Goal: Task Accomplishment & Management: Manage account settings

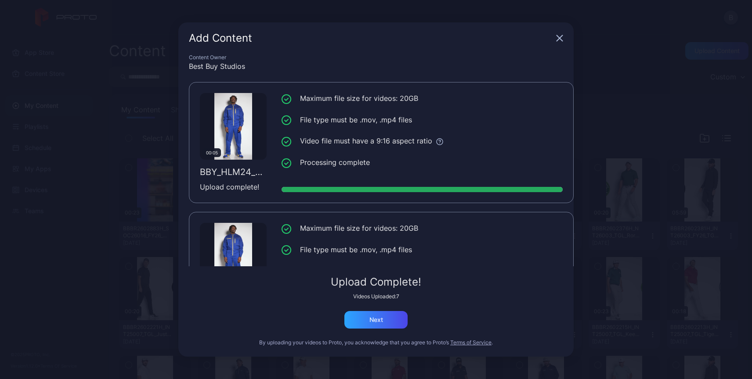
click at [559, 40] on icon "button" at bounding box center [559, 38] width 7 height 7
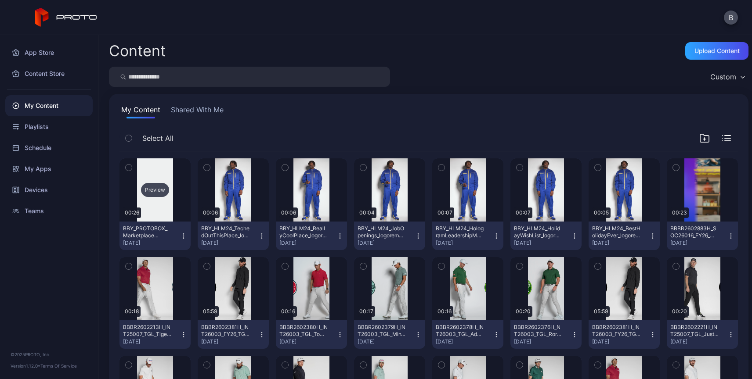
click at [155, 190] on div "Preview" at bounding box center [155, 190] width 28 height 14
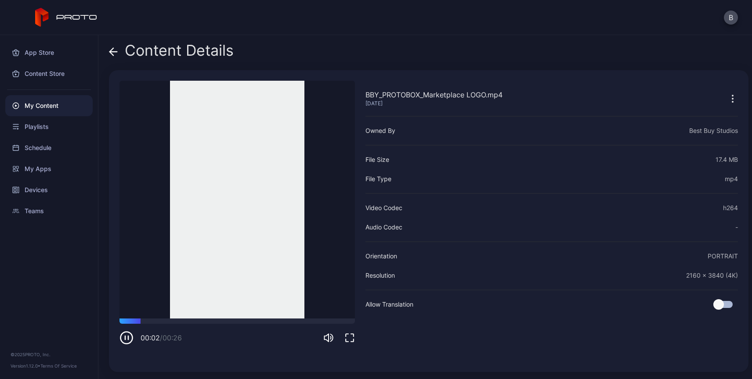
click at [114, 49] on icon at bounding box center [113, 51] width 9 height 9
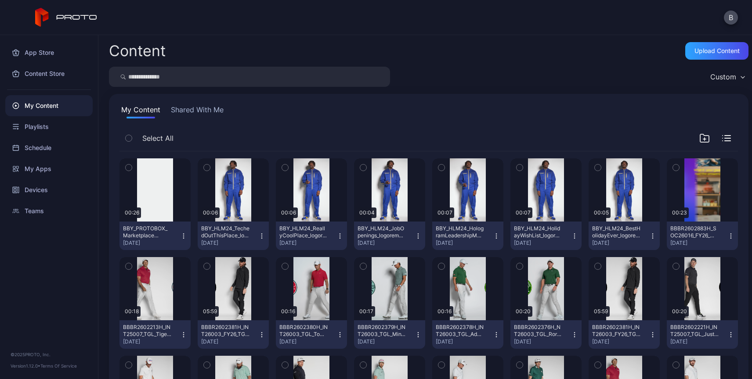
click at [183, 236] on icon "button" at bounding box center [183, 236] width 0 height 0
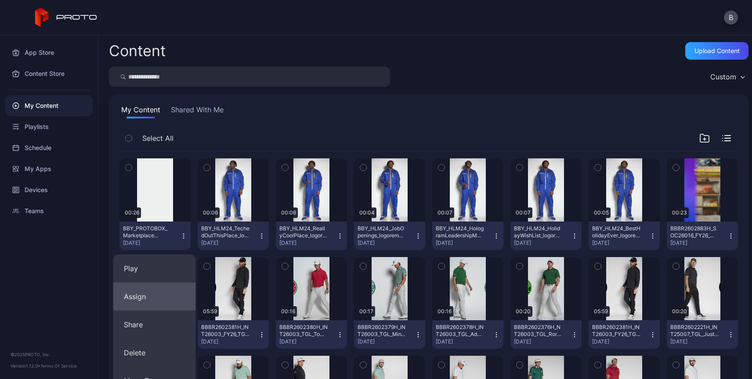
click at [137, 296] on button "Assign" at bounding box center [154, 297] width 83 height 28
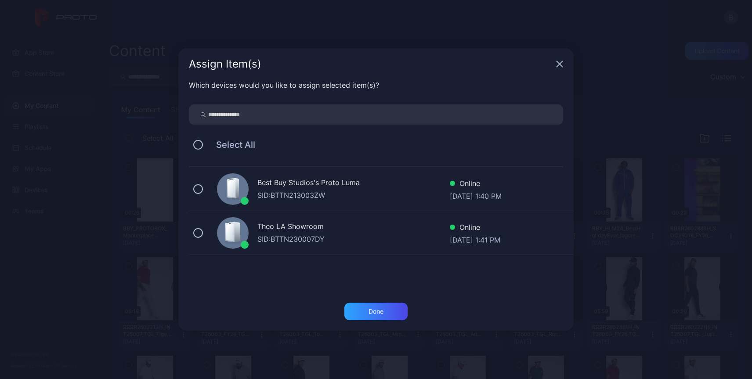
click at [310, 188] on div "Best Buy Studios's Proto Luma" at bounding box center [353, 183] width 192 height 13
click at [368, 318] on div "Done" at bounding box center [375, 312] width 63 height 18
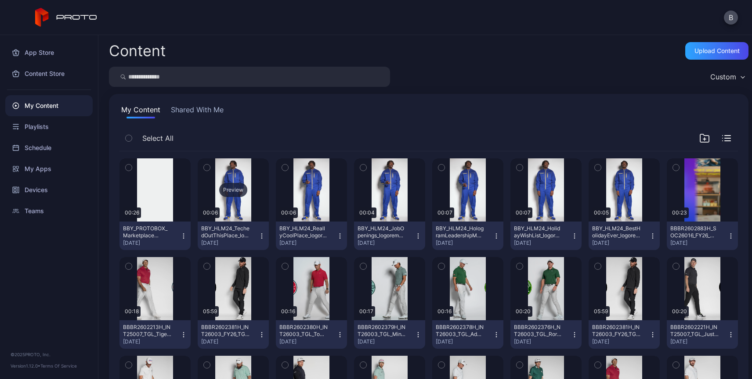
click at [230, 191] on div "Preview" at bounding box center [233, 190] width 28 height 14
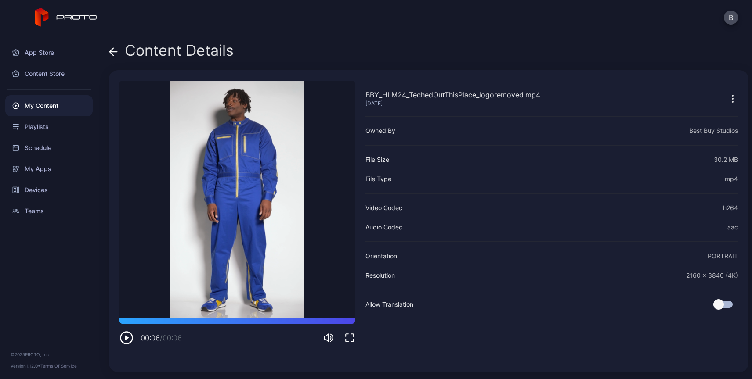
click at [112, 52] on icon at bounding box center [113, 52] width 7 height 0
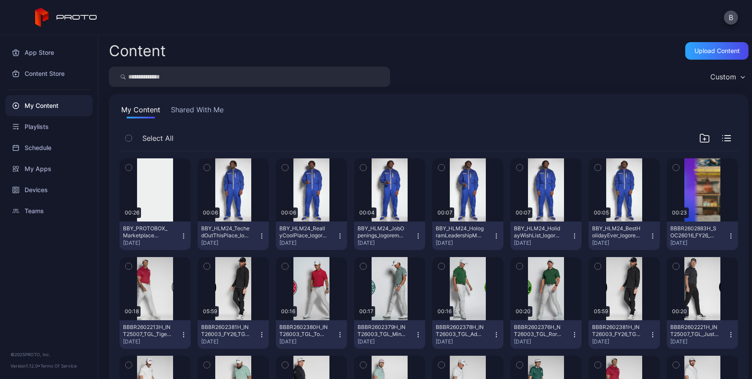
click at [258, 234] on icon "button" at bounding box center [261, 236] width 7 height 7
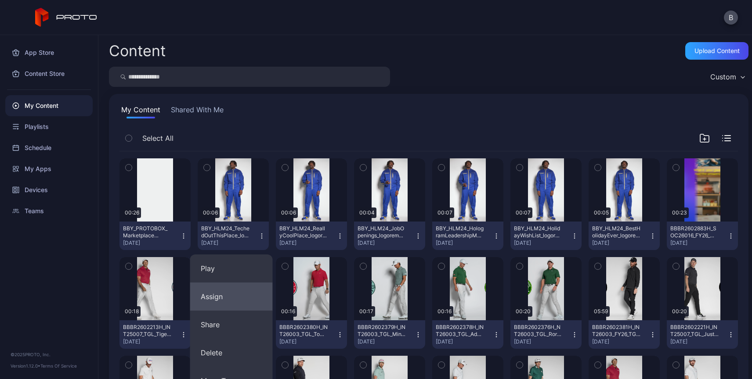
click at [215, 297] on button "Assign" at bounding box center [231, 297] width 83 height 28
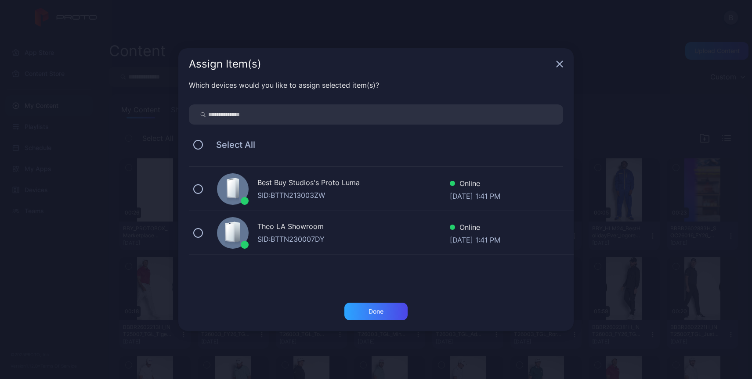
click at [314, 190] on div "Best Buy Studios's Proto Luma" at bounding box center [353, 183] width 192 height 13
click at [364, 314] on div "Done" at bounding box center [375, 312] width 63 height 18
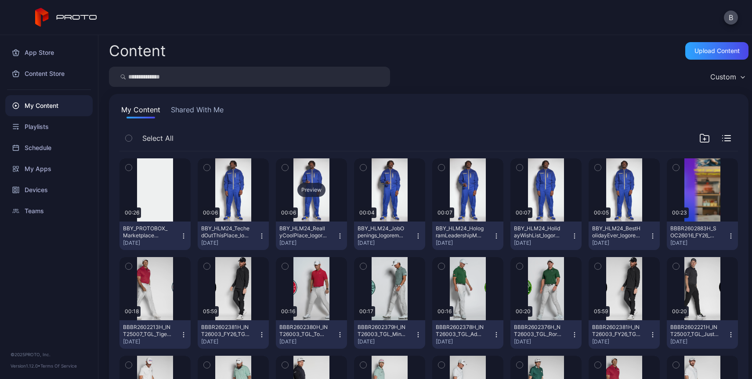
click at [308, 187] on div "Preview" at bounding box center [311, 190] width 28 height 14
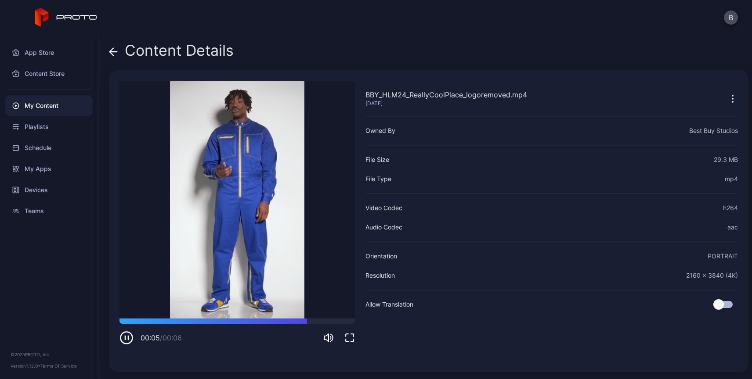
click at [126, 342] on icon "button" at bounding box center [126, 338] width 14 height 14
click at [115, 51] on icon at bounding box center [113, 51] width 9 height 9
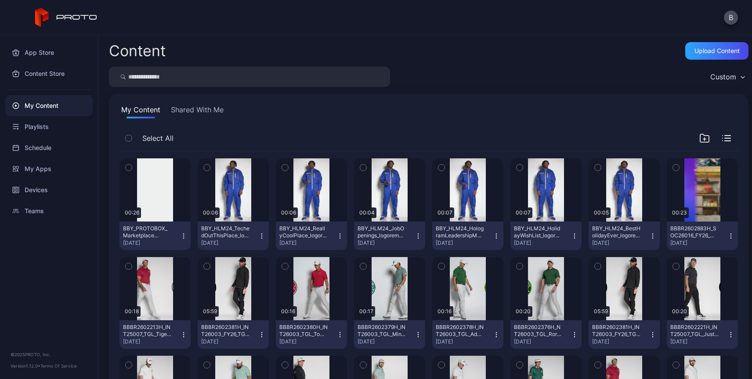
click at [339, 236] on icon "button" at bounding box center [339, 236] width 0 height 0
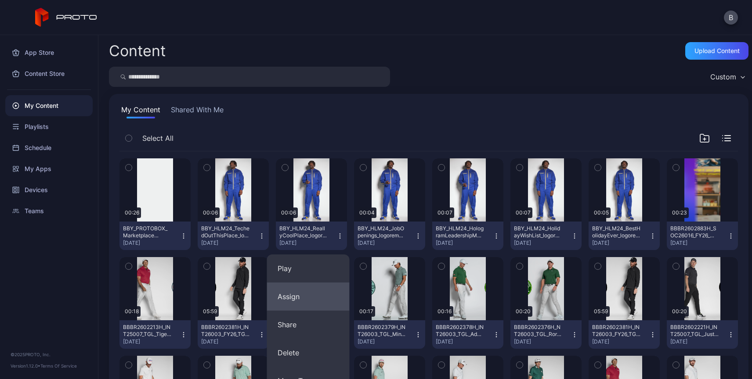
click at [296, 298] on button "Assign" at bounding box center [308, 297] width 83 height 28
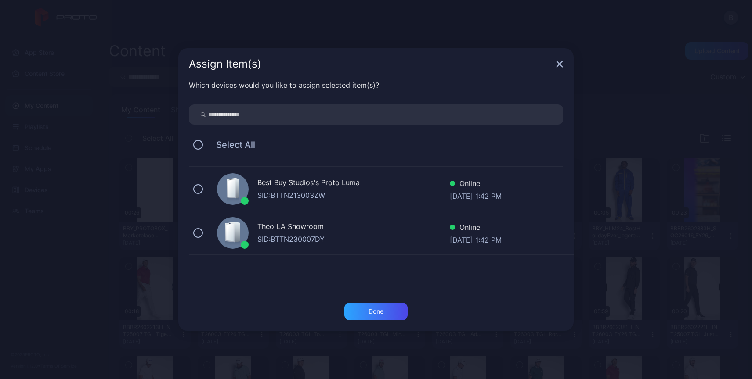
click at [324, 180] on div "Best Buy Studios's Proto Luma" at bounding box center [353, 183] width 192 height 13
click at [377, 317] on div "Done" at bounding box center [375, 312] width 63 height 18
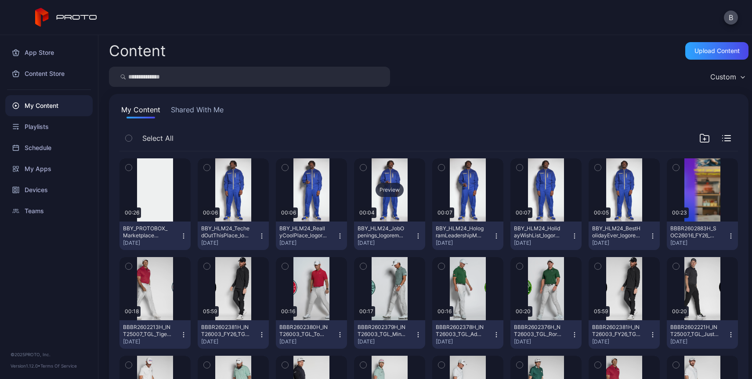
click at [380, 188] on div "Preview" at bounding box center [389, 190] width 28 height 14
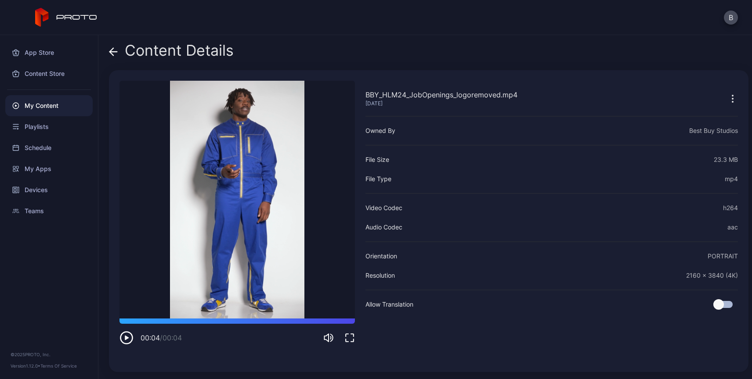
click at [112, 52] on icon at bounding box center [113, 52] width 7 height 0
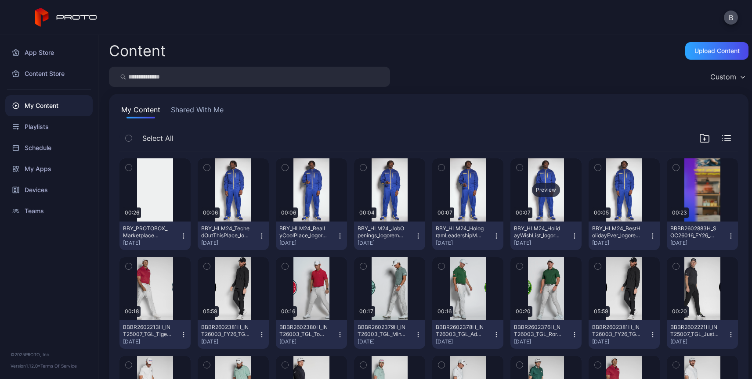
click at [536, 191] on div "Preview" at bounding box center [546, 190] width 28 height 14
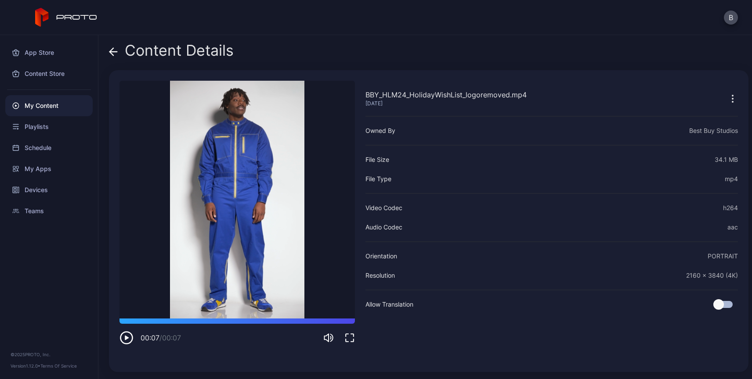
click at [111, 51] on icon at bounding box center [113, 51] width 9 height 9
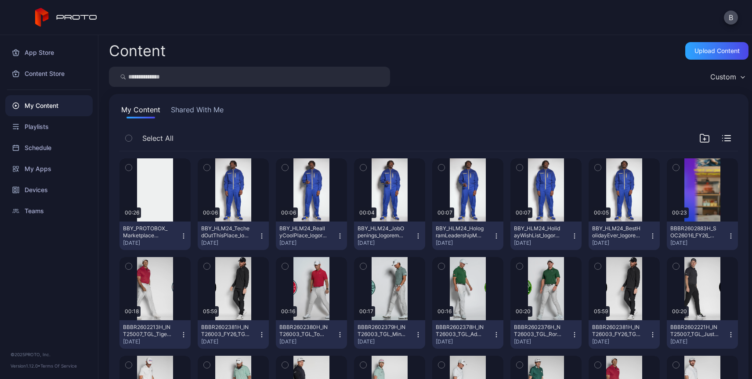
click at [571, 236] on icon "button" at bounding box center [574, 236] width 7 height 7
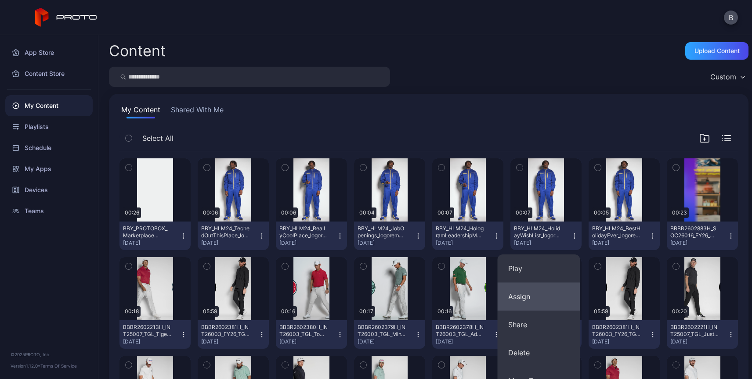
click at [517, 301] on button "Assign" at bounding box center [538, 297] width 83 height 28
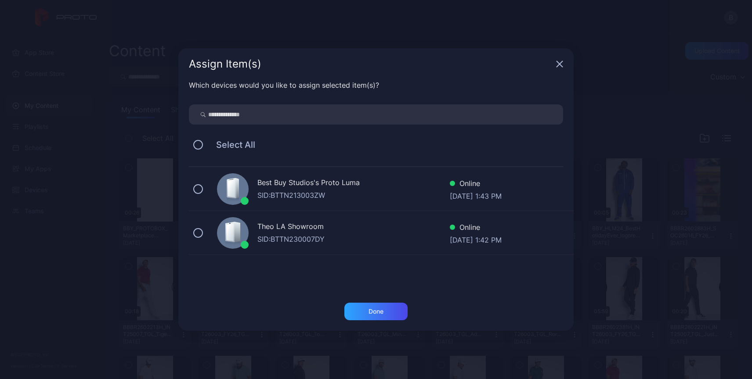
click at [324, 185] on div "Best Buy Studios's Proto Luma" at bounding box center [353, 183] width 192 height 13
click at [368, 318] on div "Done" at bounding box center [375, 312] width 63 height 18
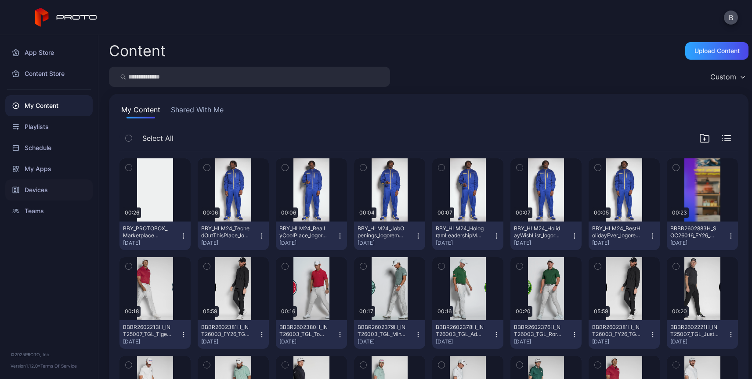
click at [41, 192] on div "Devices" at bounding box center [48, 190] width 87 height 21
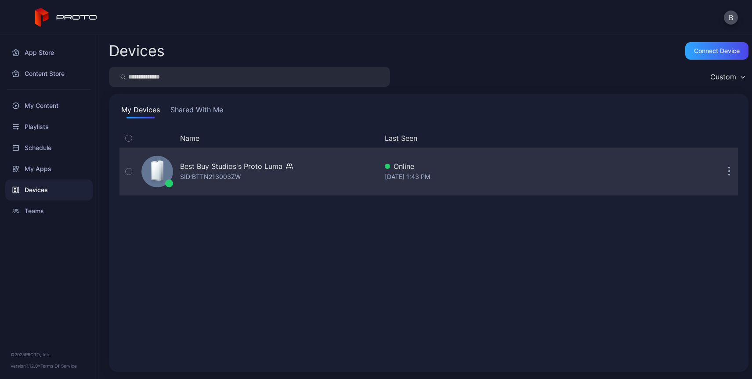
click at [234, 172] on div "SID: BTTN213003ZW" at bounding box center [210, 177] width 61 height 11
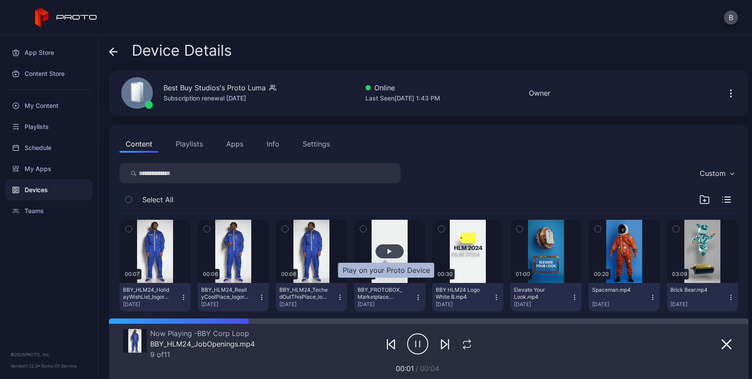
click at [387, 251] on div "button" at bounding box center [389, 251] width 4 height 5
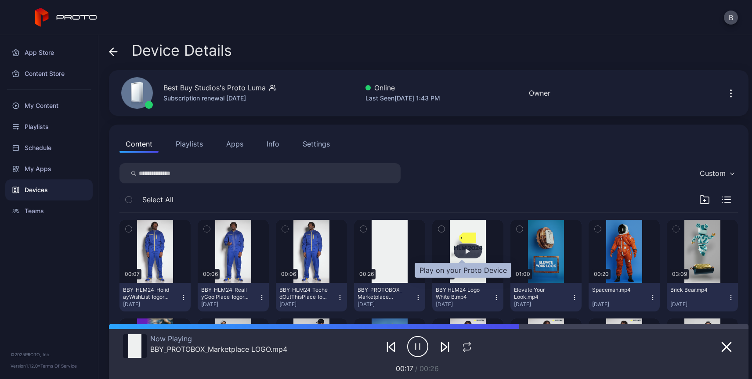
click at [460, 255] on div "button" at bounding box center [468, 252] width 28 height 14
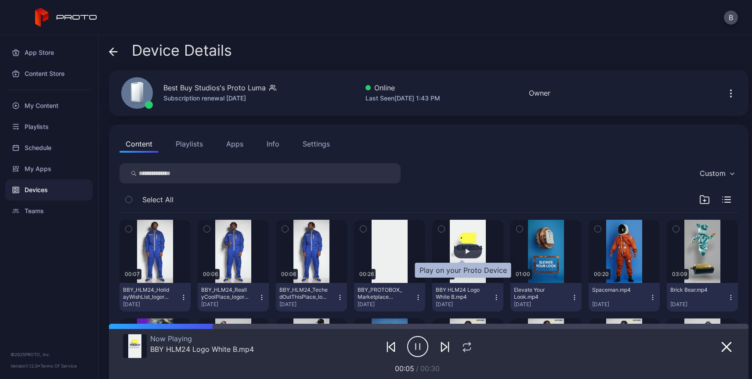
click at [460, 255] on div "button" at bounding box center [468, 252] width 28 height 14
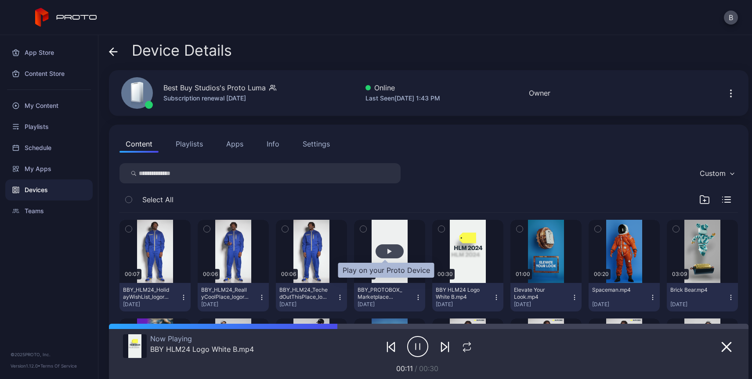
click at [387, 253] on div "button" at bounding box center [389, 251] width 4 height 5
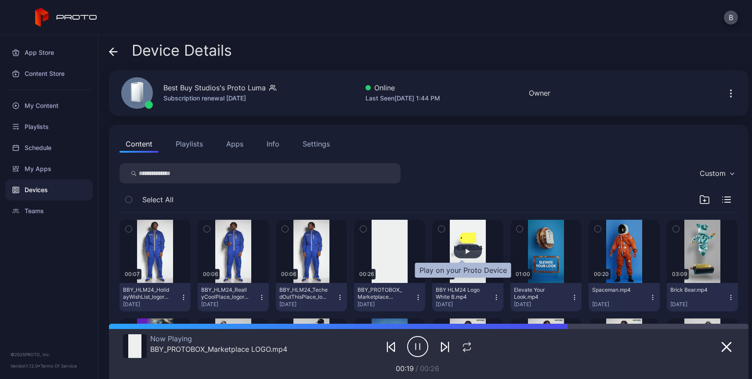
click at [465, 249] on div "button" at bounding box center [467, 251] width 4 height 5
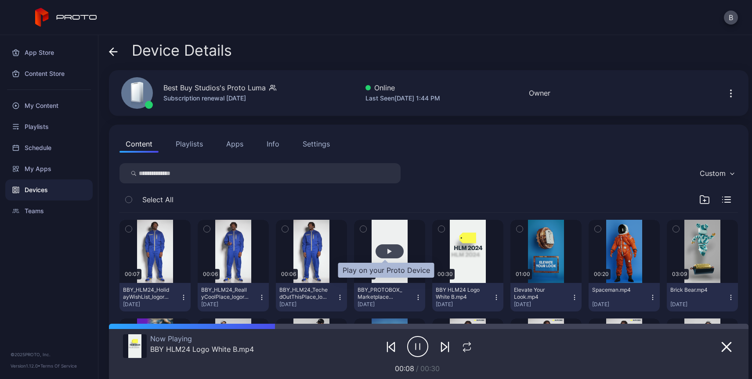
click at [382, 251] on div "button" at bounding box center [389, 252] width 28 height 14
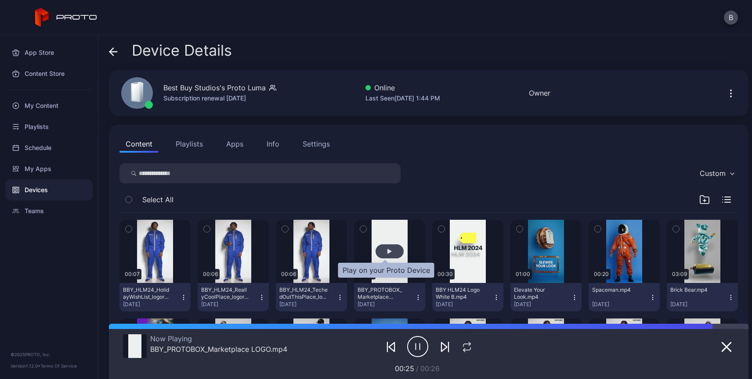
click at [382, 251] on div "button" at bounding box center [389, 252] width 28 height 14
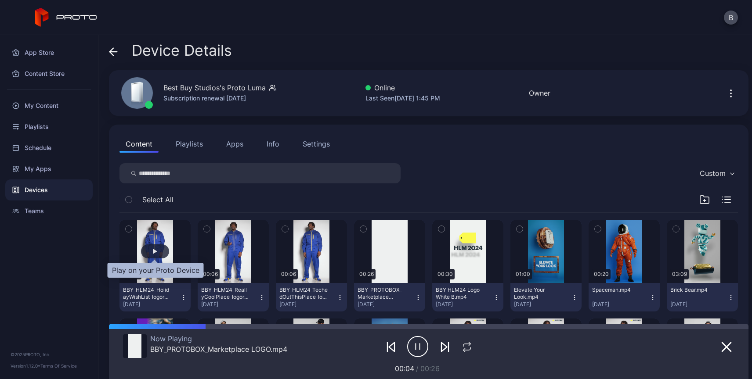
click at [153, 254] on div "button" at bounding box center [155, 251] width 4 height 5
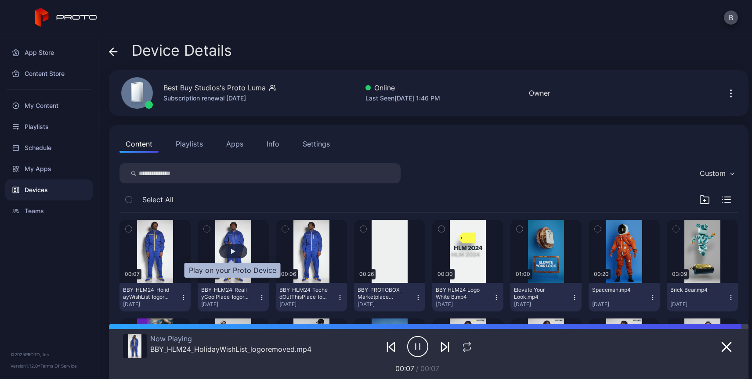
click at [232, 252] on div "button" at bounding box center [233, 251] width 4 height 5
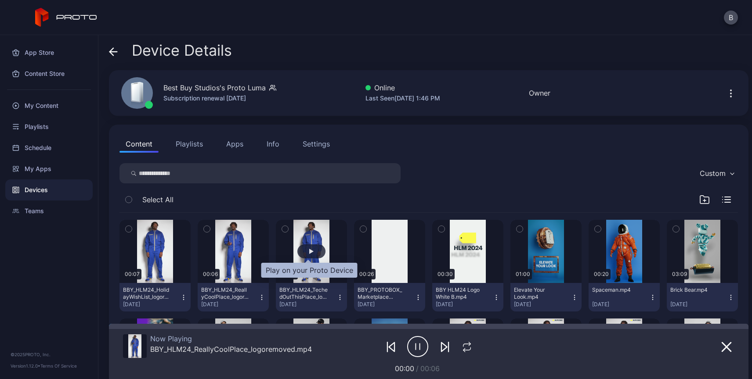
click at [309, 249] on div "button" at bounding box center [311, 251] width 4 height 5
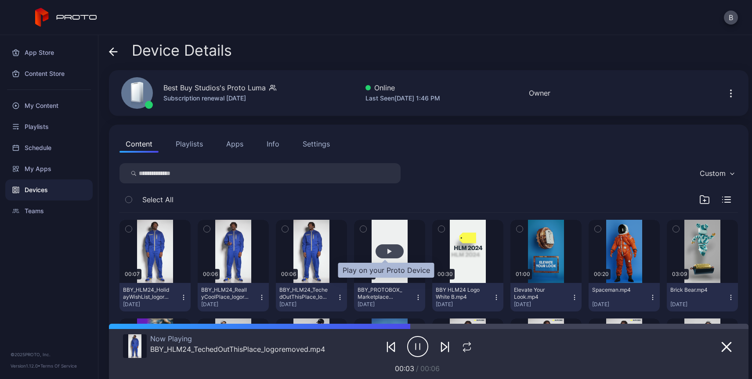
click at [387, 253] on div "button" at bounding box center [389, 251] width 4 height 5
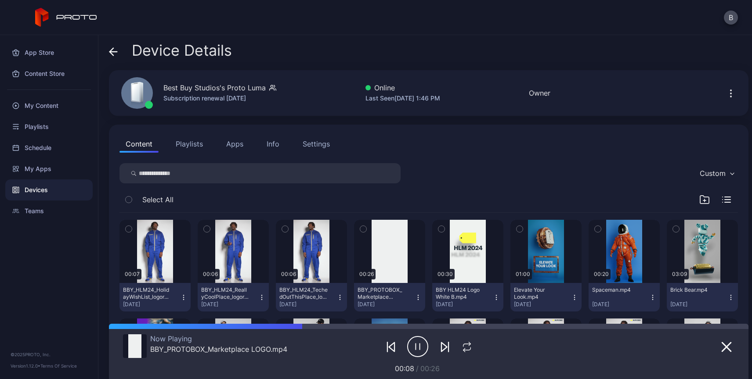
click at [190, 146] on button "Playlists" at bounding box center [189, 144] width 40 height 18
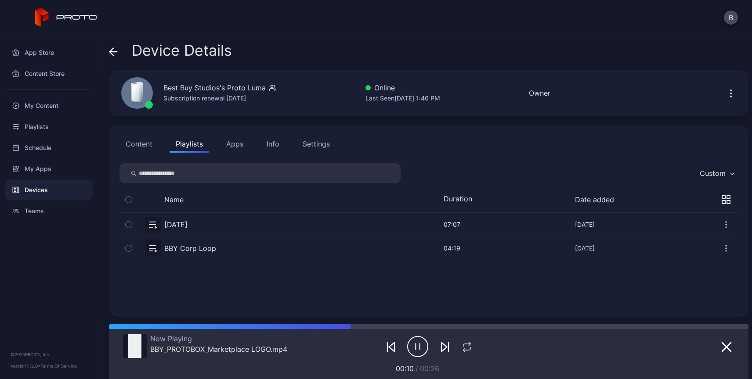
click at [190, 250] on button "button" at bounding box center [428, 248] width 618 height 23
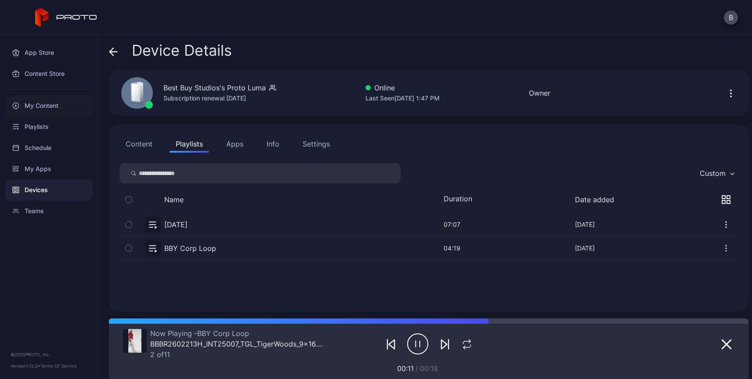
click at [50, 108] on div "My Content" at bounding box center [48, 105] width 87 height 21
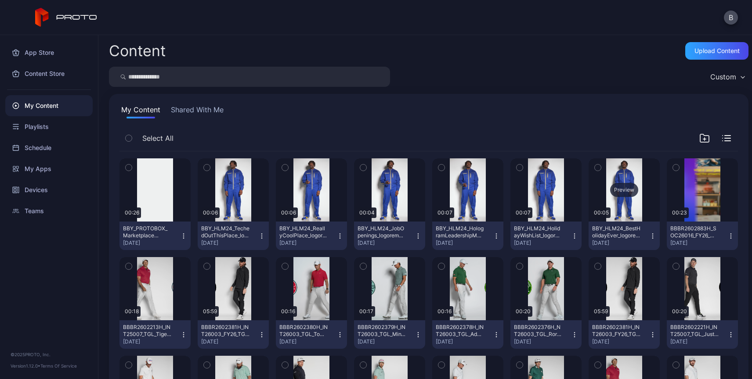
click at [612, 193] on div "Preview" at bounding box center [624, 190] width 28 height 14
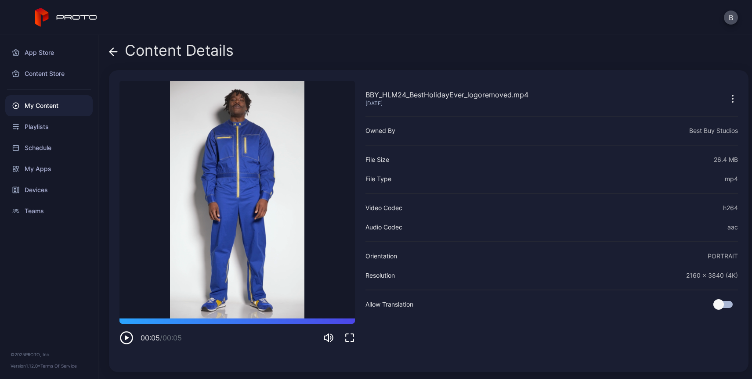
click at [112, 52] on icon at bounding box center [113, 52] width 7 height 0
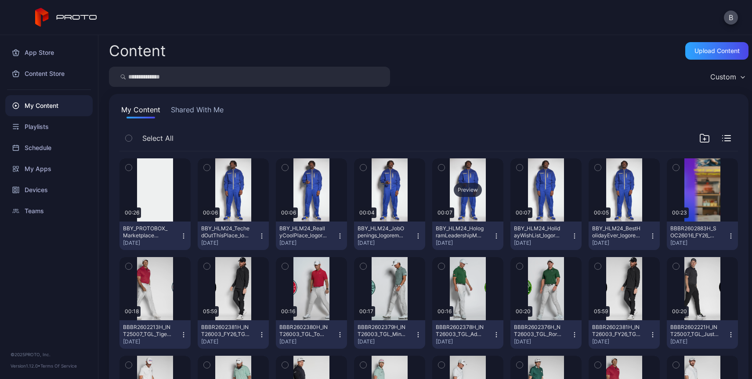
click at [461, 193] on div "Preview" at bounding box center [468, 190] width 28 height 14
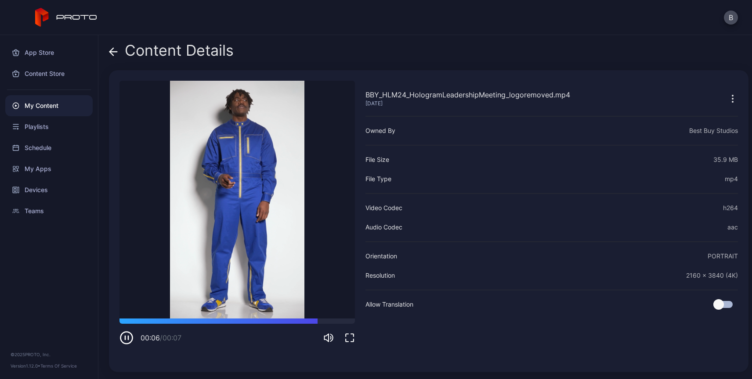
click at [109, 52] on icon at bounding box center [113, 51] width 9 height 9
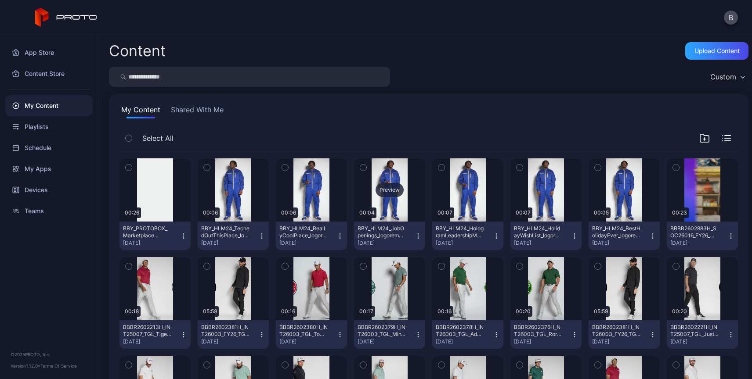
click at [383, 193] on div "Preview" at bounding box center [389, 190] width 28 height 14
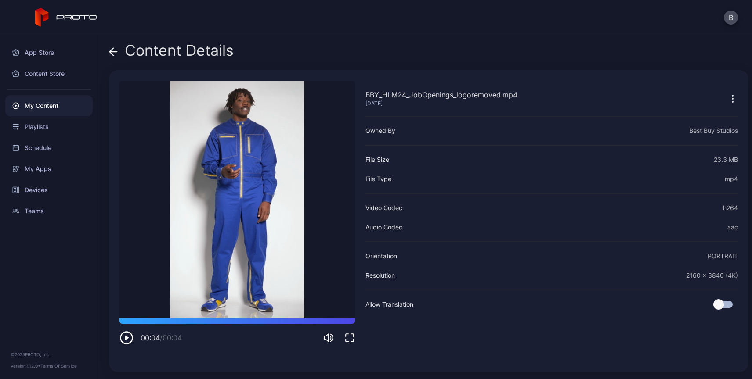
click at [111, 53] on icon at bounding box center [112, 51] width 4 height 7
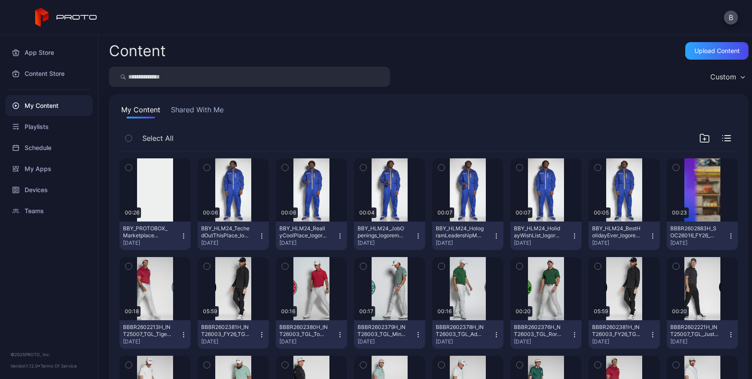
click at [414, 235] on icon "button" at bounding box center [417, 236] width 7 height 7
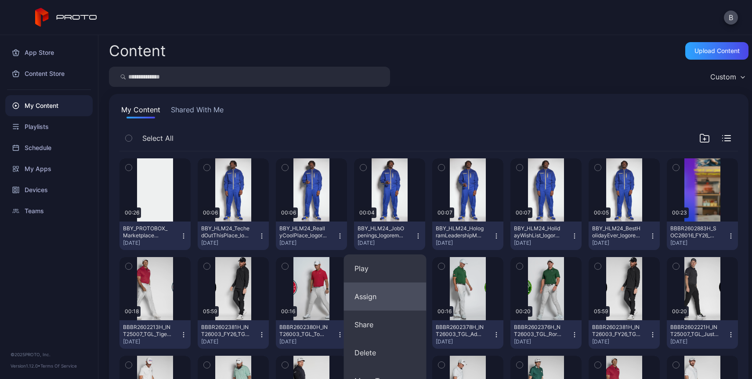
click at [367, 293] on button "Assign" at bounding box center [385, 297] width 83 height 28
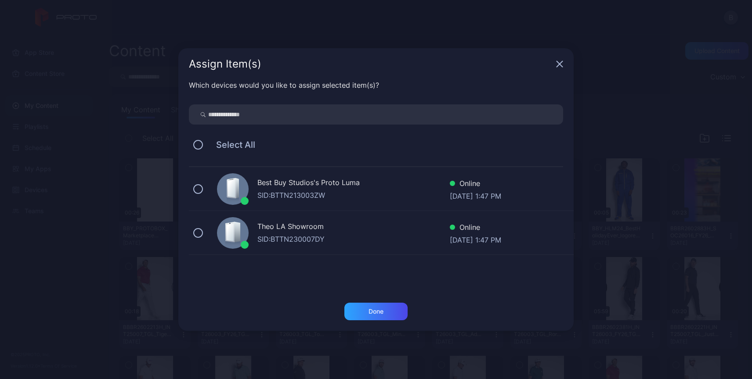
click at [321, 193] on div "SID: BTTN213003ZW" at bounding box center [353, 195] width 192 height 11
click at [368, 314] on div "Done" at bounding box center [375, 311] width 15 height 7
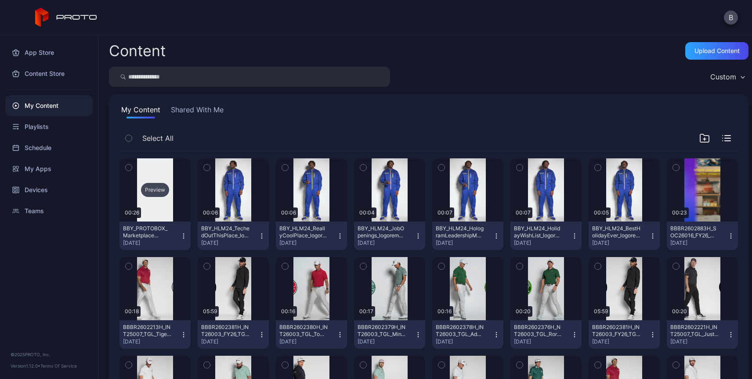
click at [159, 192] on div "Preview" at bounding box center [155, 190] width 28 height 14
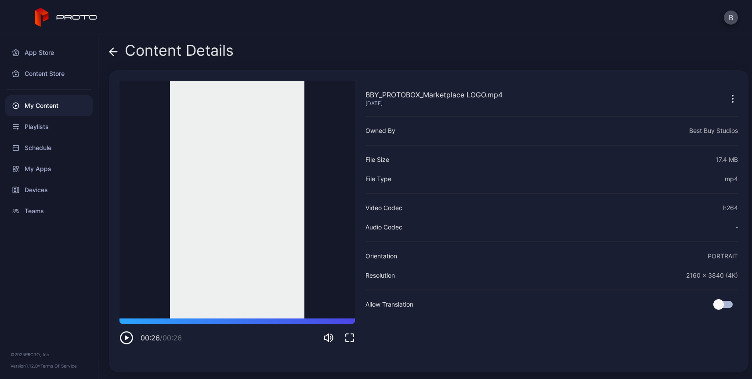
click at [115, 53] on icon at bounding box center [113, 51] width 9 height 9
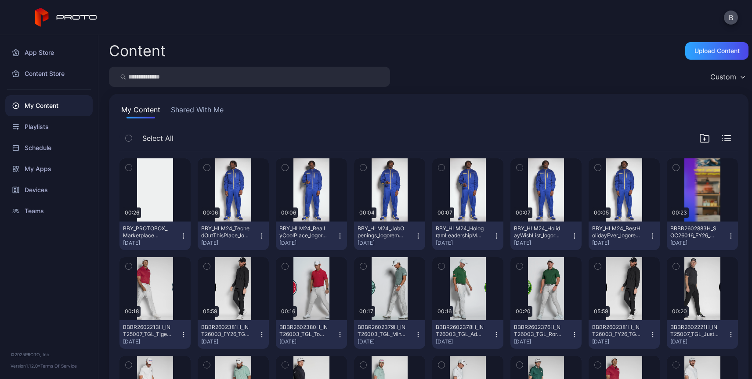
click at [191, 109] on button "Shared With Me" at bounding box center [197, 112] width 56 height 14
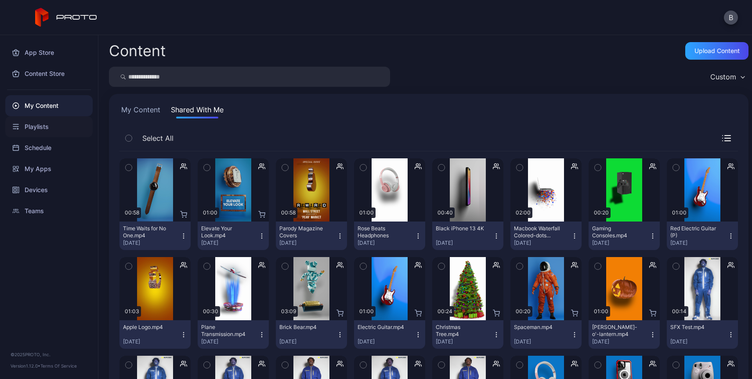
click at [35, 125] on div "Playlists" at bounding box center [48, 126] width 87 height 21
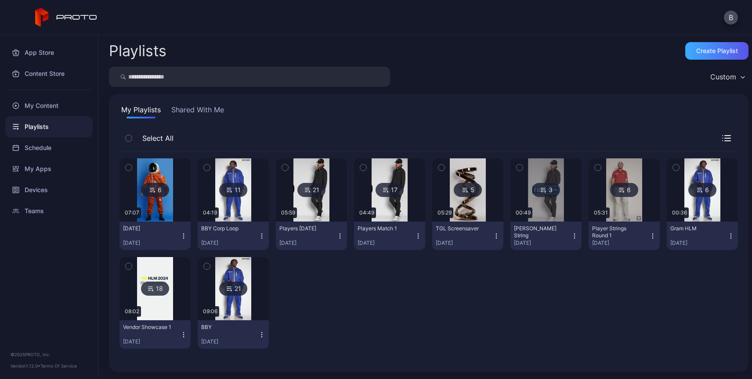
click at [696, 50] on div "Create Playlist" at bounding box center [717, 50] width 42 height 7
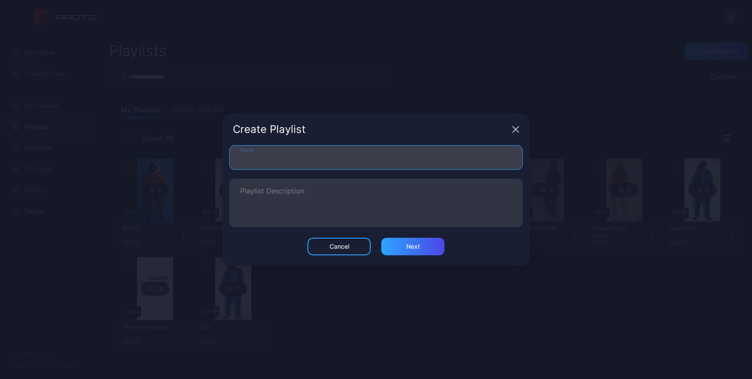
click at [275, 160] on input "Name" at bounding box center [375, 157] width 293 height 25
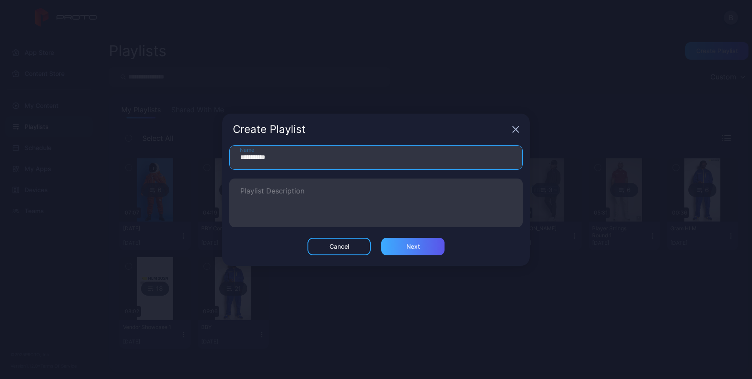
type input "**********"
click at [409, 249] on div "Next" at bounding box center [413, 246] width 14 height 7
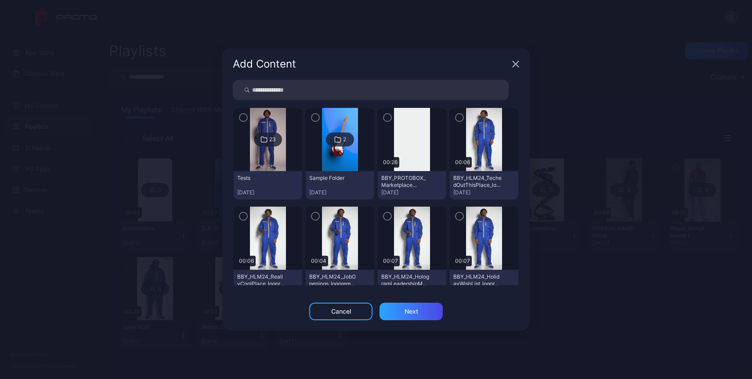
click at [384, 119] on icon "button" at bounding box center [387, 118] width 7 height 10
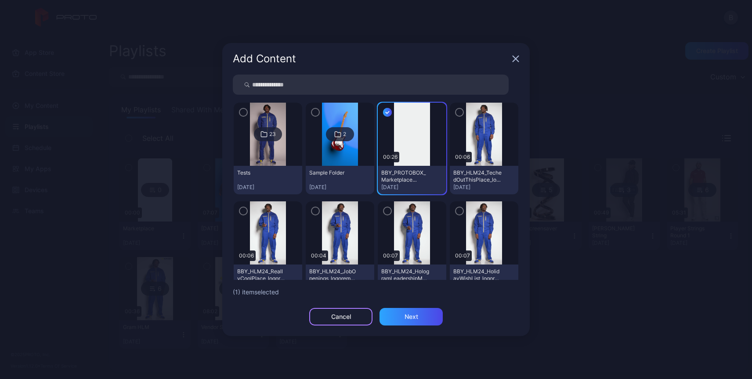
click at [341, 312] on div "Cancel" at bounding box center [340, 317] width 63 height 18
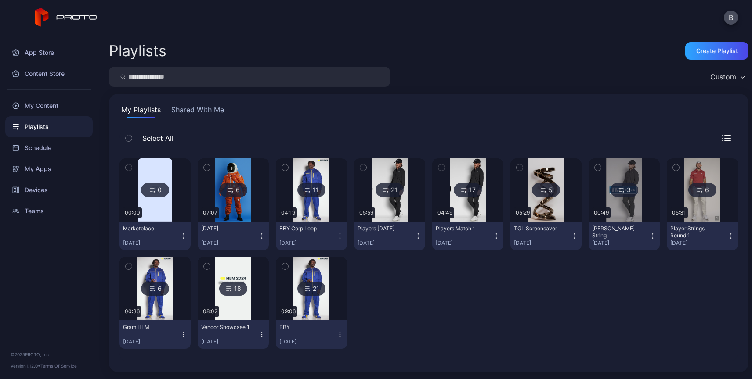
click at [47, 129] on div "Playlists" at bounding box center [48, 126] width 87 height 21
click at [38, 107] on div "My Content" at bounding box center [48, 105] width 87 height 21
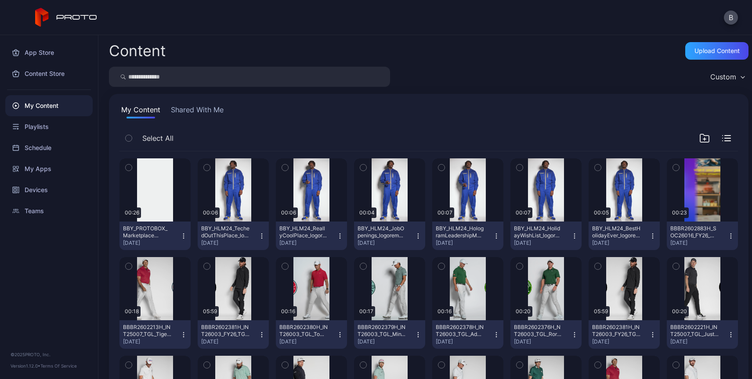
click at [182, 236] on icon "button" at bounding box center [183, 236] width 7 height 7
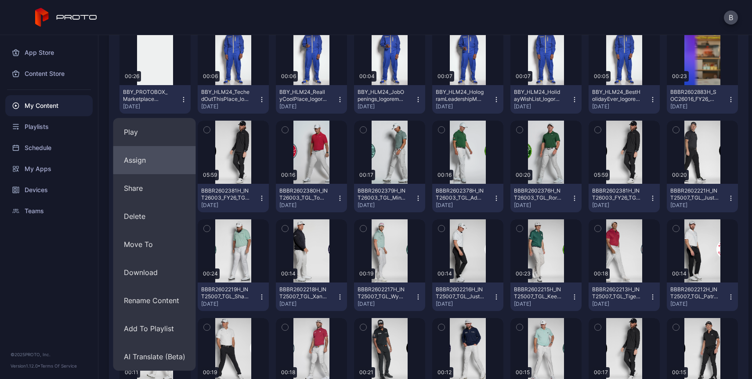
scroll to position [144, 0]
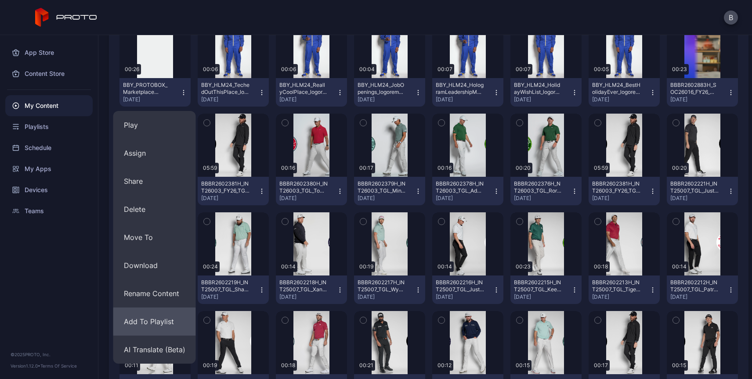
click at [152, 322] on button "Add To Playlist" at bounding box center [154, 322] width 83 height 28
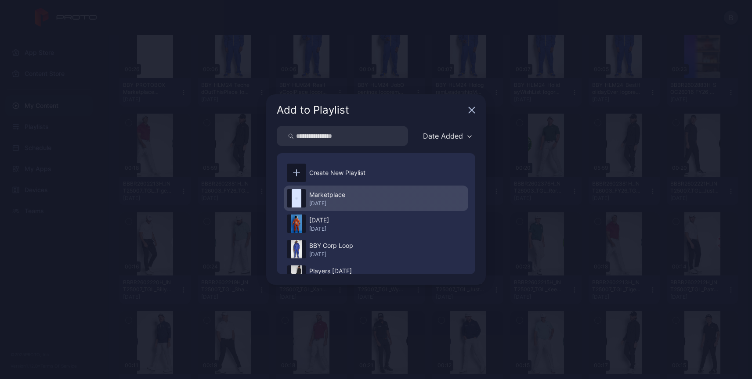
click at [331, 203] on div "[DATE]" at bounding box center [327, 203] width 36 height 7
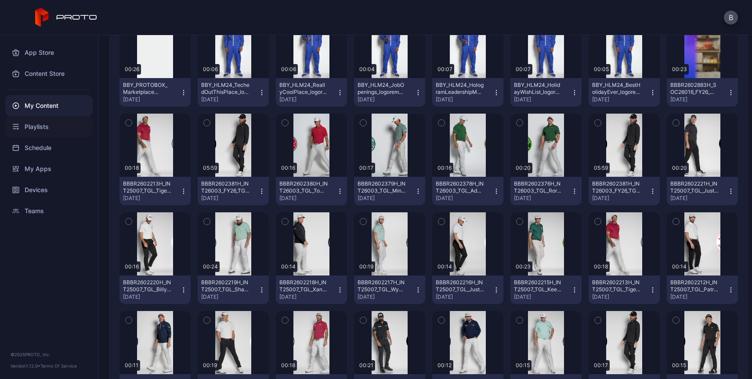
click at [40, 126] on div "Playlists" at bounding box center [48, 126] width 87 height 21
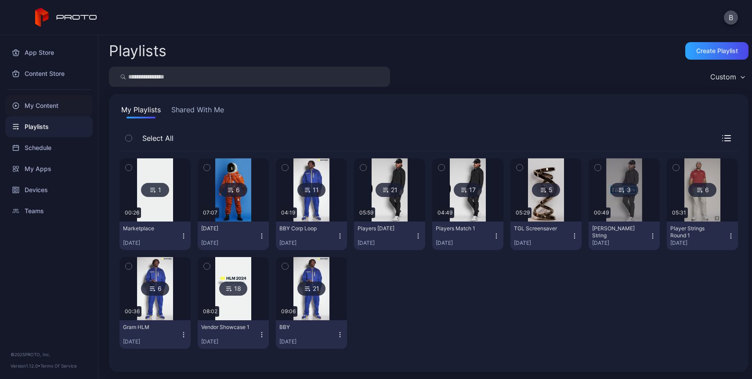
click at [43, 105] on div "My Content" at bounding box center [48, 105] width 87 height 21
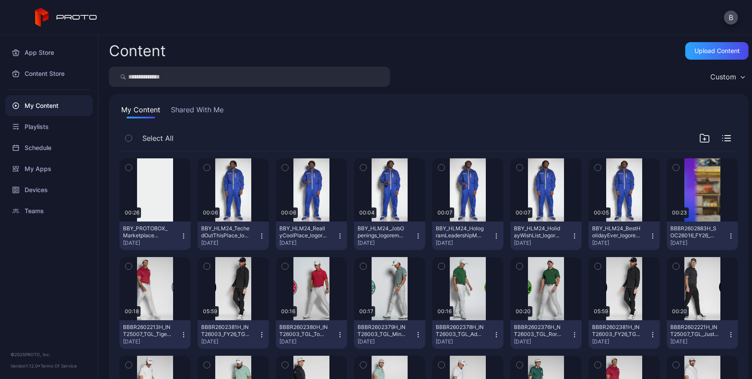
click at [336, 236] on icon "button" at bounding box center [339, 236] width 7 height 7
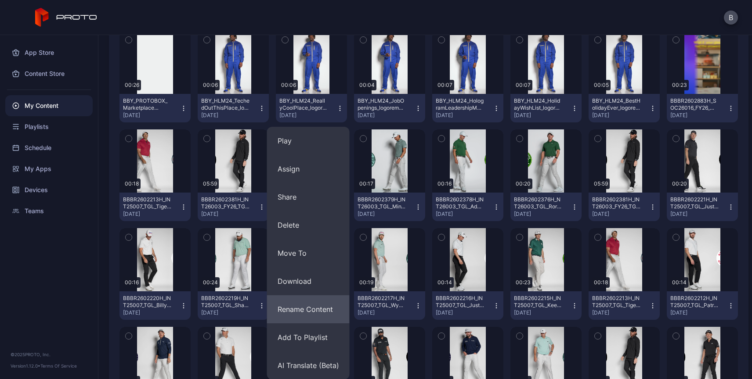
scroll to position [140, 0]
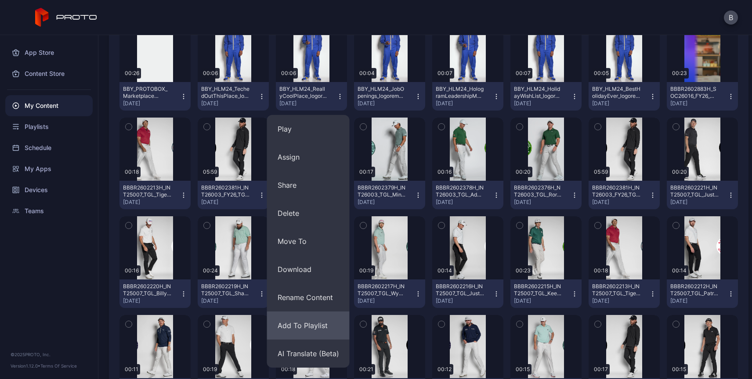
click at [288, 324] on button "Add To Playlist" at bounding box center [308, 326] width 83 height 28
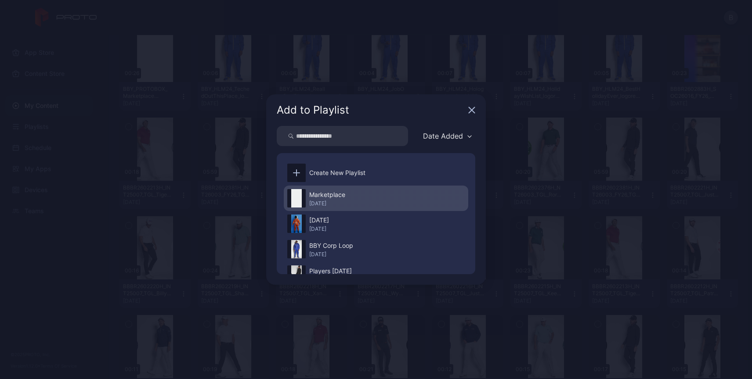
click at [323, 205] on div "[DATE]" at bounding box center [327, 203] width 36 height 7
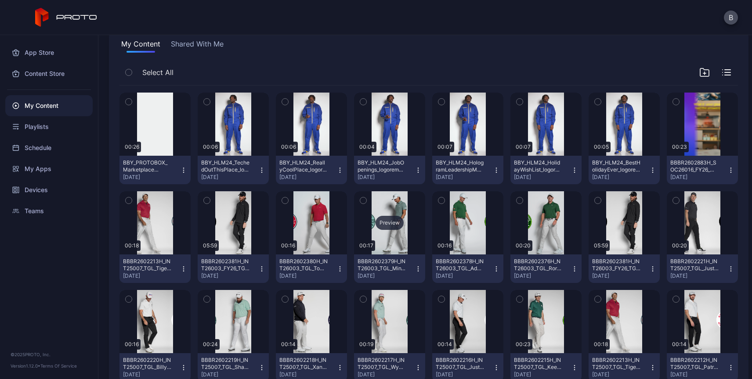
scroll to position [0, 0]
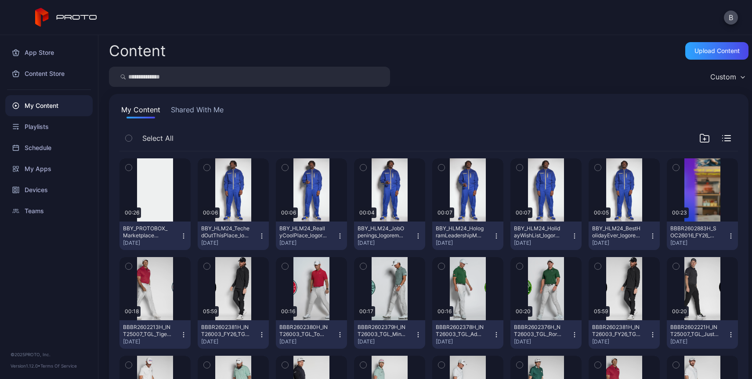
click at [198, 108] on button "Shared With Me" at bounding box center [197, 112] width 56 height 14
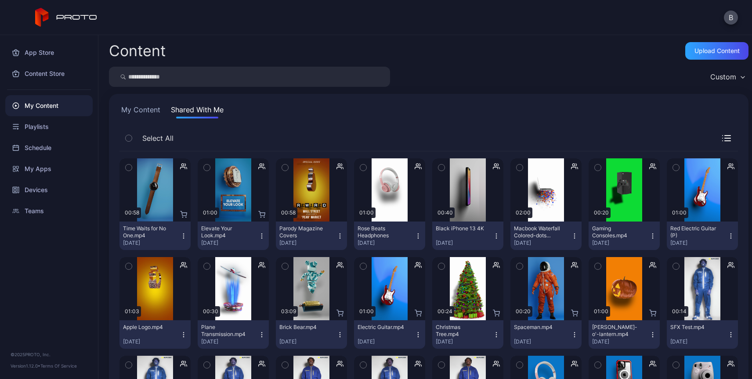
click at [414, 236] on icon "button" at bounding box center [417, 236] width 7 height 7
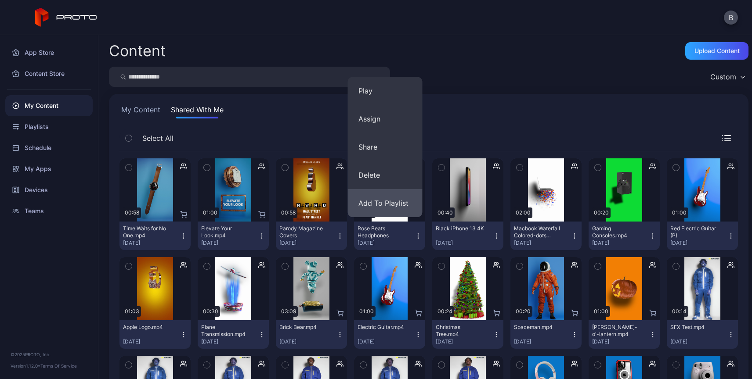
click at [383, 202] on button "Add To Playlist" at bounding box center [385, 203] width 75 height 28
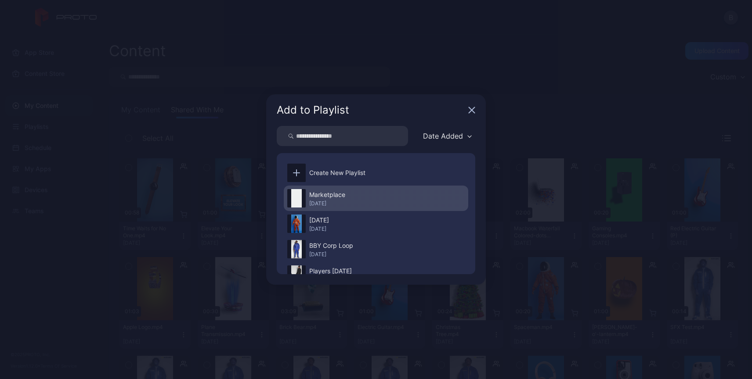
click at [330, 198] on div "Marketplace" at bounding box center [327, 195] width 36 height 11
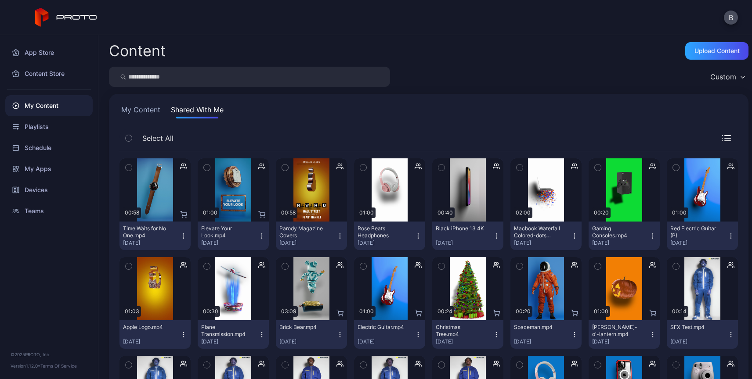
click at [135, 109] on button "My Content" at bounding box center [140, 112] width 43 height 14
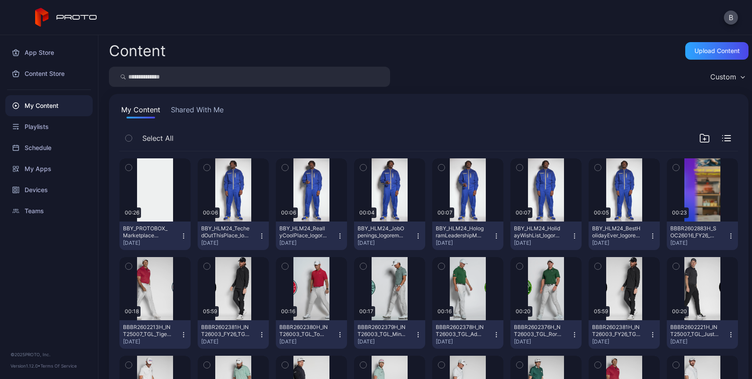
click at [181, 239] on icon "button" at bounding box center [183, 236] width 7 height 7
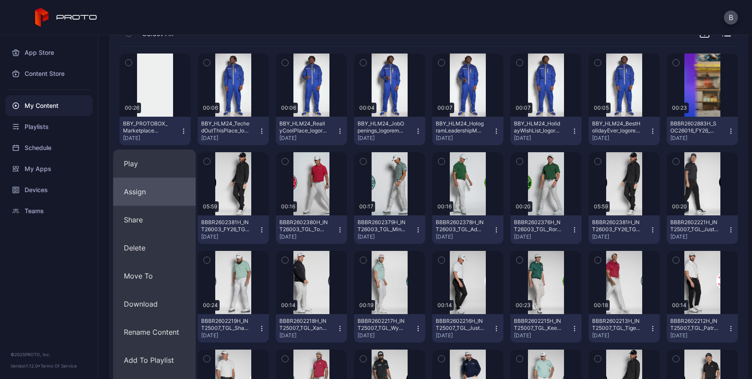
scroll to position [112, 0]
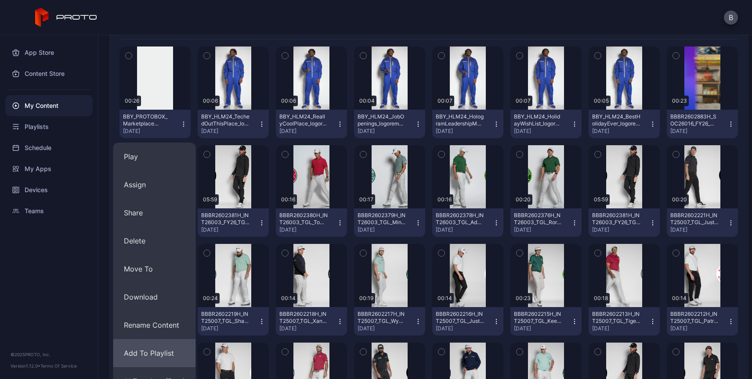
click at [154, 355] on button "Add To Playlist" at bounding box center [154, 353] width 83 height 28
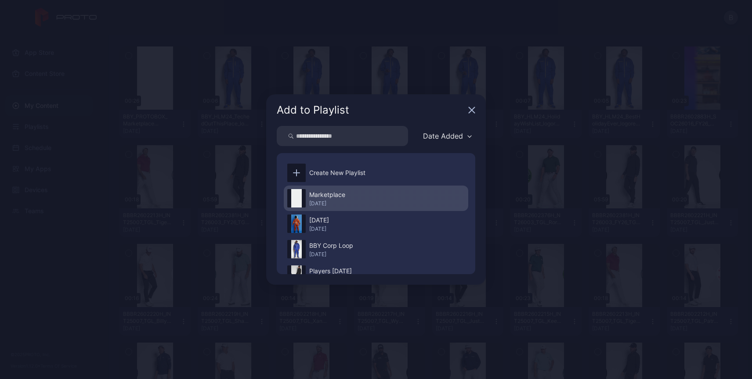
click at [321, 202] on div "[DATE]" at bounding box center [327, 203] width 36 height 7
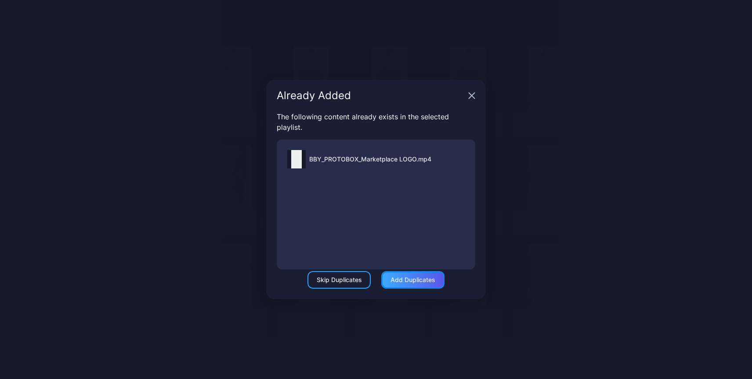
click at [407, 286] on div "Add Duplicates" at bounding box center [412, 280] width 63 height 18
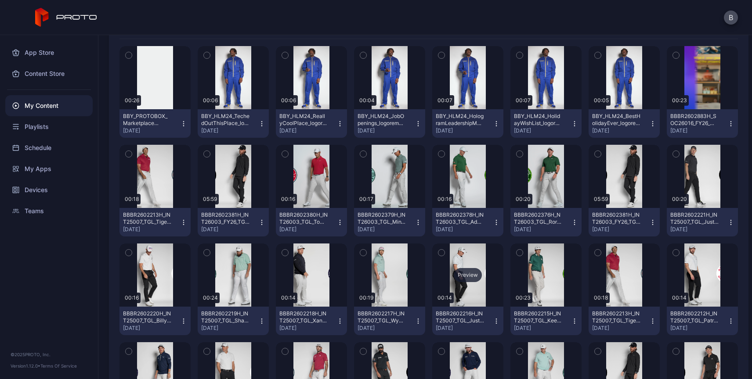
scroll to position [0, 0]
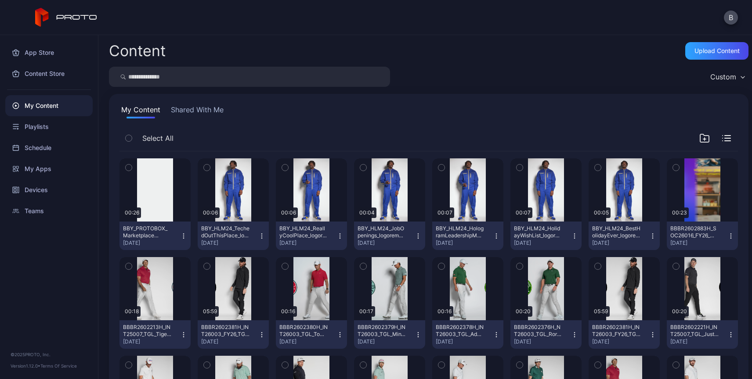
click at [200, 111] on button "Shared With Me" at bounding box center [197, 112] width 56 height 14
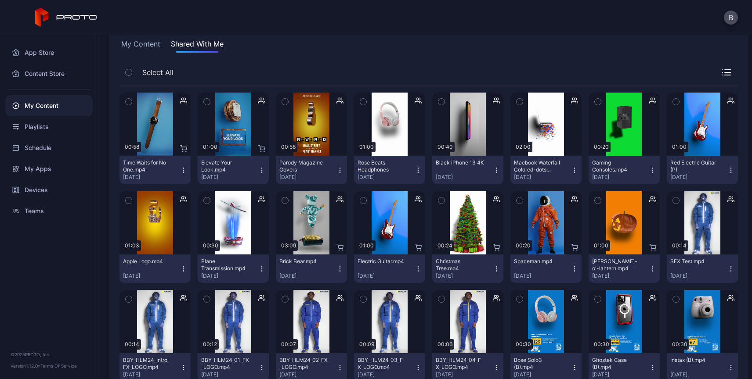
scroll to position [58, 0]
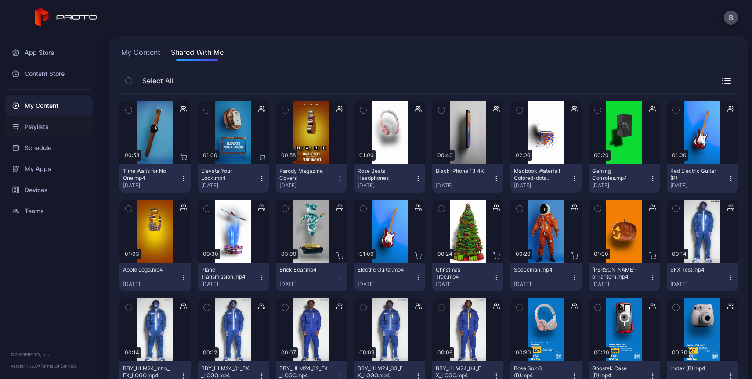
click at [43, 127] on div "Playlists" at bounding box center [48, 126] width 87 height 21
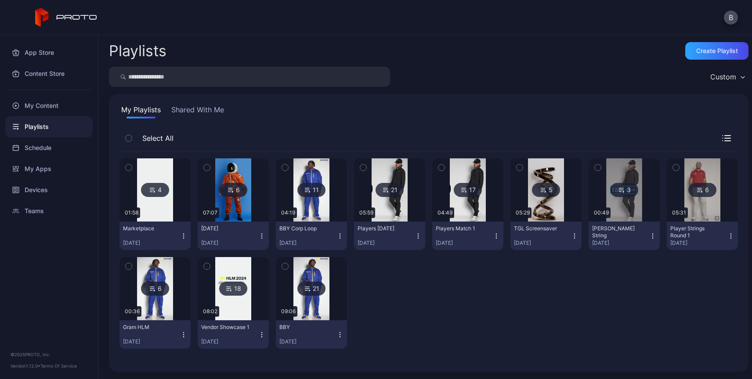
click at [151, 188] on icon at bounding box center [152, 190] width 7 height 11
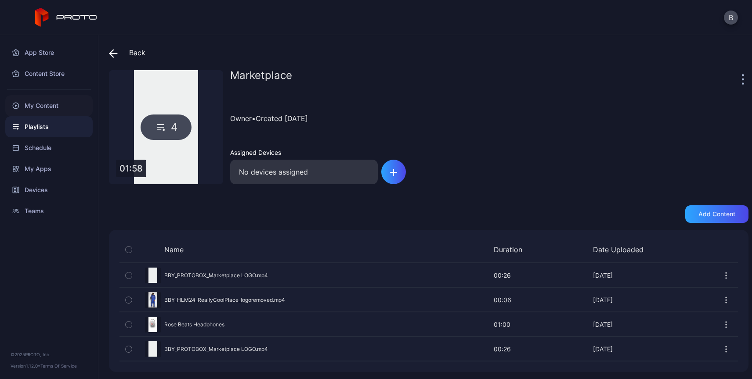
click at [46, 106] on div "My Content" at bounding box center [48, 105] width 87 height 21
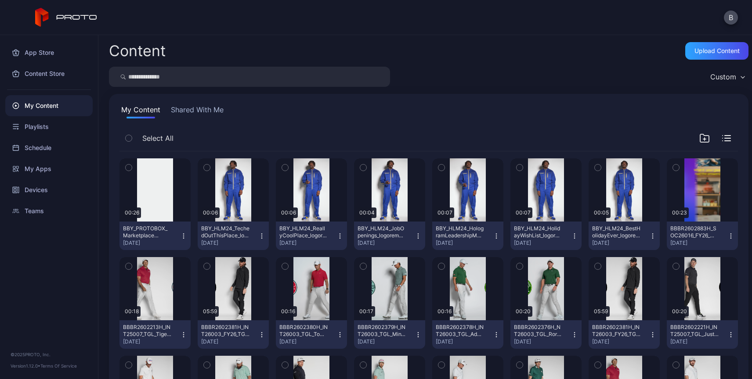
click at [193, 110] on button "Shared With Me" at bounding box center [197, 112] width 56 height 14
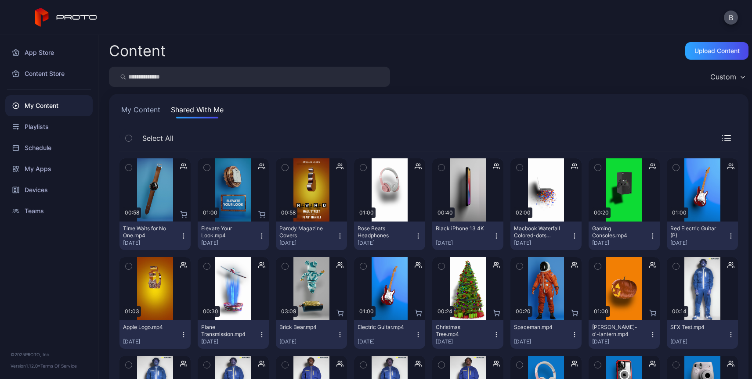
click at [652, 236] on icon "button" at bounding box center [652, 236] width 0 height 0
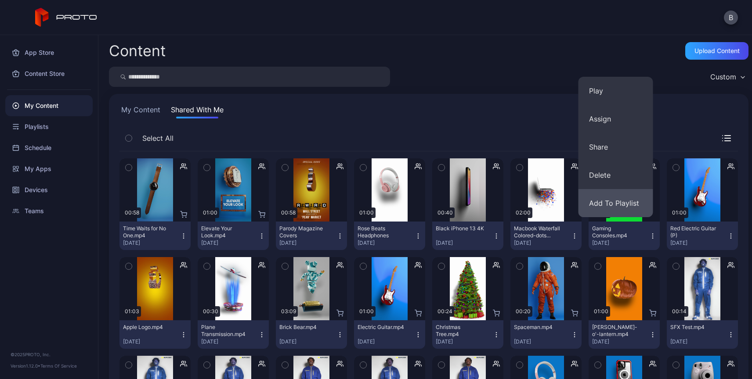
click at [603, 204] on button "Add To Playlist" at bounding box center [615, 203] width 75 height 28
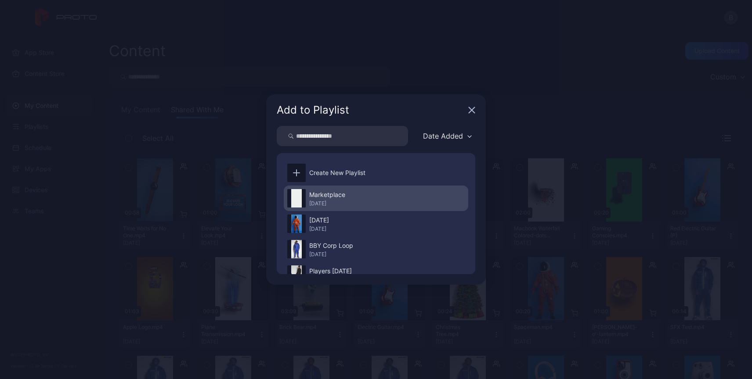
click at [328, 195] on div "Marketplace" at bounding box center [327, 195] width 36 height 11
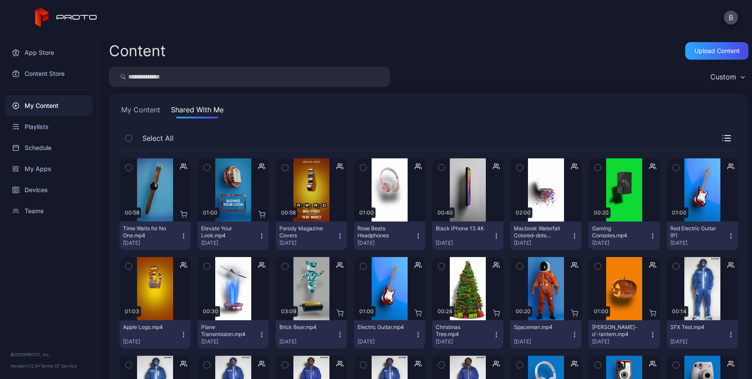
click at [144, 112] on button "My Content" at bounding box center [140, 112] width 43 height 14
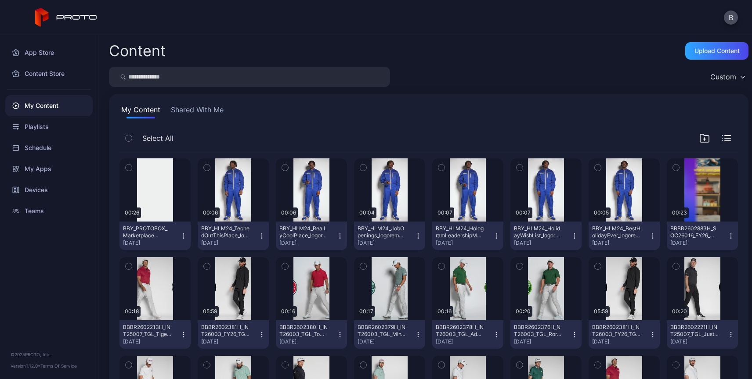
click at [262, 234] on icon "button" at bounding box center [261, 236] width 7 height 7
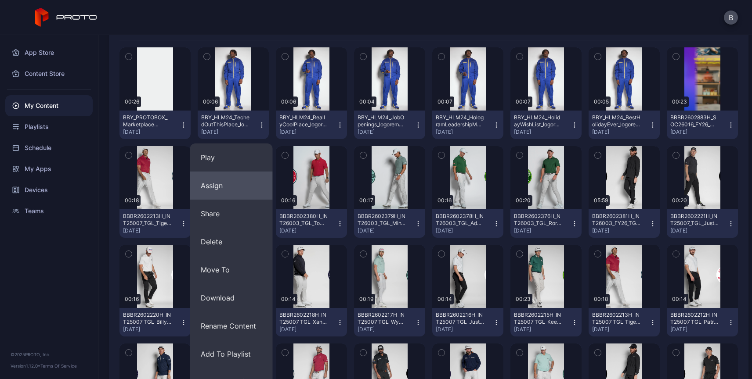
scroll to position [158, 0]
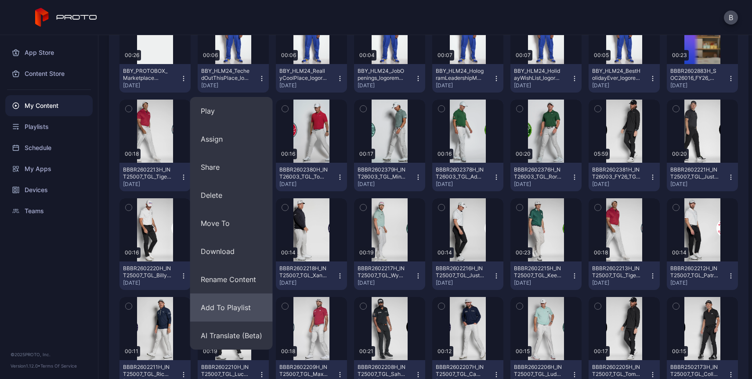
click at [214, 309] on button "Add To Playlist" at bounding box center [231, 308] width 83 height 28
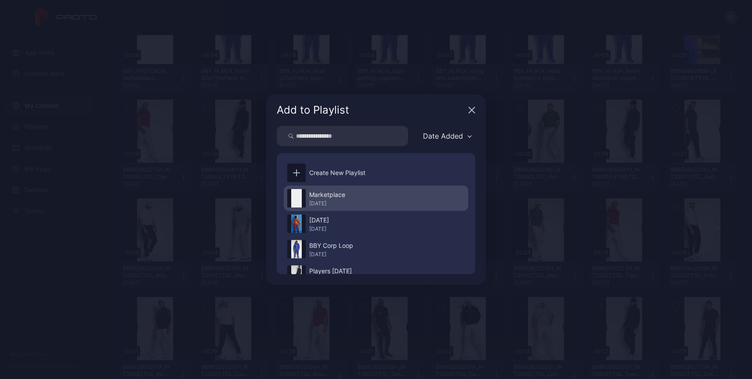
click at [318, 197] on div "Marketplace" at bounding box center [327, 195] width 36 height 11
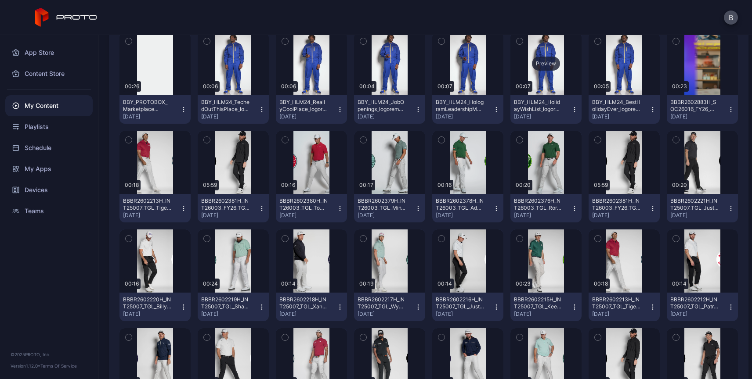
scroll to position [0, 0]
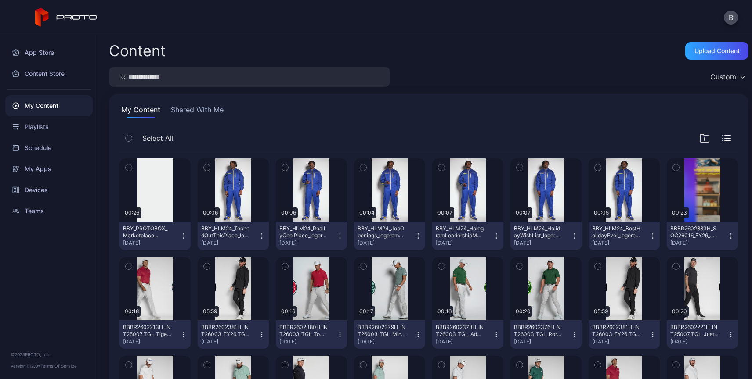
click at [196, 111] on button "Shared With Me" at bounding box center [197, 112] width 56 height 14
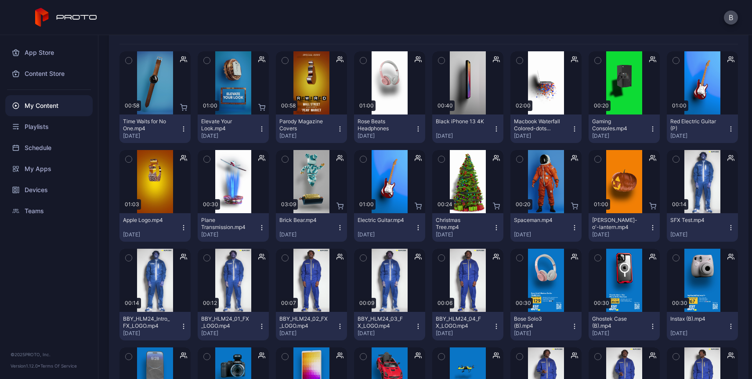
scroll to position [109, 0]
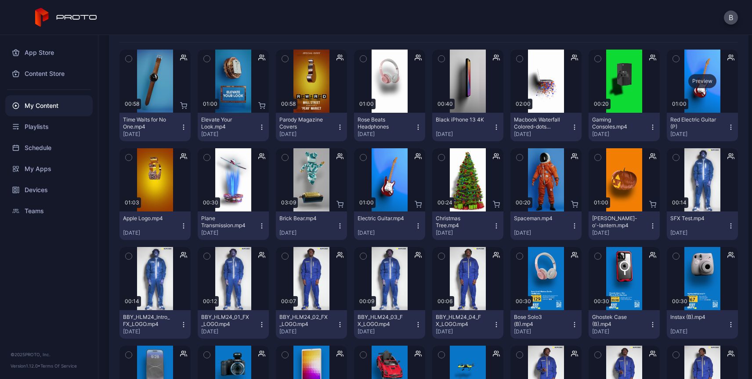
click at [688, 79] on div "Preview" at bounding box center [702, 81] width 28 height 14
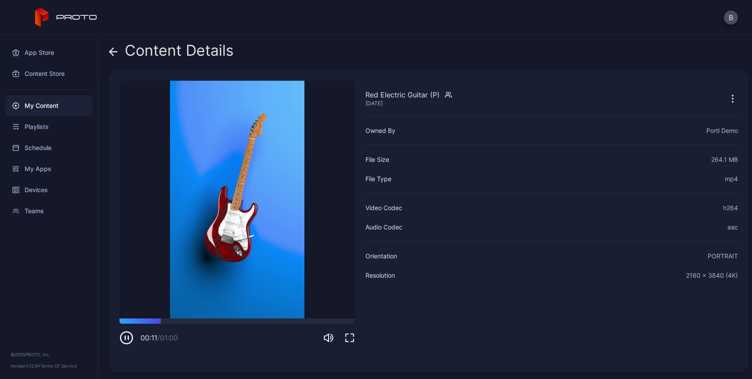
click at [111, 51] on icon at bounding box center [112, 51] width 4 height 7
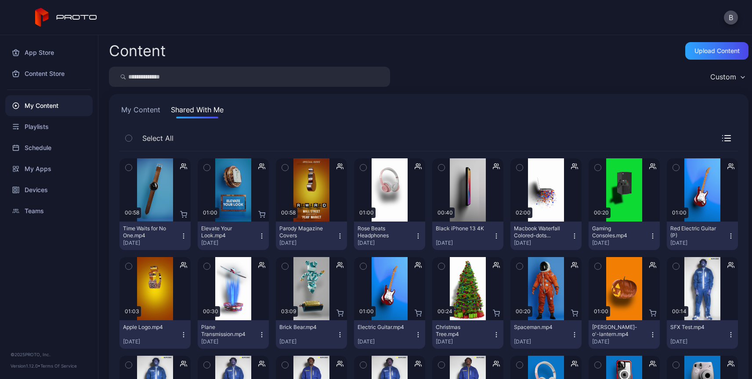
click at [141, 109] on button "My Content" at bounding box center [140, 112] width 43 height 14
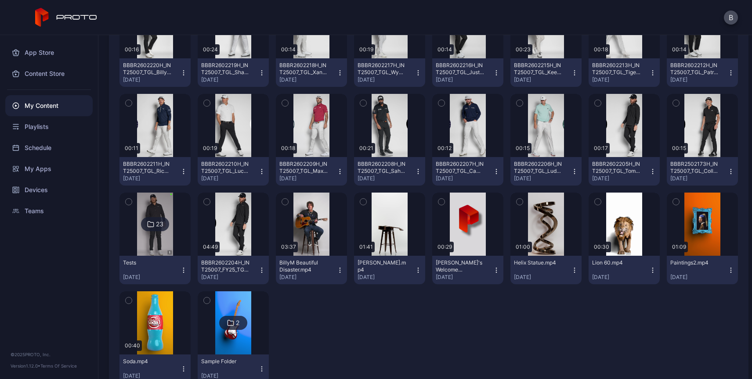
scroll to position [389, 0]
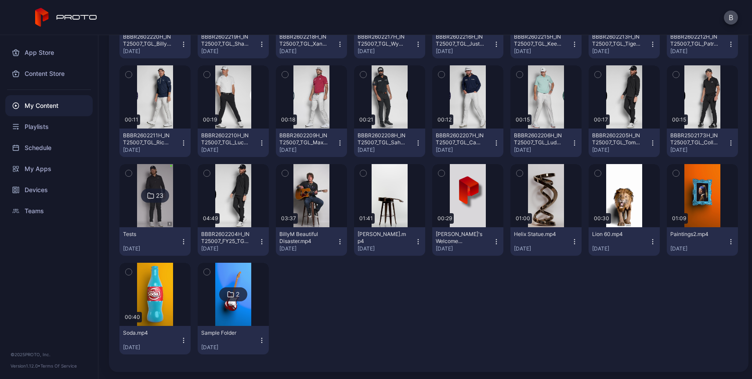
click at [649, 241] on icon "button" at bounding box center [652, 241] width 7 height 7
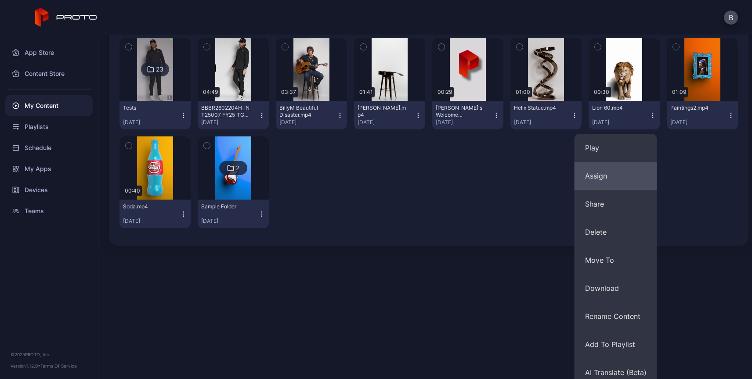
scroll to position [523, 0]
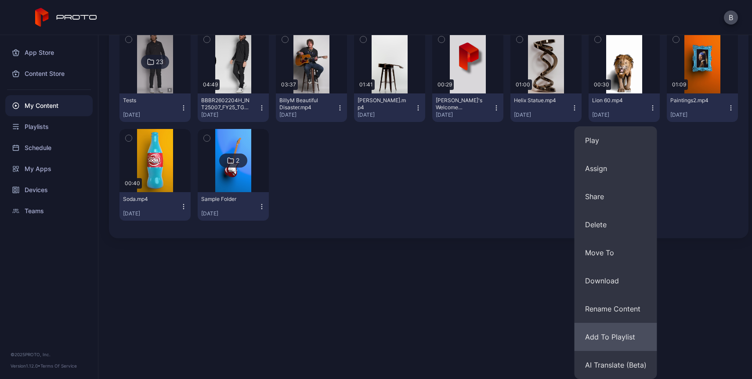
click at [598, 337] on button "Add To Playlist" at bounding box center [615, 337] width 83 height 28
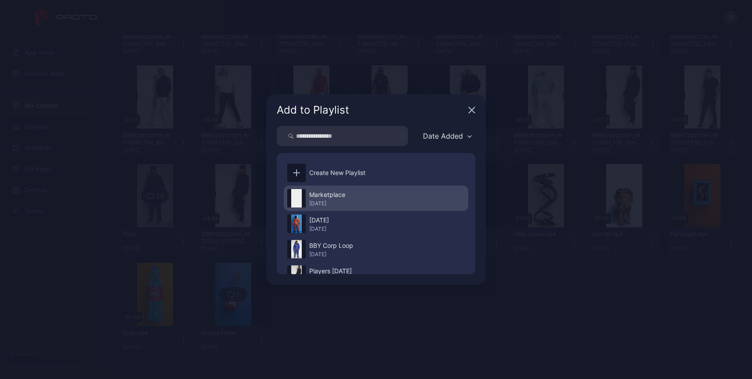
click at [327, 197] on div "Marketplace" at bounding box center [327, 195] width 36 height 11
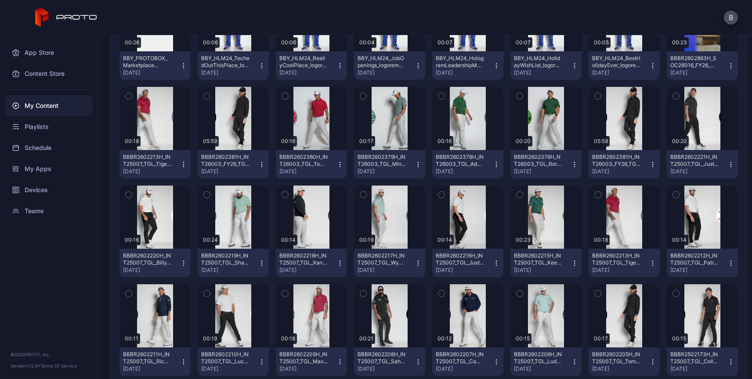
scroll to position [171, 0]
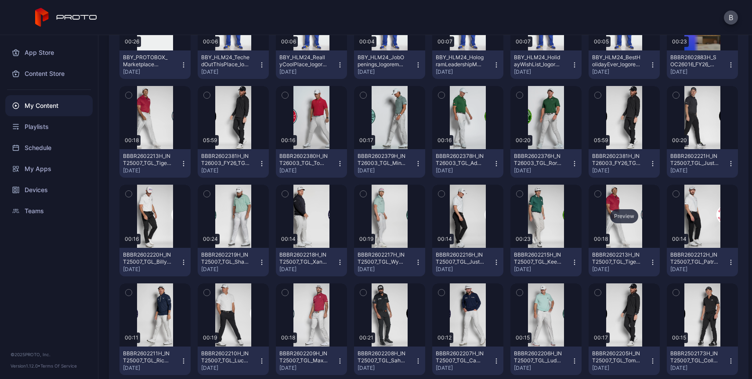
click at [613, 216] on div "Preview" at bounding box center [624, 216] width 28 height 14
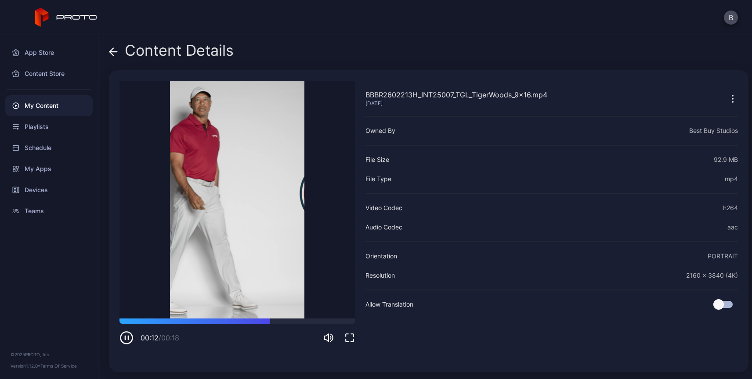
click at [727, 99] on icon "button" at bounding box center [732, 99] width 11 height 11
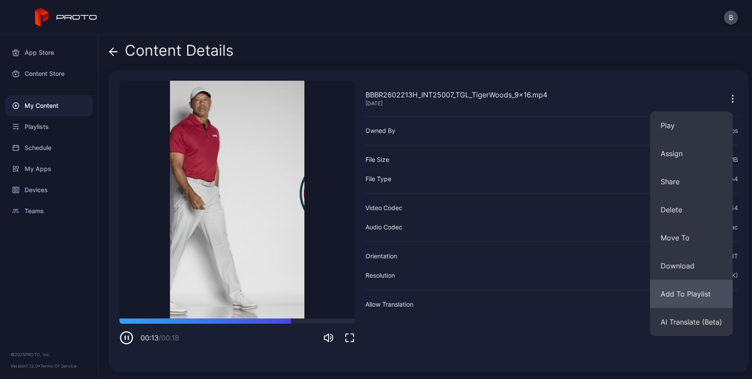
click at [670, 293] on button "Add To Playlist" at bounding box center [691, 294] width 83 height 28
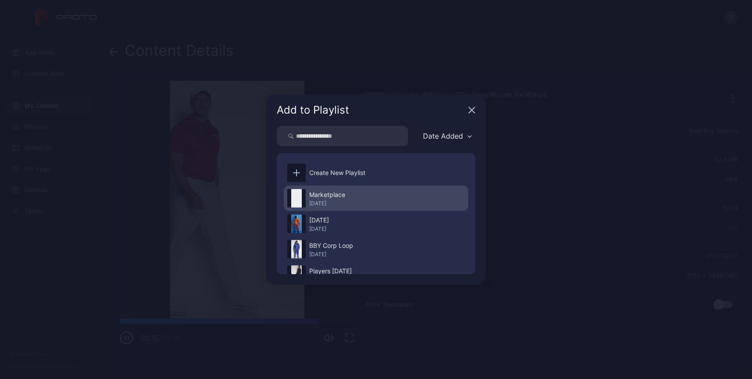
click at [333, 196] on div "Marketplace" at bounding box center [327, 195] width 36 height 11
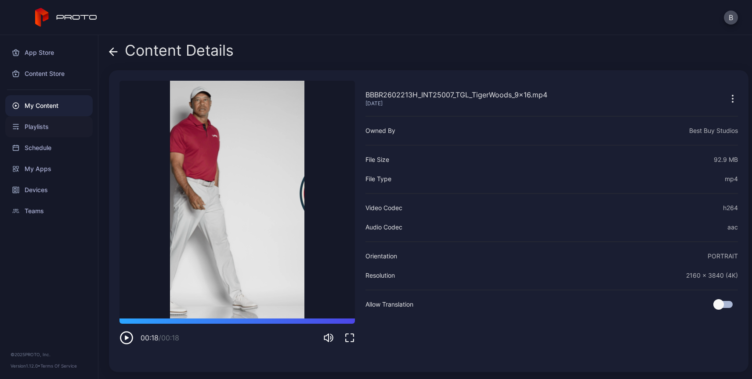
click at [39, 125] on div "Playlists" at bounding box center [48, 126] width 87 height 21
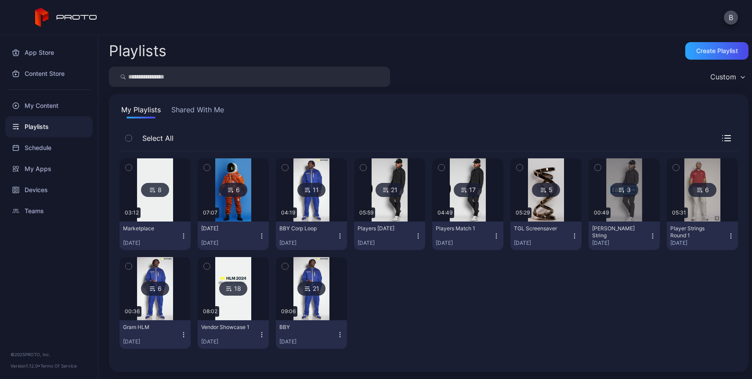
click at [155, 190] on icon at bounding box center [152, 190] width 7 height 11
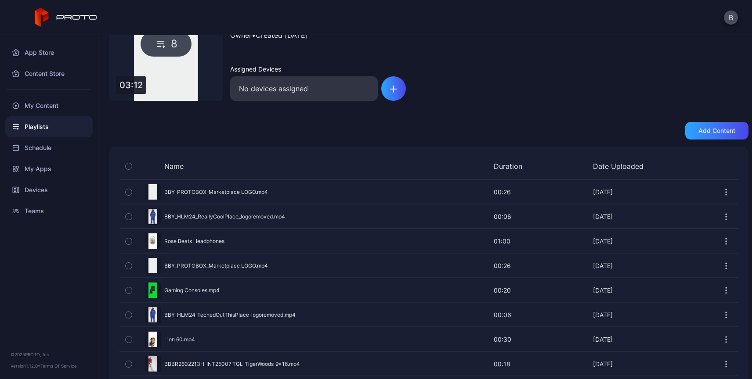
scroll to position [98, 0]
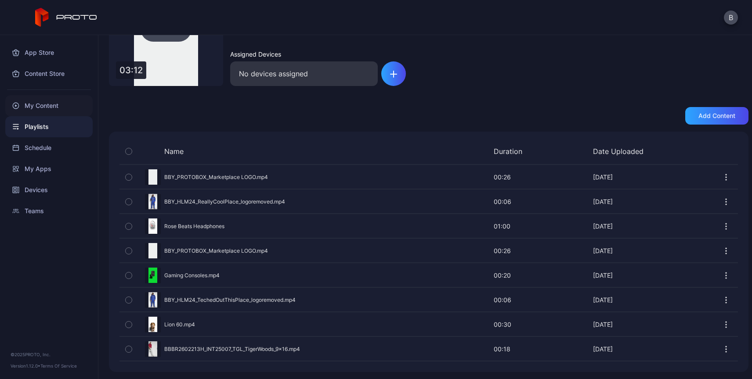
click at [35, 109] on div "My Content" at bounding box center [48, 105] width 87 height 21
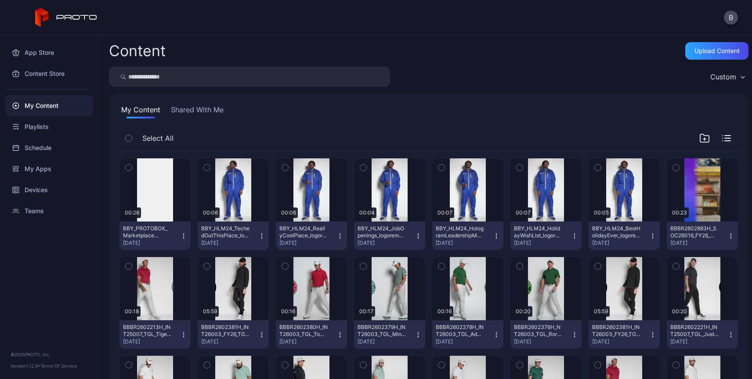
click at [183, 236] on icon "button" at bounding box center [183, 236] width 0 height 0
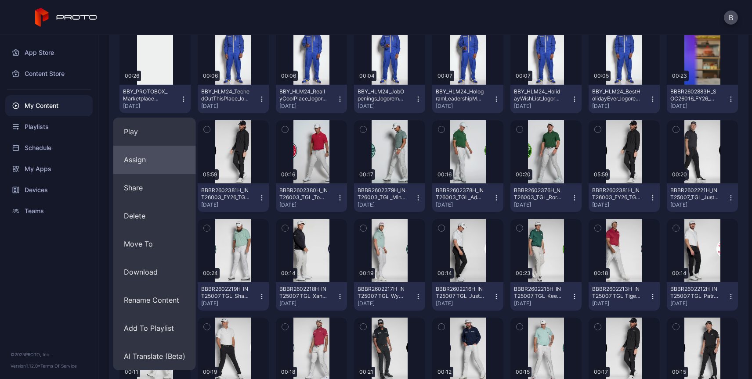
scroll to position [138, 0]
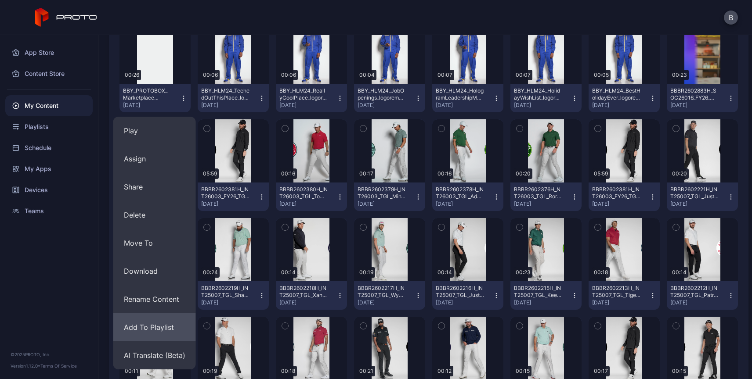
click at [155, 328] on button "Add To Playlist" at bounding box center [154, 328] width 83 height 28
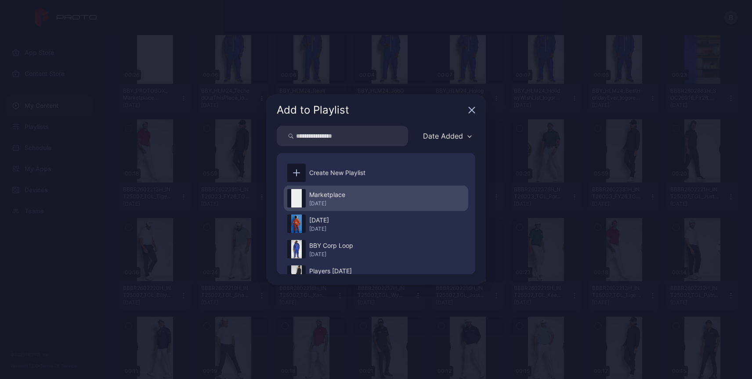
click at [319, 204] on div "[DATE]" at bounding box center [327, 203] width 36 height 7
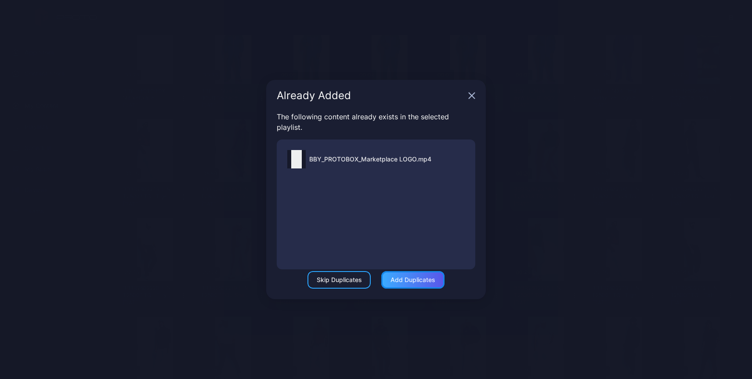
click at [410, 281] on div "Add Duplicates" at bounding box center [412, 280] width 45 height 7
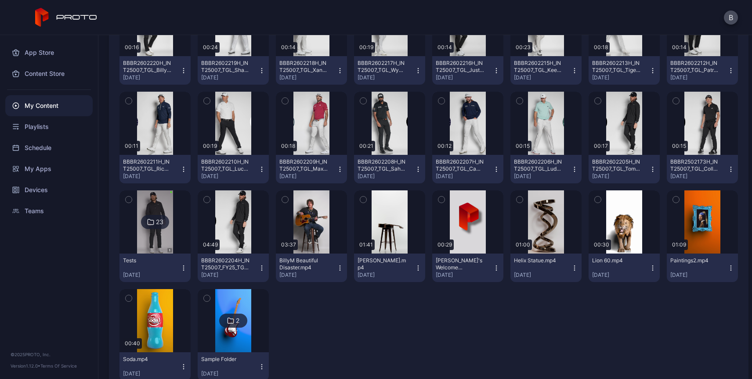
scroll to position [389, 0]
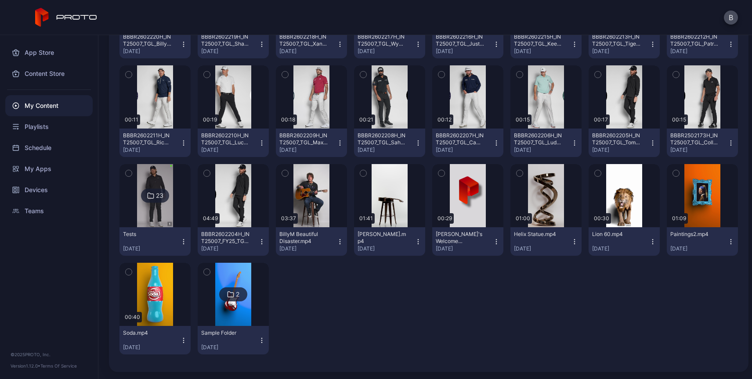
click at [223, 330] on div "Sample Folder" at bounding box center [225, 333] width 48 height 7
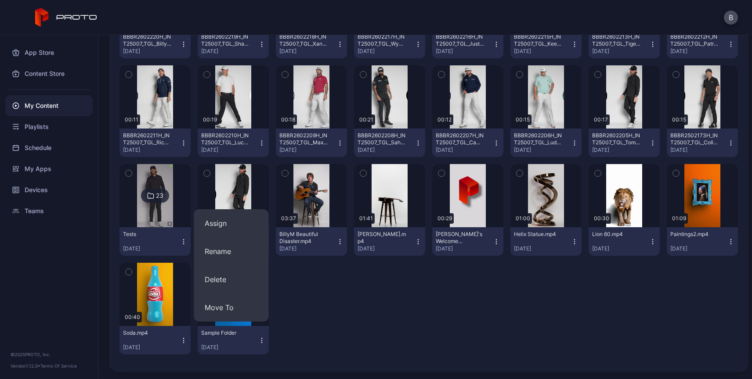
click at [314, 318] on div at bounding box center [311, 309] width 71 height 92
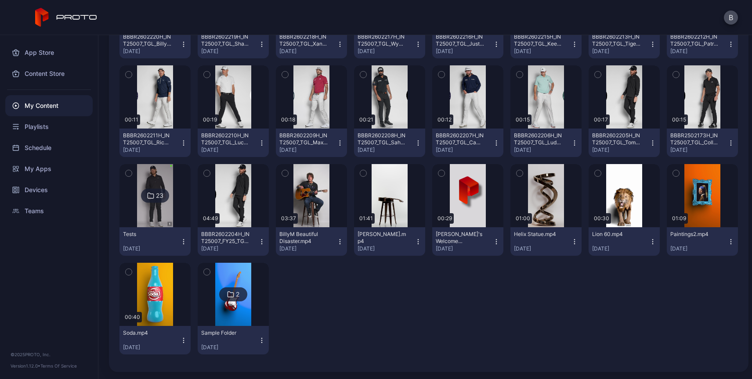
click at [231, 295] on icon at bounding box center [230, 294] width 6 height 5
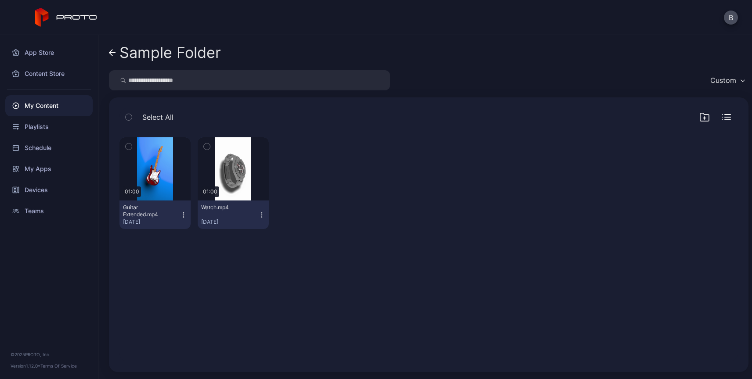
click at [38, 106] on div "My Content" at bounding box center [48, 105] width 87 height 21
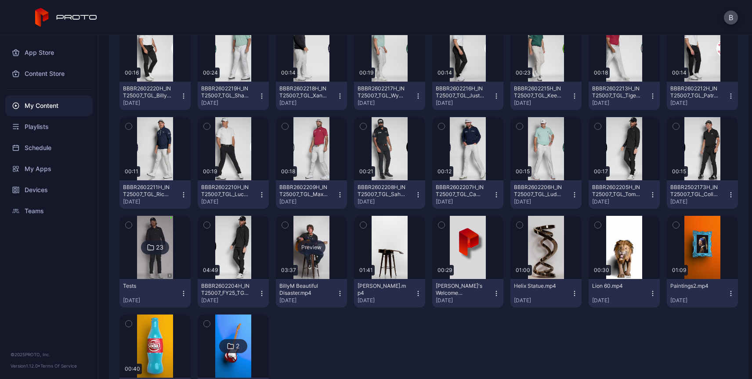
scroll to position [335, 0]
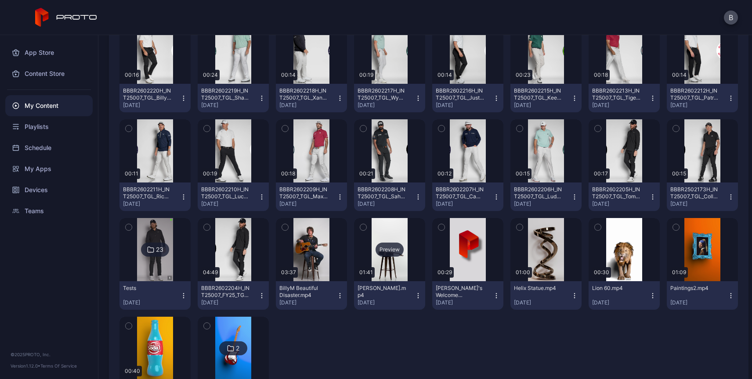
click at [386, 250] on div "Preview" at bounding box center [389, 250] width 28 height 14
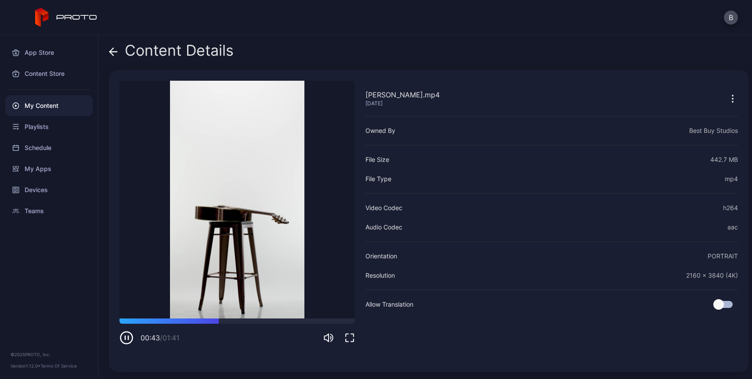
click at [115, 50] on icon at bounding box center [113, 51] width 9 height 9
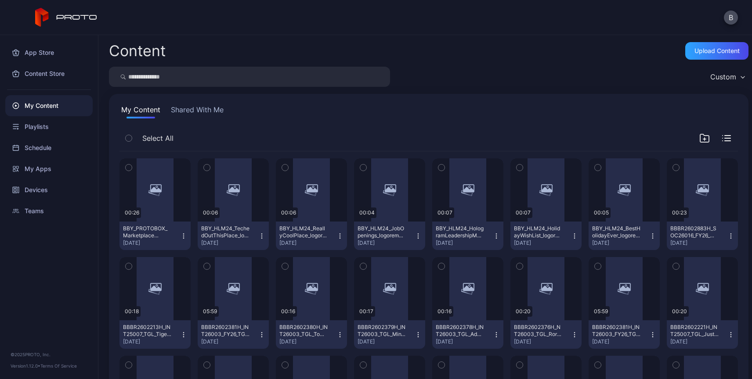
scroll to position [335, 0]
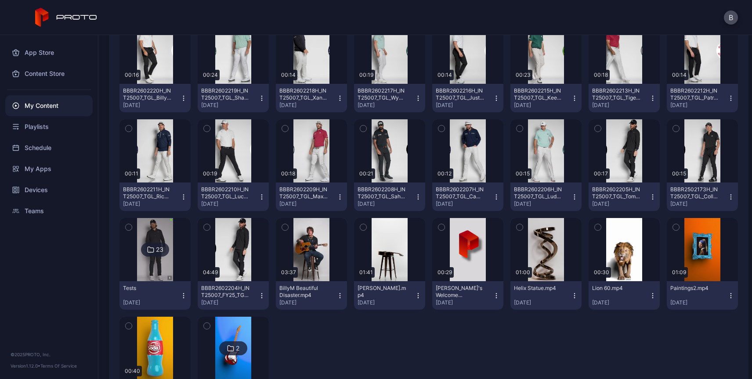
click at [418, 296] on icon "button" at bounding box center [418, 296] width 0 height 0
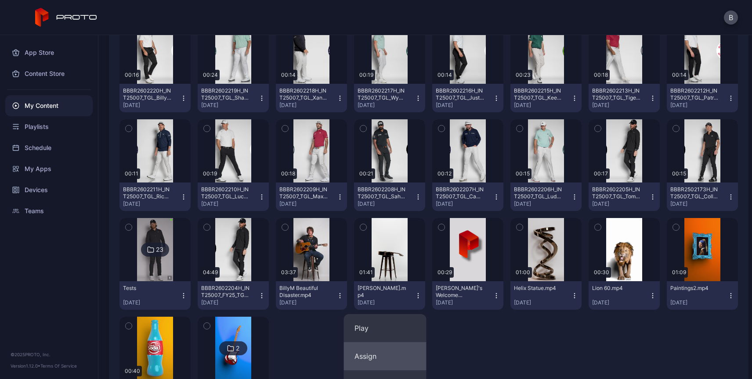
click at [365, 354] on button "Assign" at bounding box center [385, 356] width 83 height 28
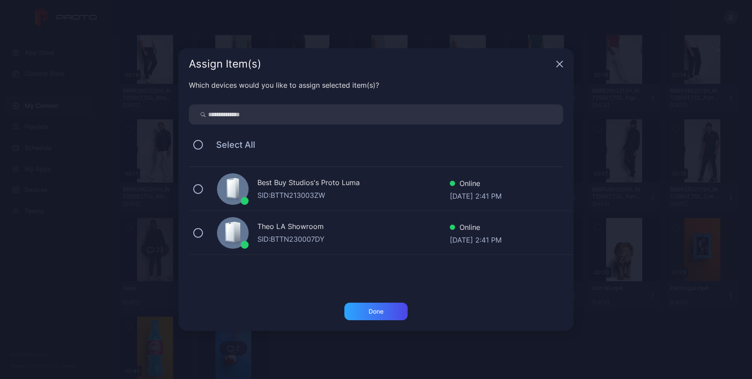
click at [318, 187] on div "Best Buy Studios's Proto Luma" at bounding box center [353, 183] width 192 height 13
click at [372, 315] on div "Done" at bounding box center [375, 312] width 63 height 18
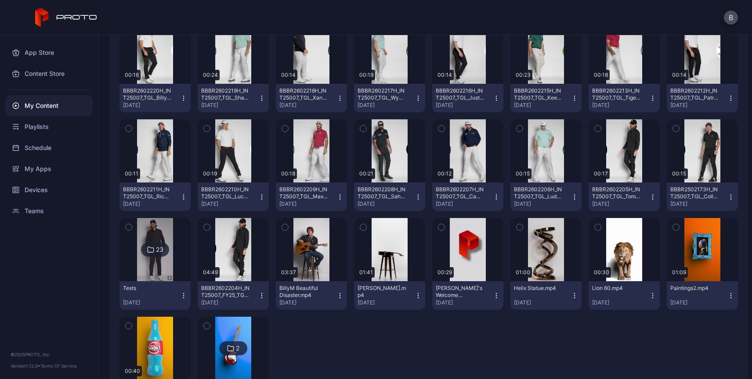
click at [370, 292] on div "[PERSON_NAME].mp4" at bounding box center [381, 292] width 48 height 14
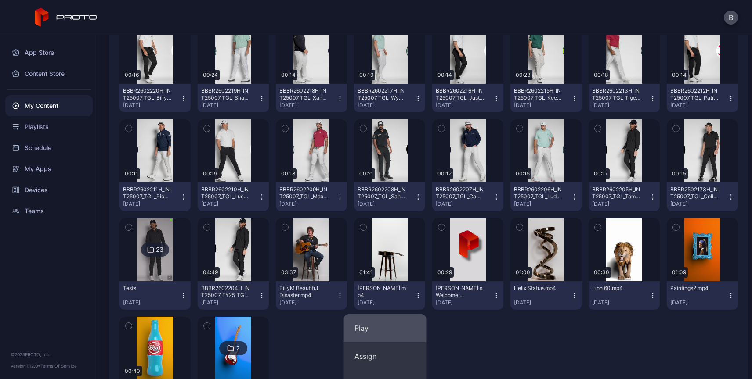
click at [363, 326] on button "Play" at bounding box center [385, 328] width 83 height 28
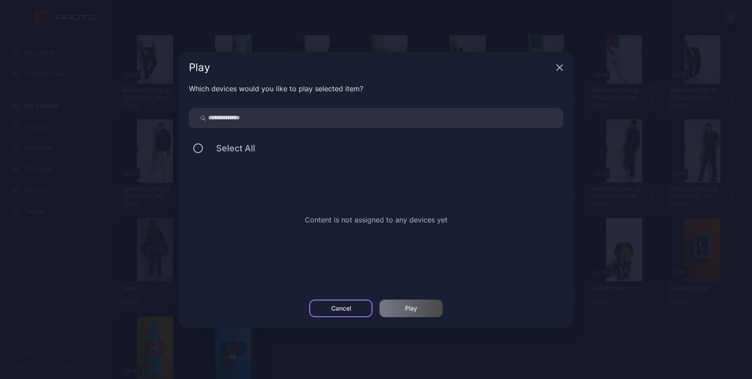
click at [340, 311] on div "Cancel" at bounding box center [341, 308] width 20 height 7
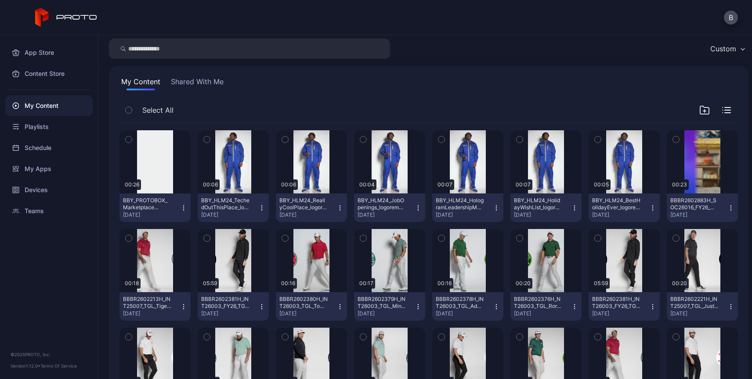
scroll to position [0, 0]
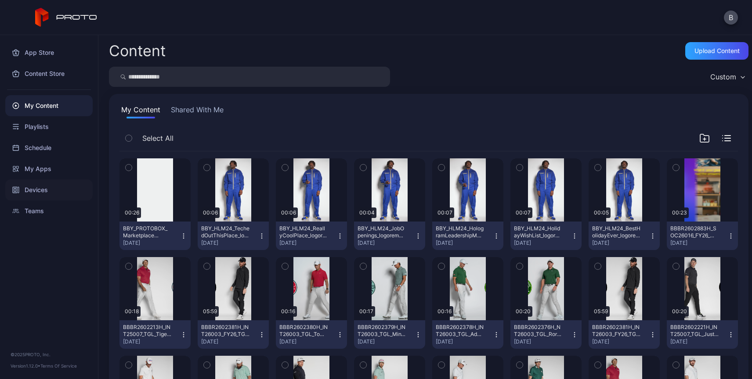
click at [39, 191] on div "Devices" at bounding box center [48, 190] width 87 height 21
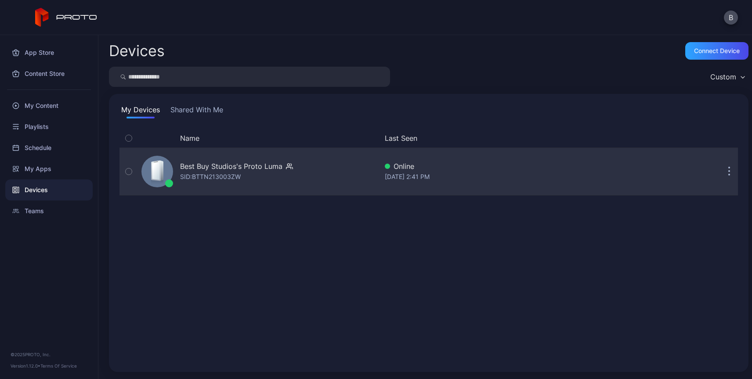
click at [238, 177] on div "SID: BTTN213003ZW" at bounding box center [210, 177] width 61 height 11
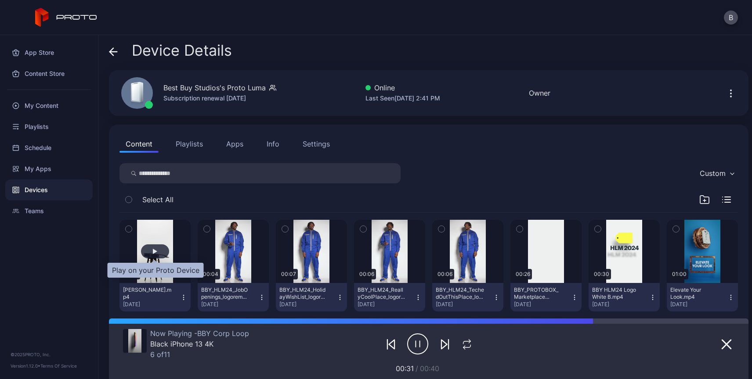
click at [155, 251] on div "button" at bounding box center [155, 251] width 4 height 5
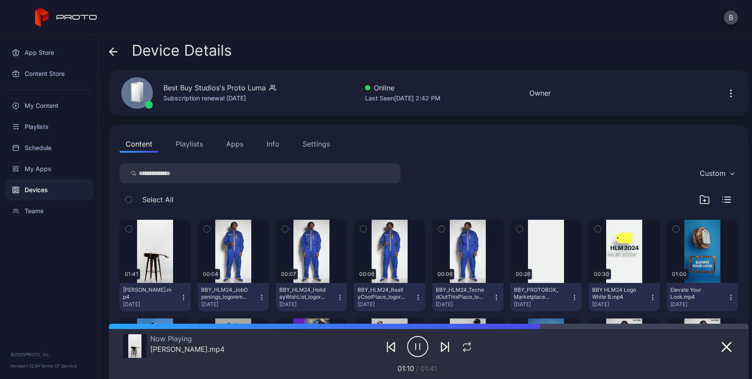
click at [183, 297] on icon "button" at bounding box center [183, 297] width 0 height 0
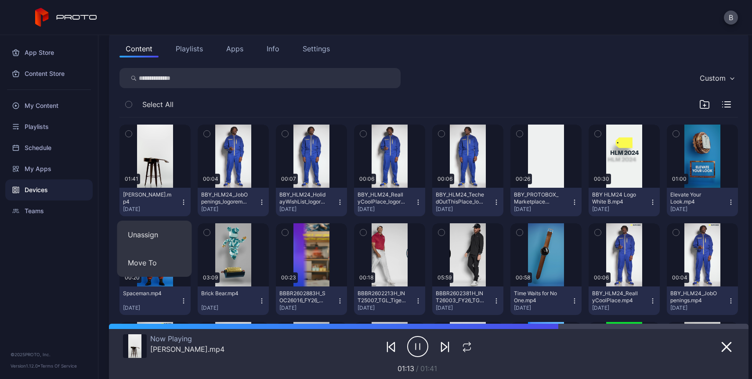
scroll to position [97, 0]
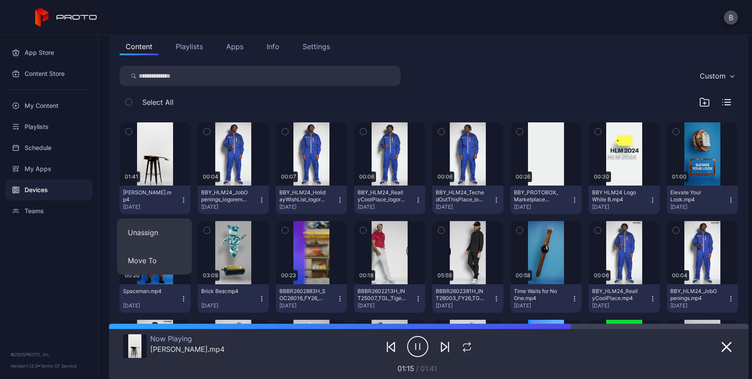
click at [85, 235] on div "App Store Content Store My Content Playlists Schedule My Apps Devices Teams © 2…" at bounding box center [49, 207] width 98 height 344
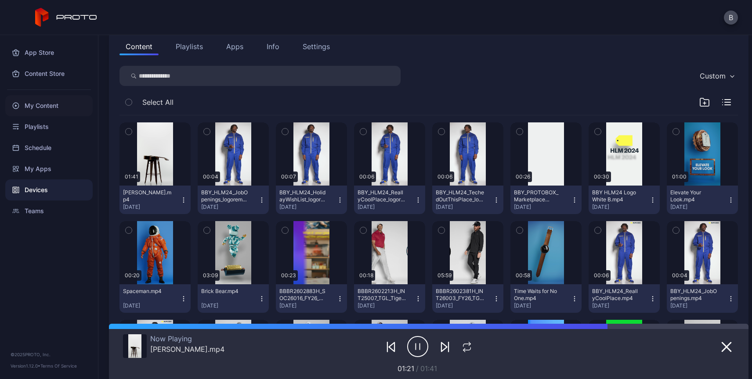
click at [43, 104] on div "My Content" at bounding box center [48, 105] width 87 height 21
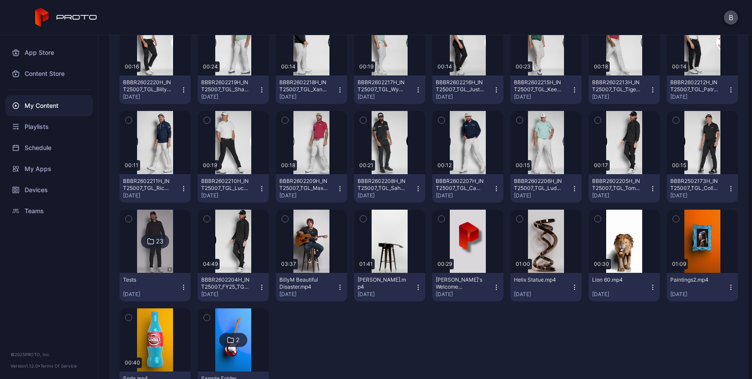
scroll to position [389, 0]
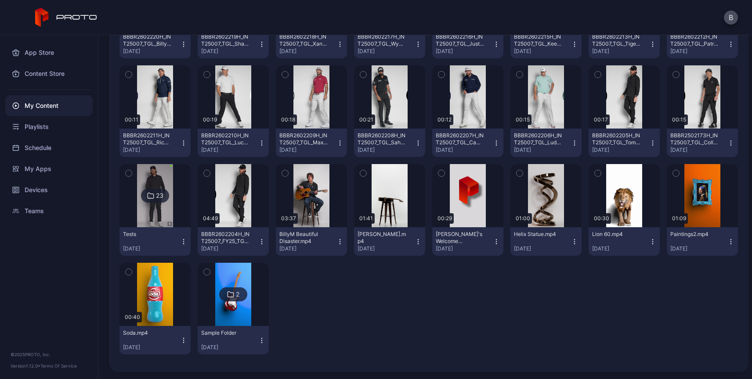
click at [414, 241] on icon "button" at bounding box center [417, 241] width 7 height 7
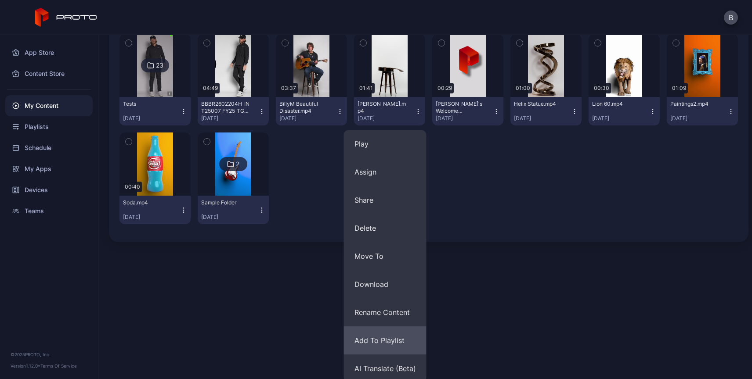
click at [378, 342] on button "Add To Playlist" at bounding box center [385, 341] width 83 height 28
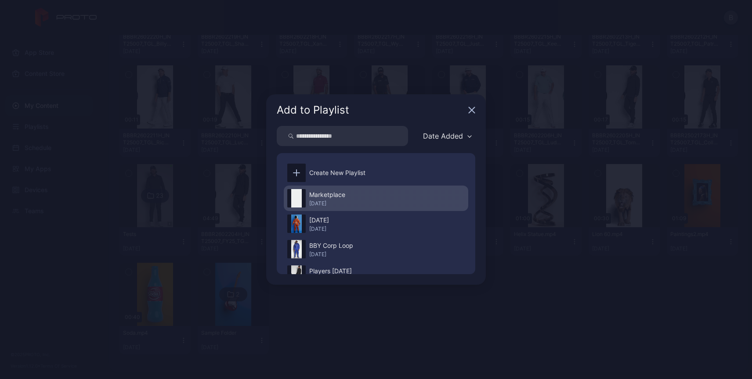
click at [334, 195] on div "Marketplace" at bounding box center [327, 195] width 36 height 11
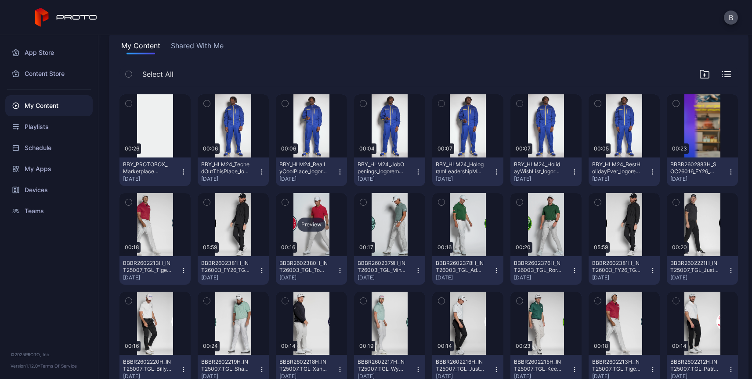
scroll to position [80, 0]
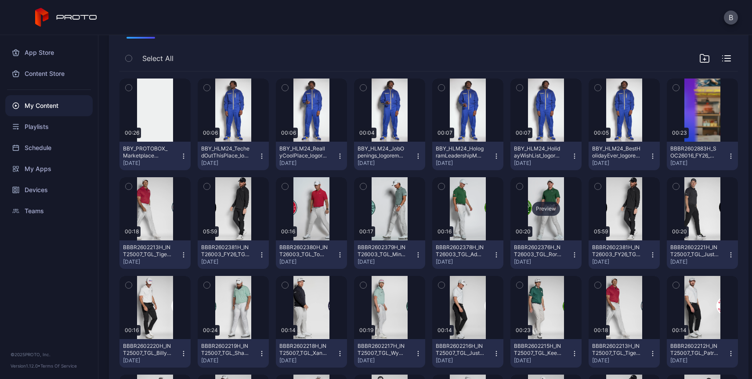
click at [533, 208] on div "Preview" at bounding box center [546, 209] width 28 height 14
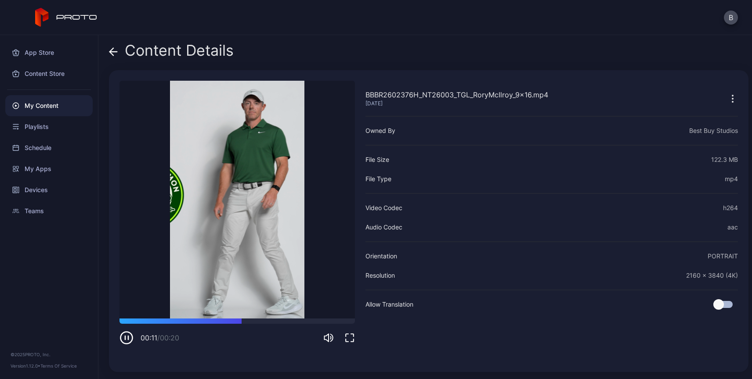
click at [114, 51] on icon at bounding box center [113, 51] width 9 height 9
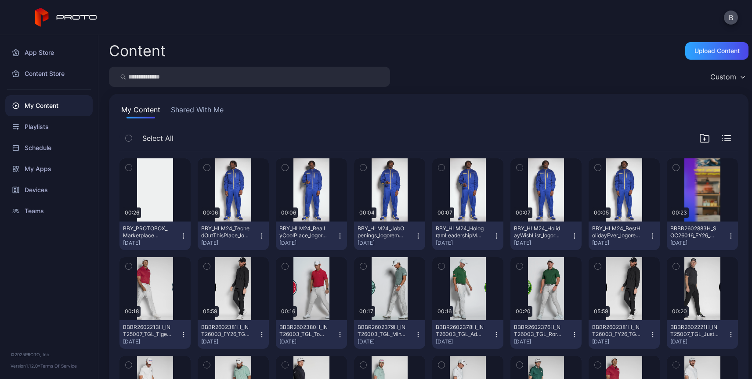
scroll to position [80, 0]
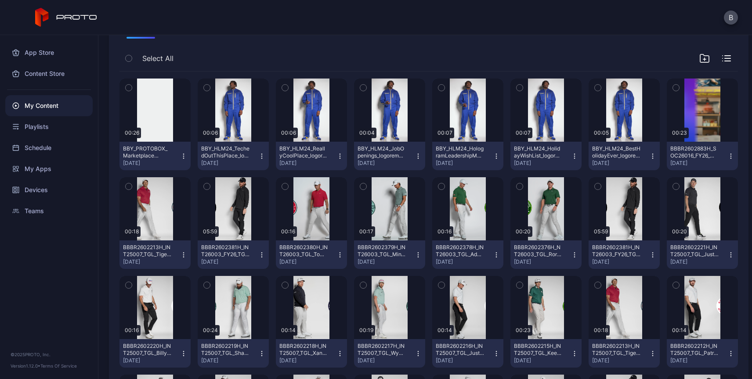
click at [571, 254] on icon "button" at bounding box center [574, 255] width 7 height 7
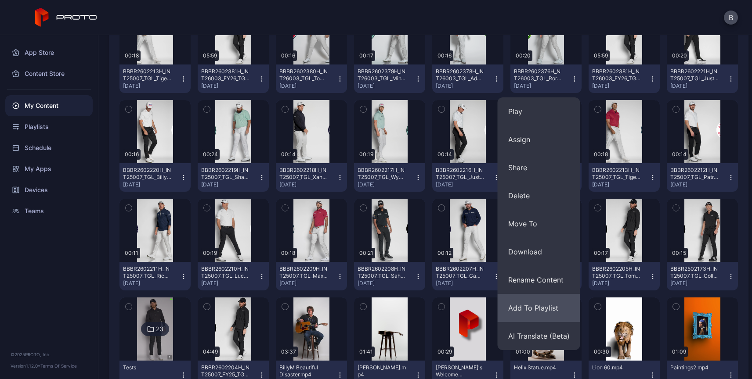
scroll to position [256, 0]
click at [525, 309] on button "Add To Playlist" at bounding box center [538, 308] width 83 height 28
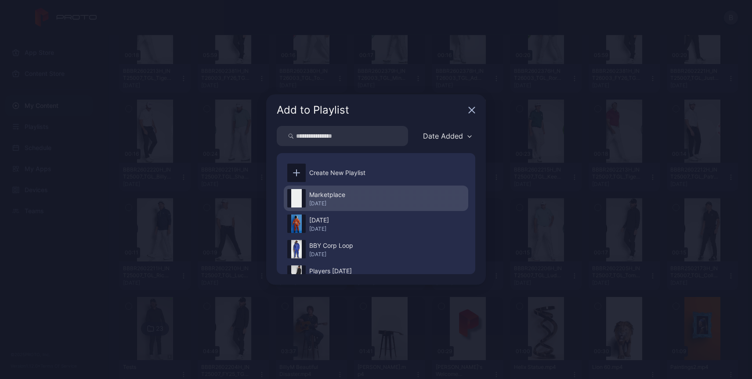
click at [324, 201] on div "[DATE]" at bounding box center [327, 203] width 36 height 7
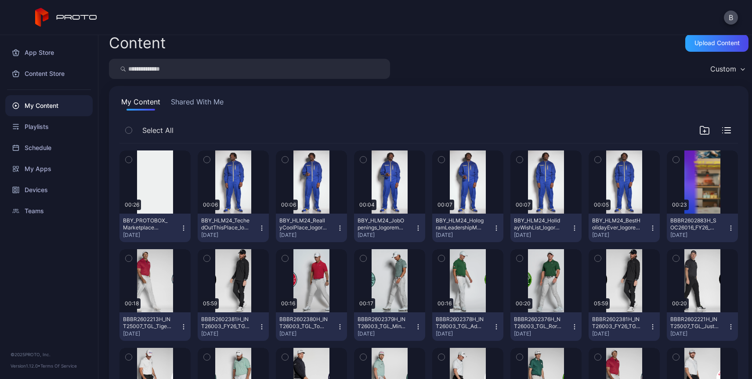
scroll to position [0, 0]
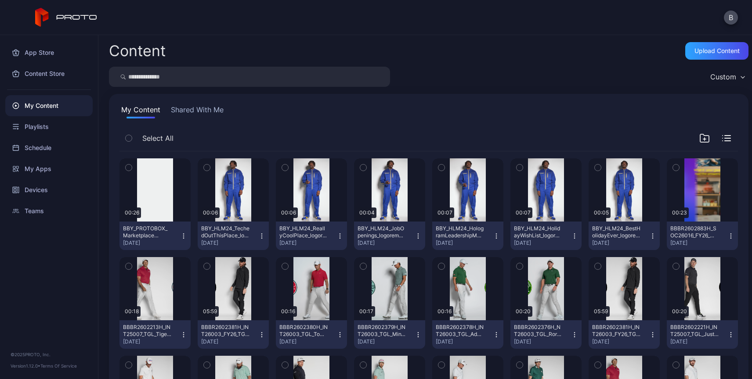
click at [191, 110] on button "Shared With Me" at bounding box center [197, 112] width 56 height 14
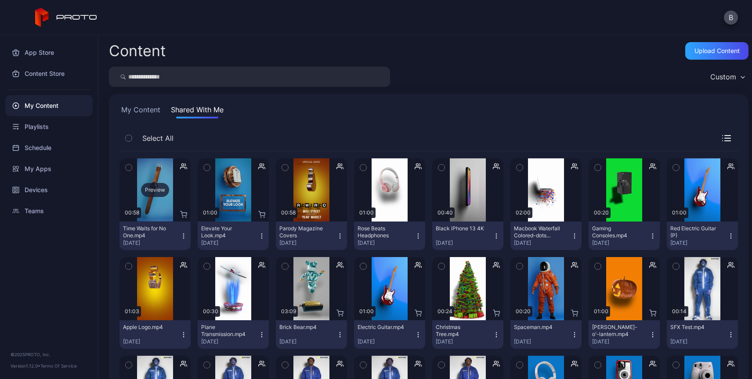
click at [153, 189] on div "Preview" at bounding box center [155, 190] width 28 height 14
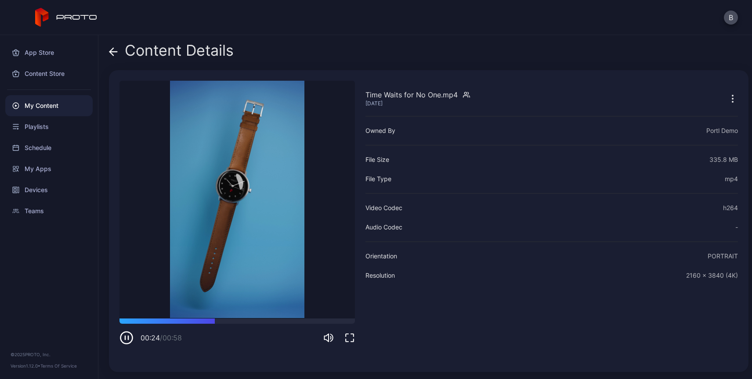
click at [115, 53] on icon at bounding box center [113, 51] width 9 height 9
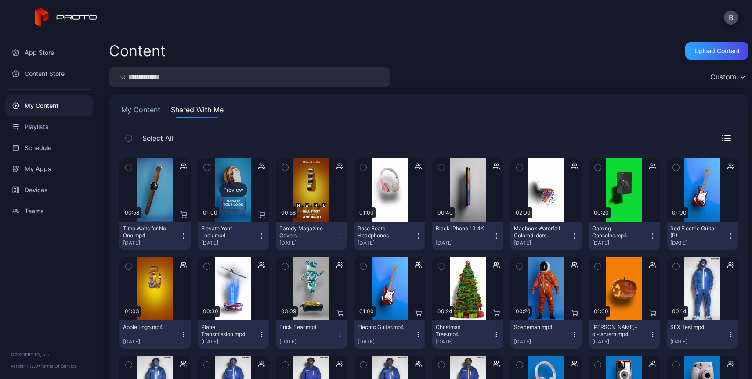
click at [230, 188] on div "Preview" at bounding box center [233, 190] width 28 height 14
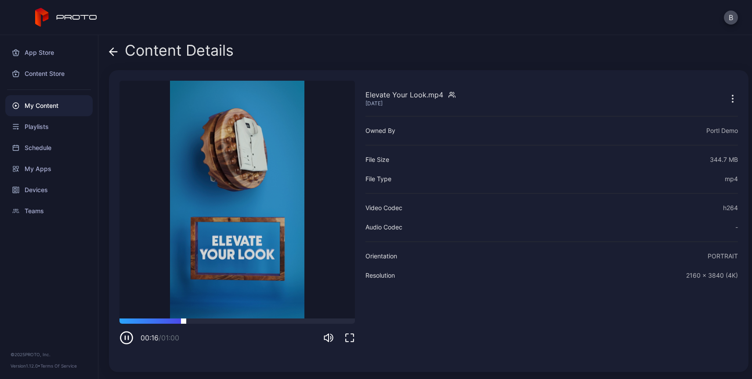
click at [257, 323] on div at bounding box center [236, 321] width 235 height 5
click at [114, 54] on icon at bounding box center [113, 51] width 9 height 9
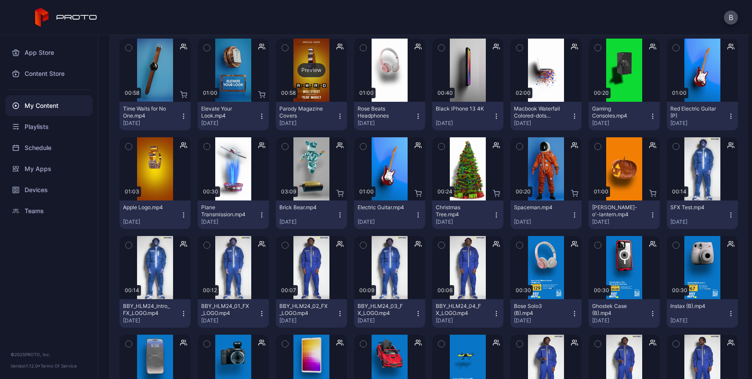
scroll to position [135, 0]
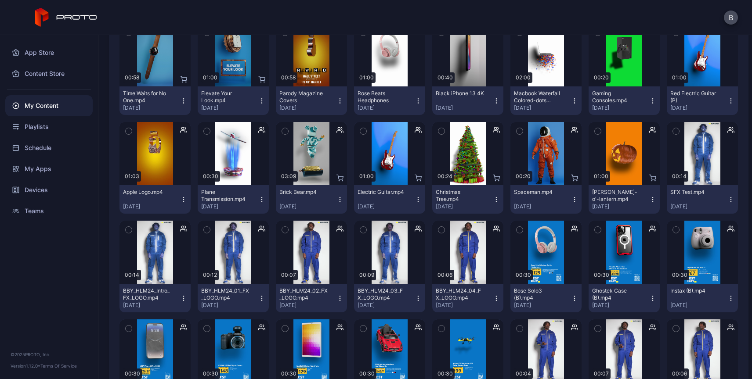
click at [571, 201] on icon "button" at bounding box center [574, 199] width 7 height 7
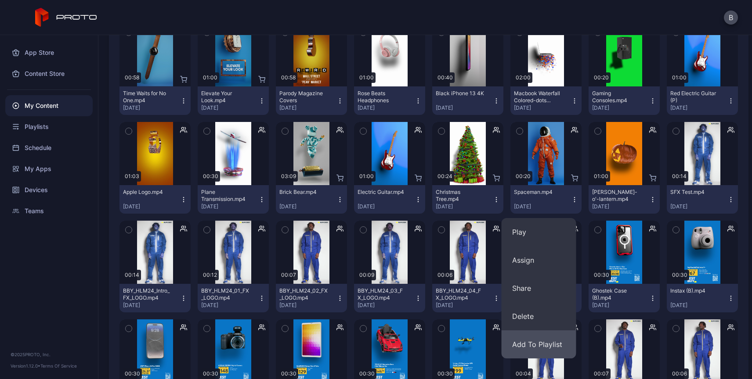
click at [516, 340] on button "Add To Playlist" at bounding box center [538, 345] width 75 height 28
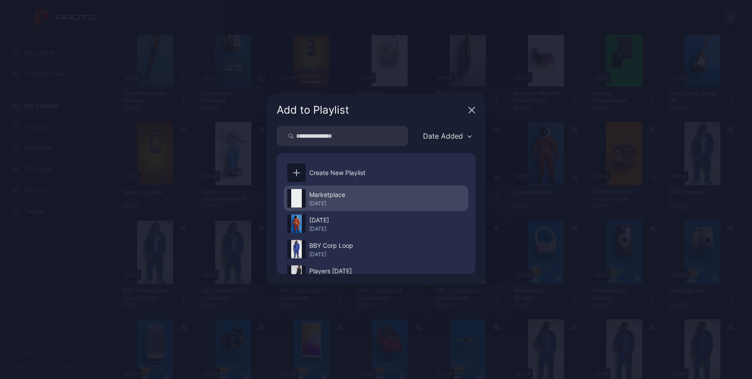
click at [326, 198] on div "Marketplace" at bounding box center [327, 195] width 36 height 11
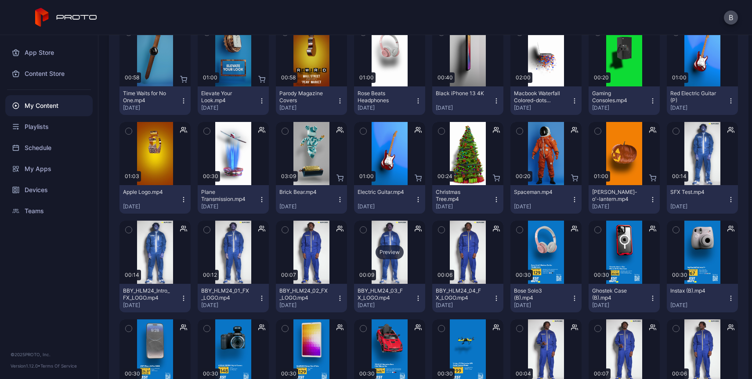
scroll to position [0, 0]
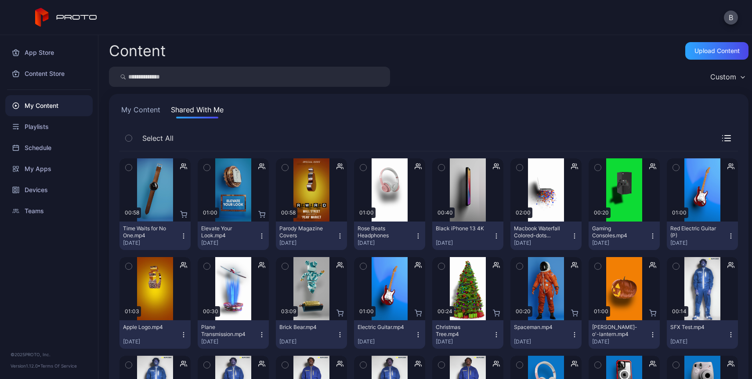
click at [134, 111] on button "My Content" at bounding box center [140, 112] width 43 height 14
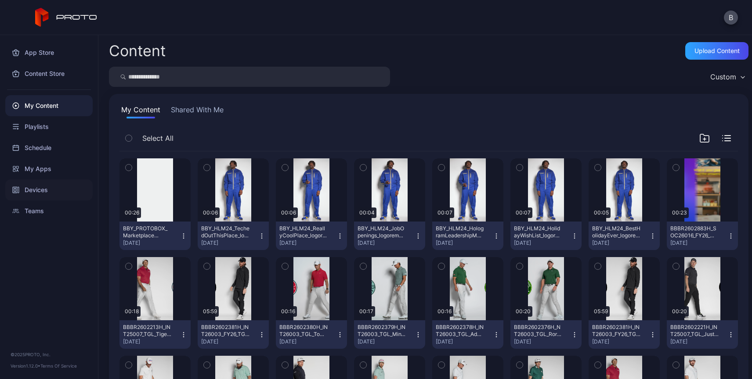
click at [37, 187] on div "Devices" at bounding box center [48, 190] width 87 height 21
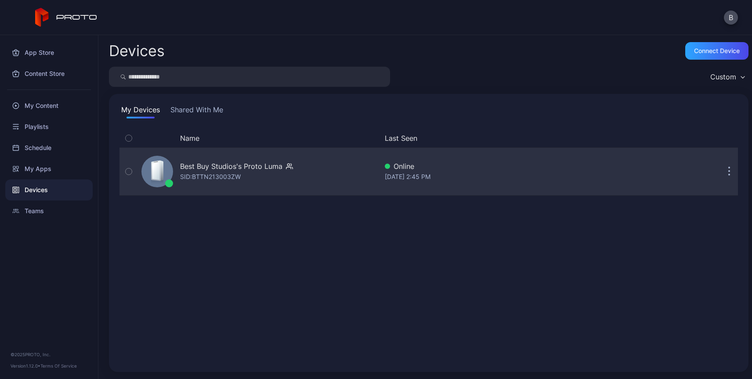
click at [247, 180] on div "Best Buy Studios's Proto [PERSON_NAME]: BTTN213003ZW" at bounding box center [236, 171] width 113 height 21
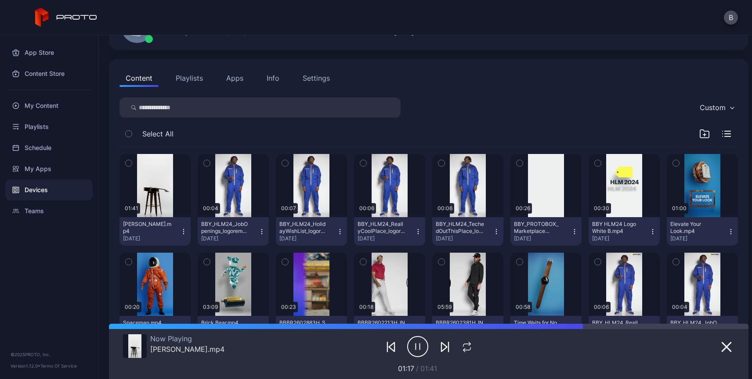
scroll to position [77, 0]
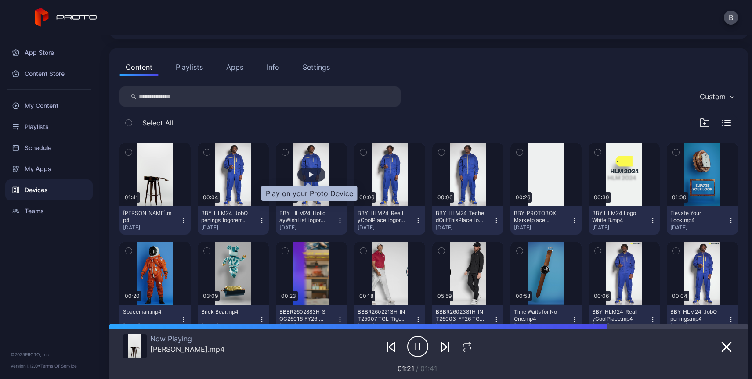
click at [310, 175] on div "button" at bounding box center [311, 175] width 28 height 14
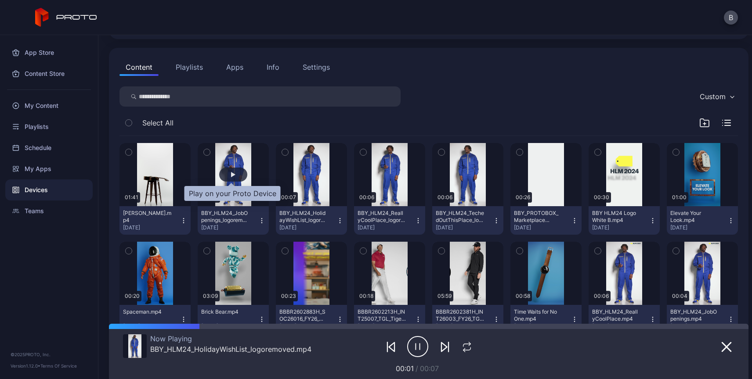
click at [231, 177] on div "button" at bounding box center [233, 174] width 4 height 5
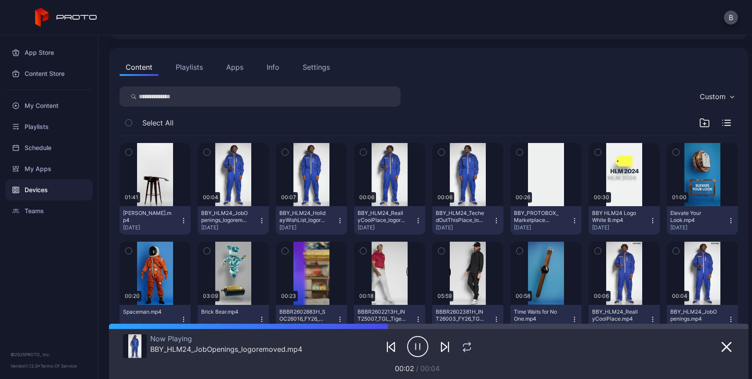
click at [184, 71] on button "Playlists" at bounding box center [189, 67] width 40 height 18
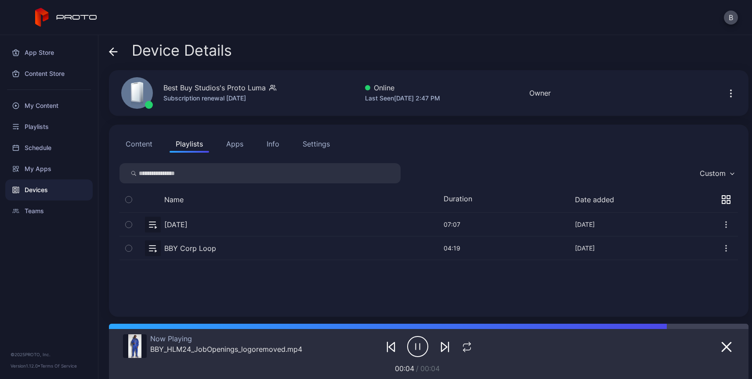
click at [206, 253] on button "button" at bounding box center [428, 248] width 618 height 23
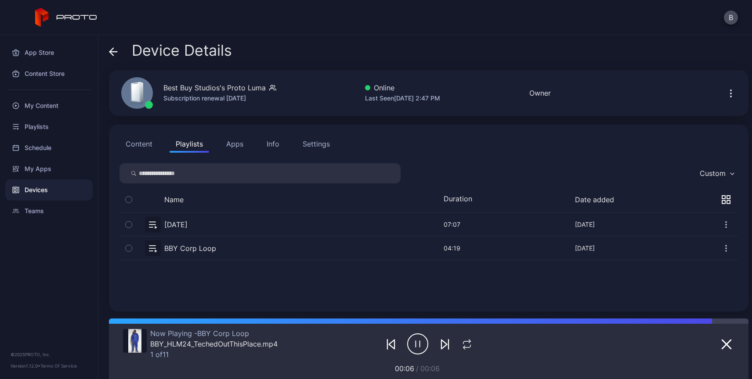
click at [153, 247] on button "button" at bounding box center [428, 248] width 618 height 23
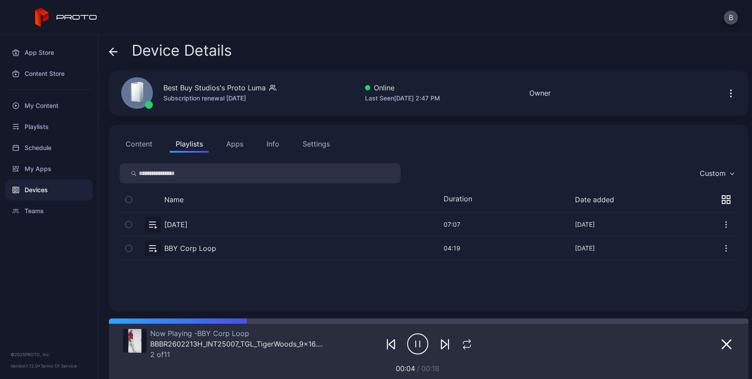
click at [141, 142] on button "Content" at bounding box center [138, 144] width 39 height 18
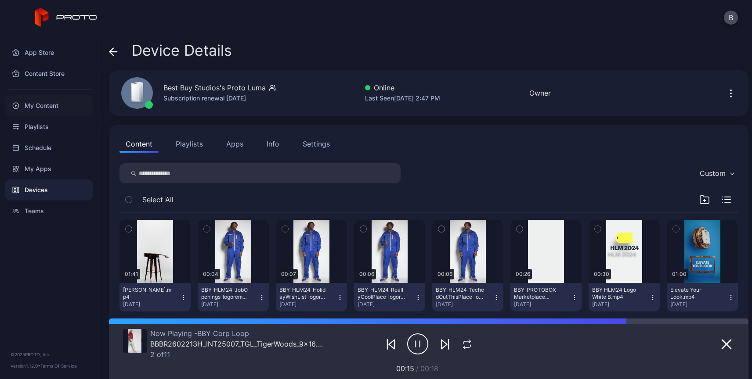
click at [42, 107] on div "My Content" at bounding box center [48, 105] width 87 height 21
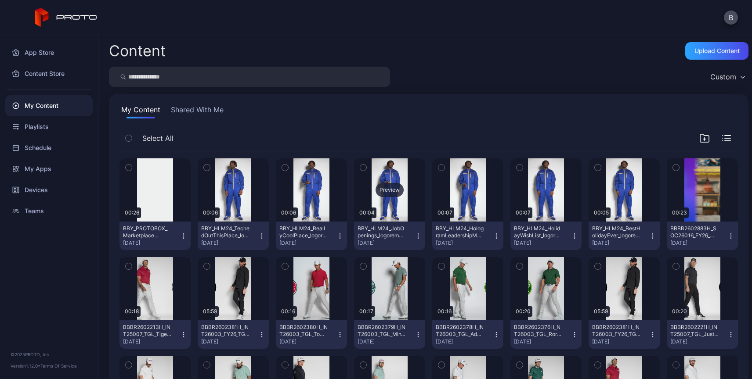
click at [384, 191] on div "Preview" at bounding box center [389, 190] width 28 height 14
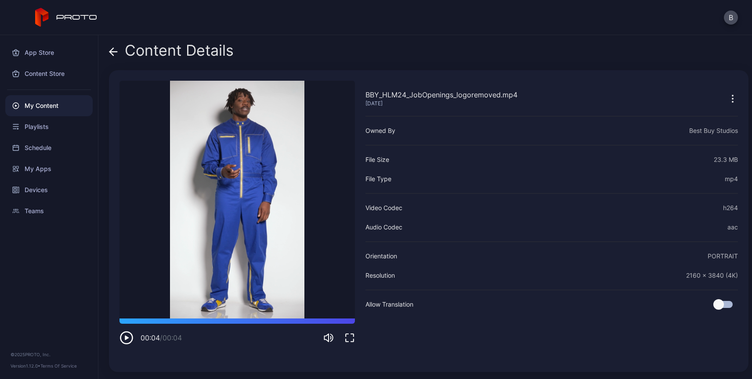
click at [116, 49] on icon at bounding box center [113, 51] width 9 height 9
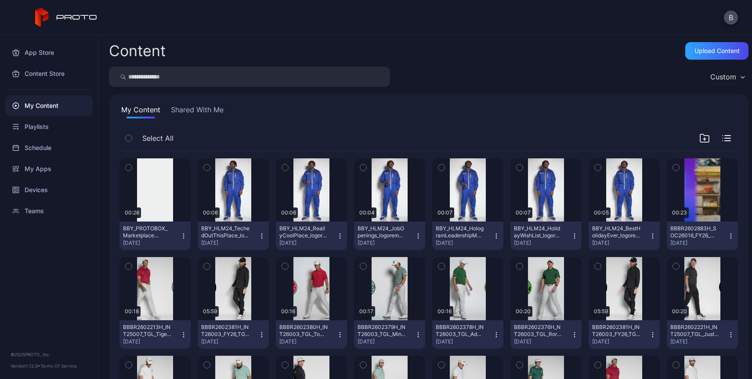
click at [414, 236] on icon "button" at bounding box center [417, 236] width 7 height 7
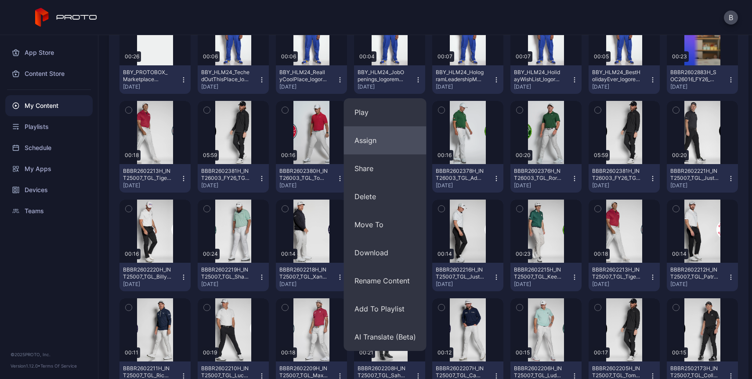
scroll to position [158, 0]
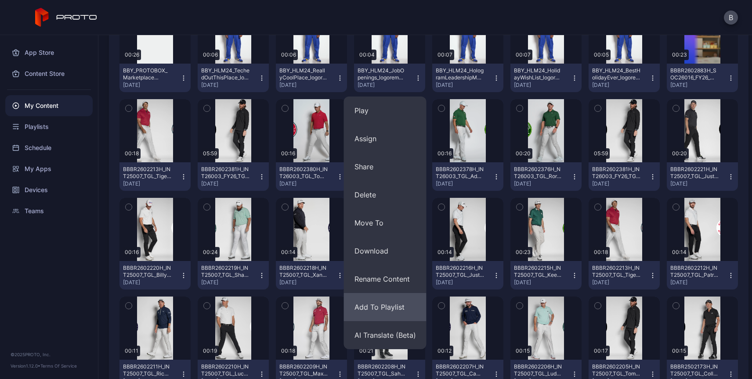
click at [379, 307] on button "Add To Playlist" at bounding box center [385, 307] width 83 height 28
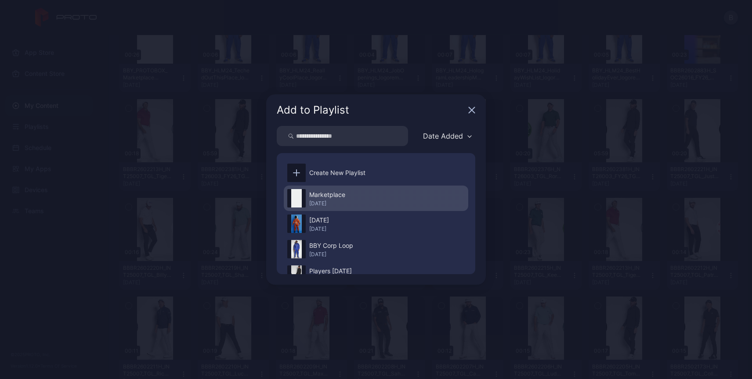
click at [326, 198] on div "Marketplace" at bounding box center [327, 195] width 36 height 11
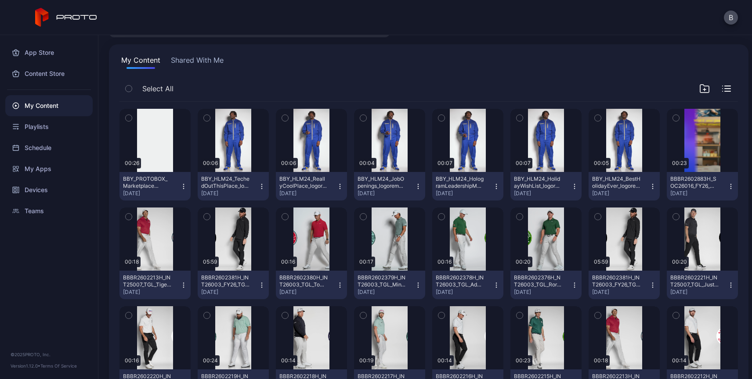
scroll to position [0, 0]
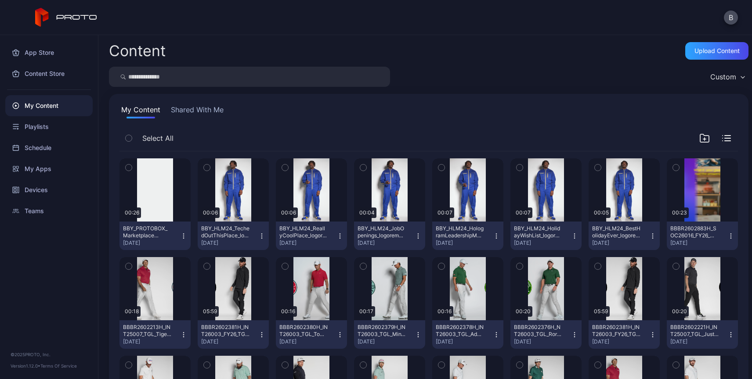
click at [183, 237] on icon "button" at bounding box center [183, 236] width 7 height 7
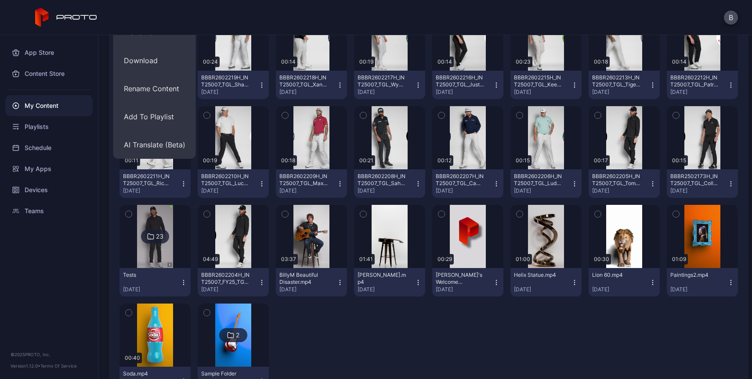
scroll to position [389, 0]
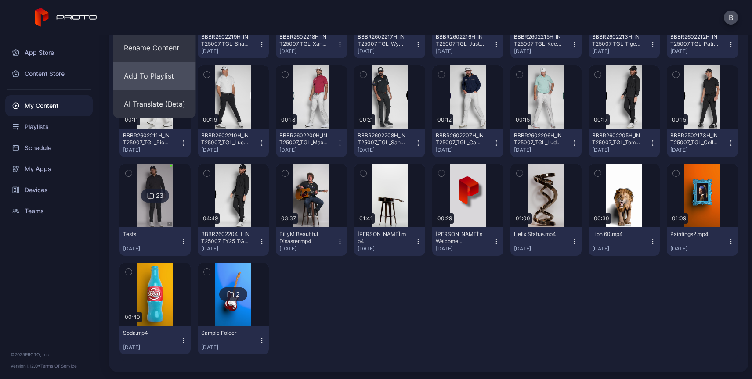
click at [164, 76] on button "Add To Playlist" at bounding box center [154, 76] width 83 height 28
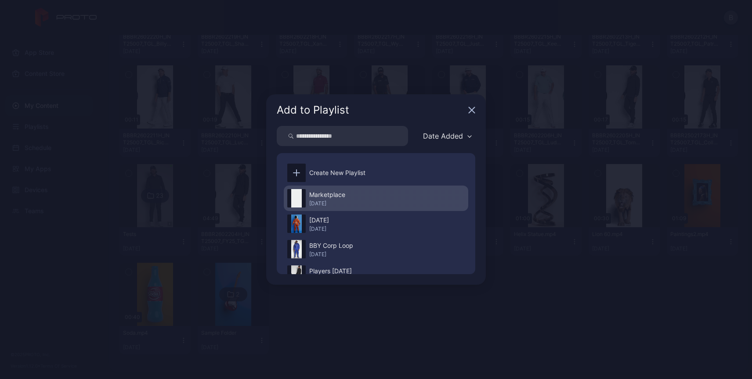
click at [318, 200] on div "[DATE]" at bounding box center [327, 203] width 36 height 7
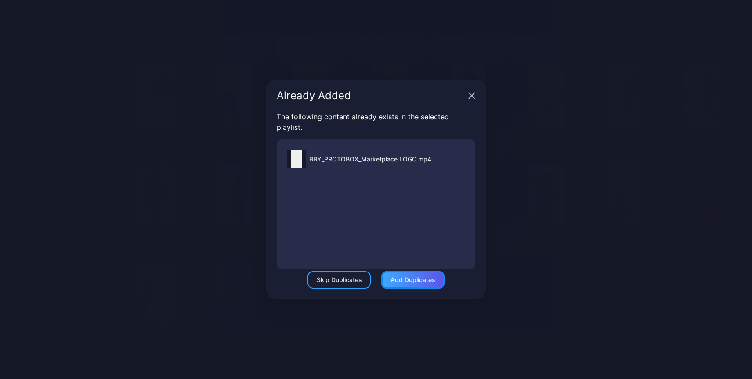
click at [418, 285] on div "Add Duplicates" at bounding box center [412, 280] width 63 height 18
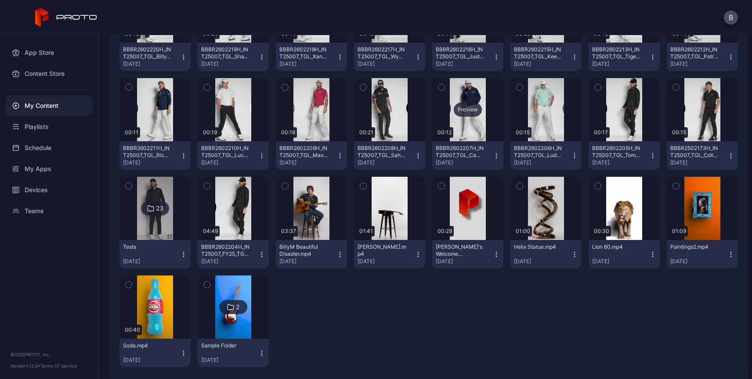
scroll to position [383, 0]
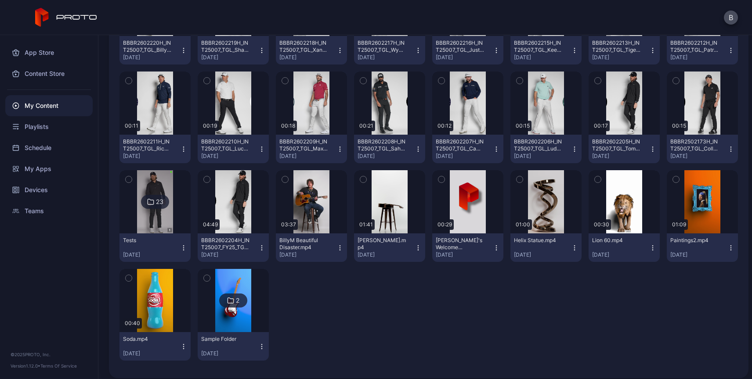
click at [571, 251] on icon "button" at bounding box center [574, 248] width 7 height 7
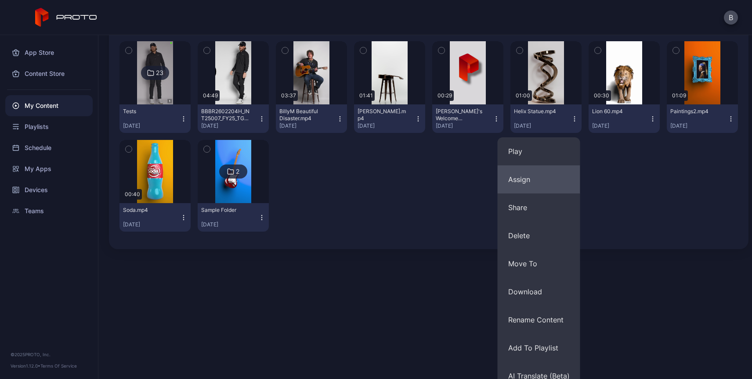
scroll to position [515, 0]
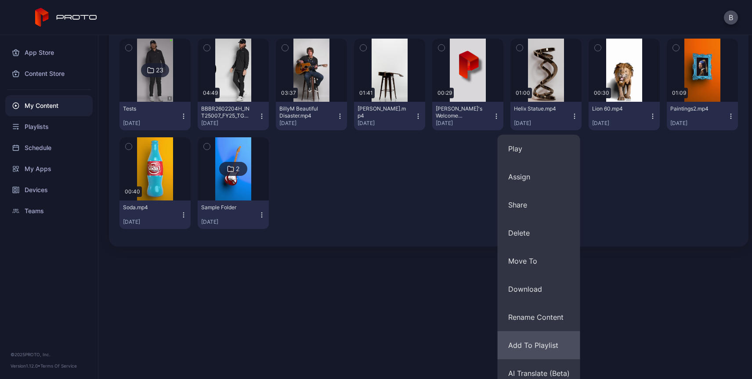
click at [532, 344] on button "Add To Playlist" at bounding box center [538, 346] width 83 height 28
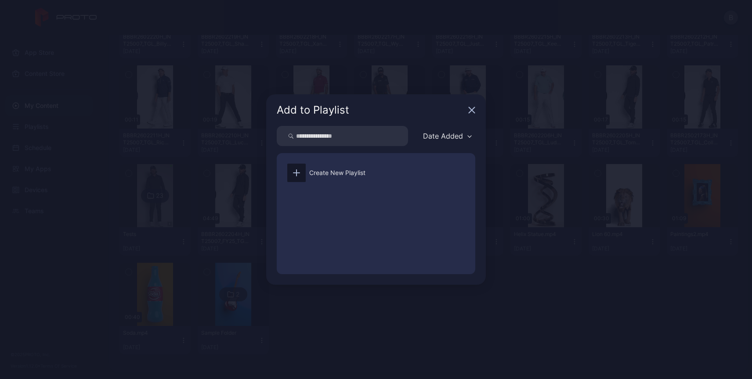
scroll to position [389, 0]
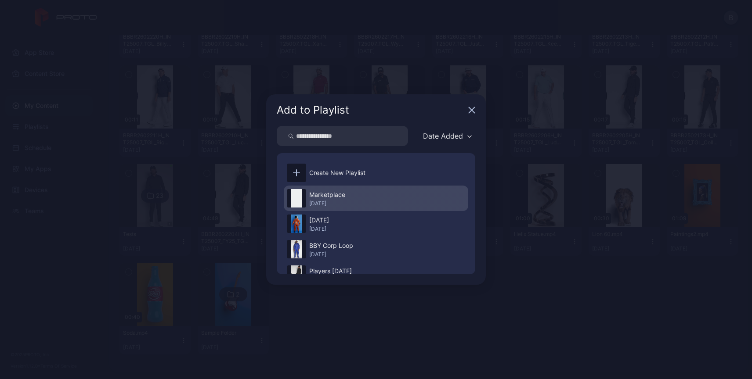
click at [321, 199] on div "Marketplace" at bounding box center [327, 195] width 36 height 11
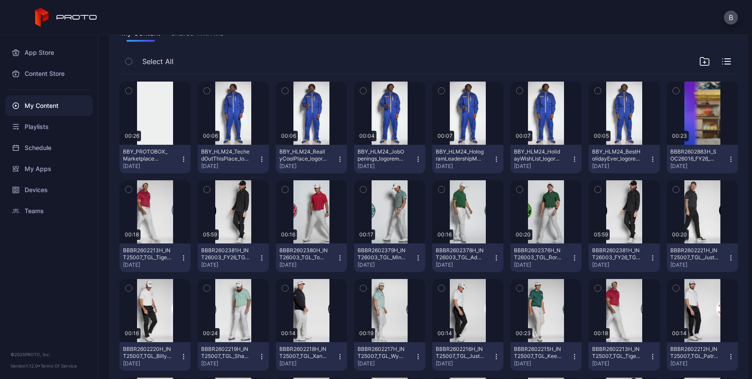
scroll to position [0, 0]
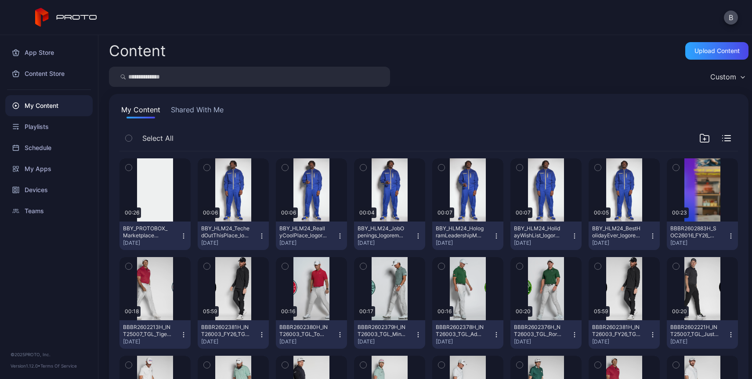
click at [205, 111] on button "Shared With Me" at bounding box center [197, 112] width 56 height 14
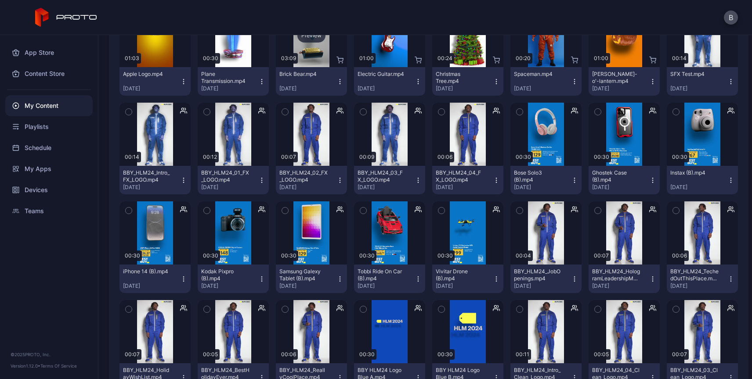
scroll to position [255, 0]
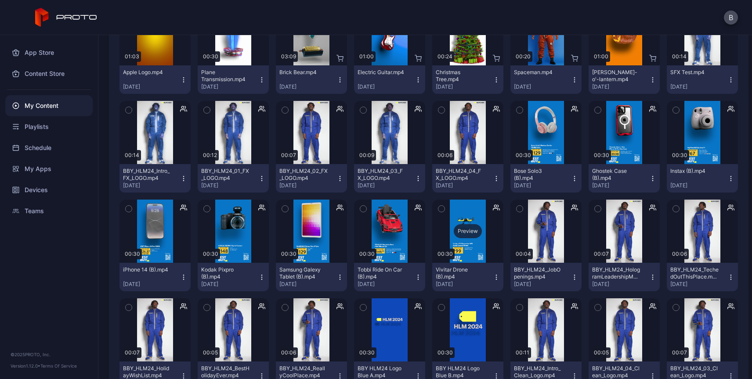
click at [461, 228] on div "Preview" at bounding box center [468, 231] width 28 height 14
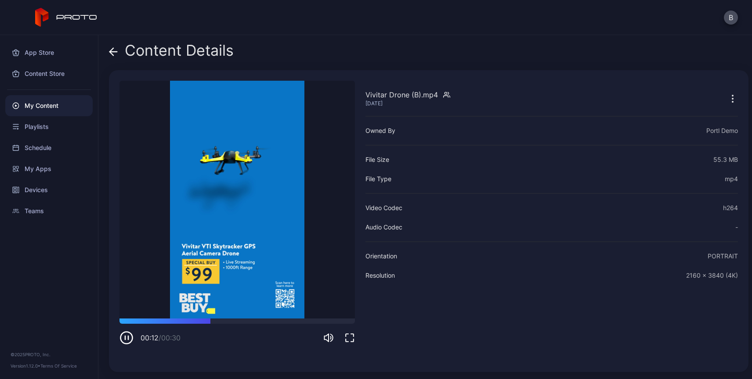
click at [112, 53] on icon at bounding box center [113, 51] width 9 height 9
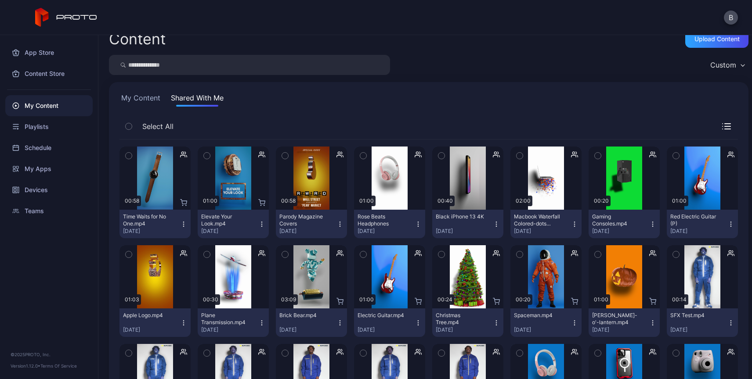
scroll to position [3, 0]
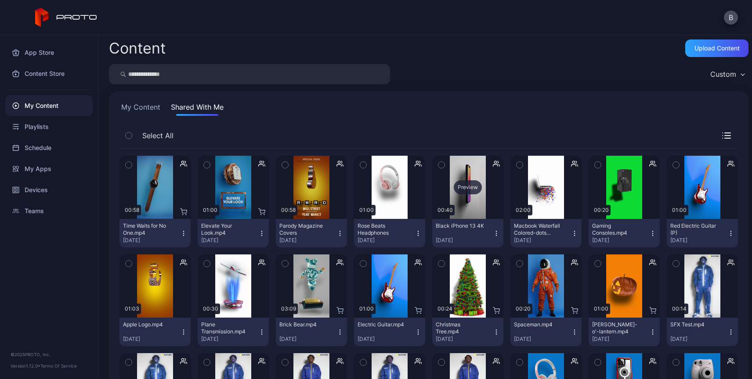
click at [461, 189] on div "Preview" at bounding box center [468, 187] width 28 height 14
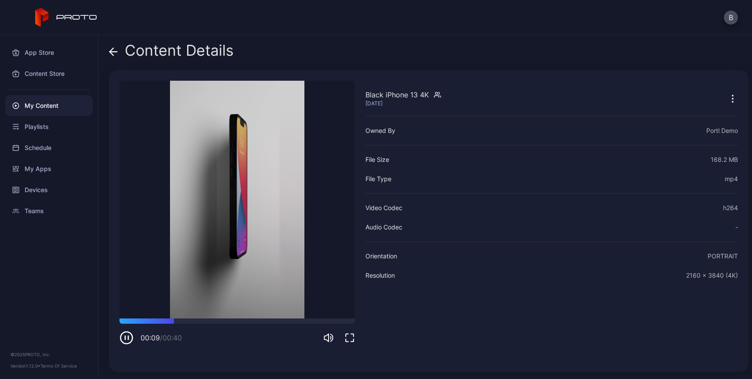
click at [112, 49] on icon at bounding box center [112, 51] width 4 height 7
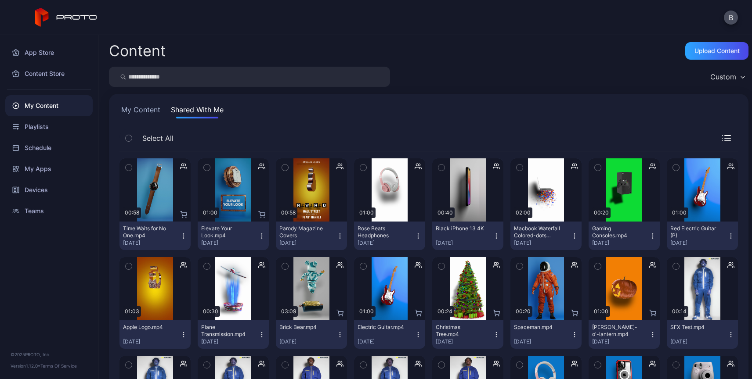
click at [144, 110] on button "My Content" at bounding box center [140, 112] width 43 height 14
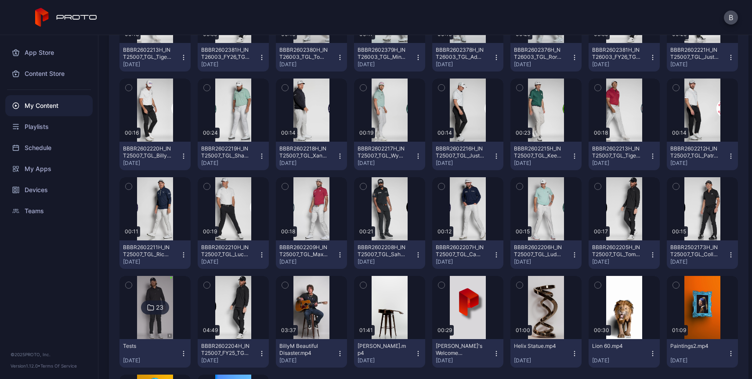
scroll to position [278, 0]
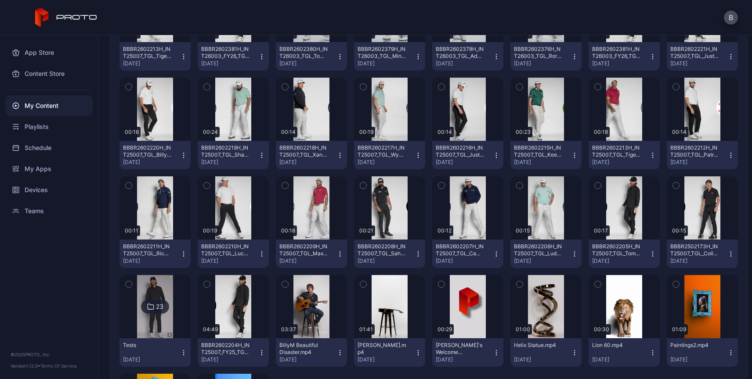
click at [182, 251] on icon "button" at bounding box center [183, 254] width 7 height 7
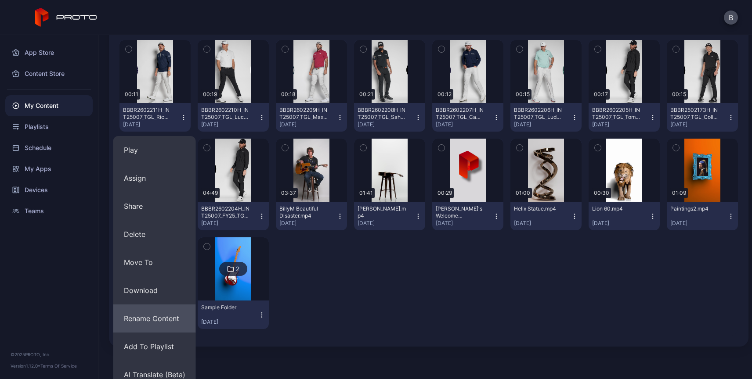
scroll to position [425, 0]
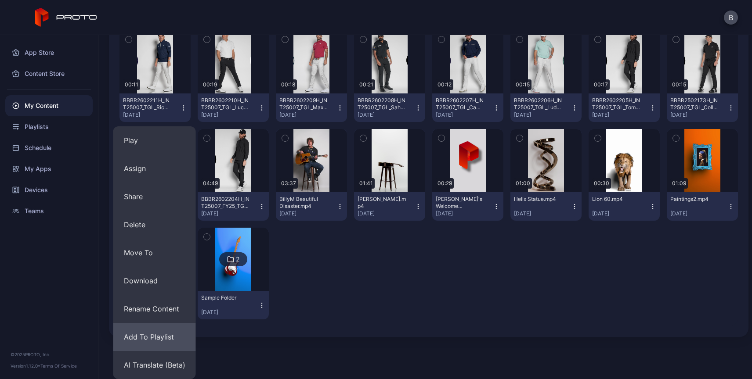
click at [139, 334] on button "Add To Playlist" at bounding box center [154, 337] width 83 height 28
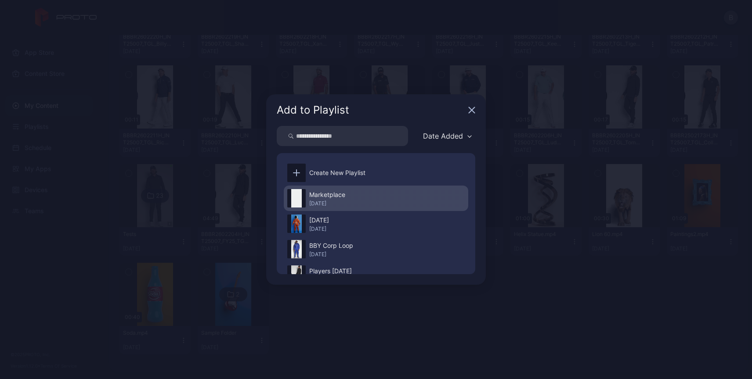
click at [321, 200] on div "Marketplace" at bounding box center [327, 195] width 36 height 11
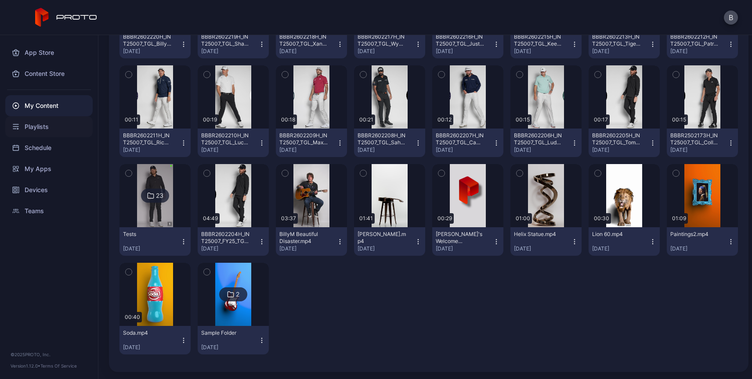
click at [35, 128] on div "Playlists" at bounding box center [48, 126] width 87 height 21
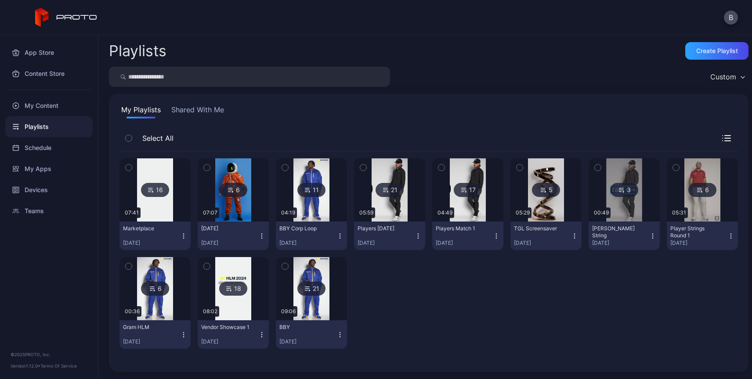
click at [157, 191] on div "16" at bounding box center [155, 190] width 28 height 14
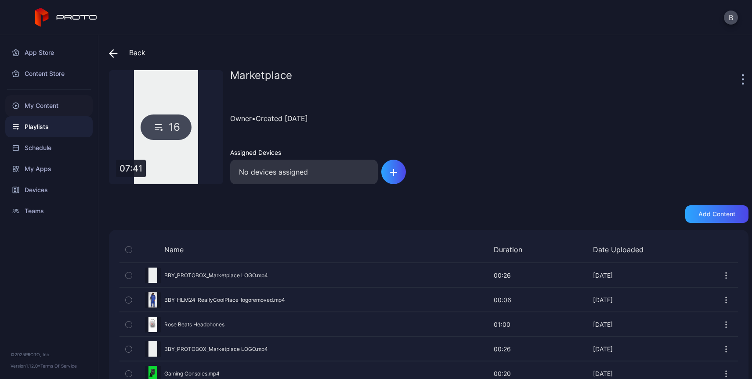
click at [50, 101] on div "My Content" at bounding box center [48, 105] width 87 height 21
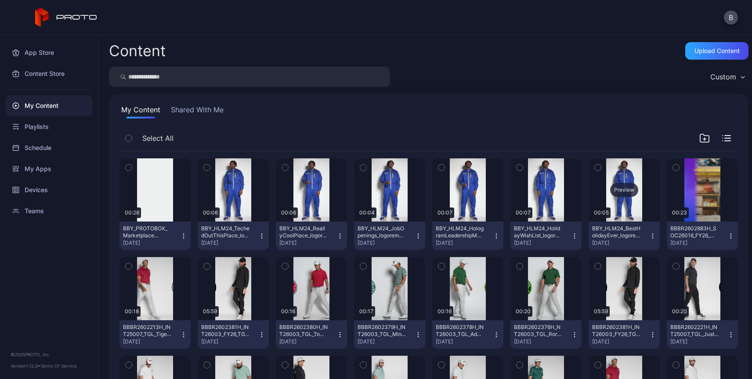
click at [613, 189] on div "Preview" at bounding box center [624, 190] width 28 height 14
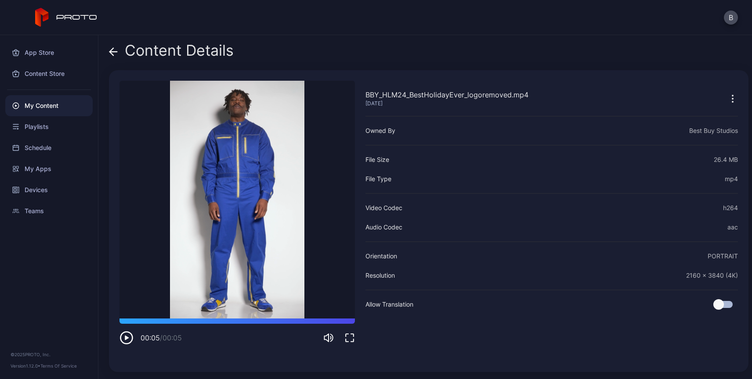
click at [115, 52] on icon at bounding box center [113, 52] width 7 height 0
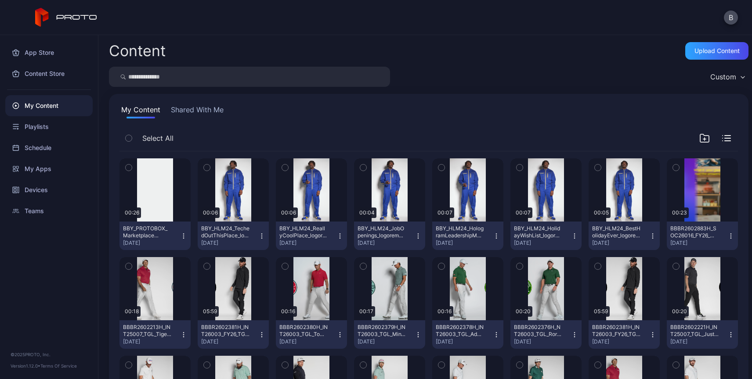
click at [649, 234] on icon "button" at bounding box center [652, 236] width 7 height 7
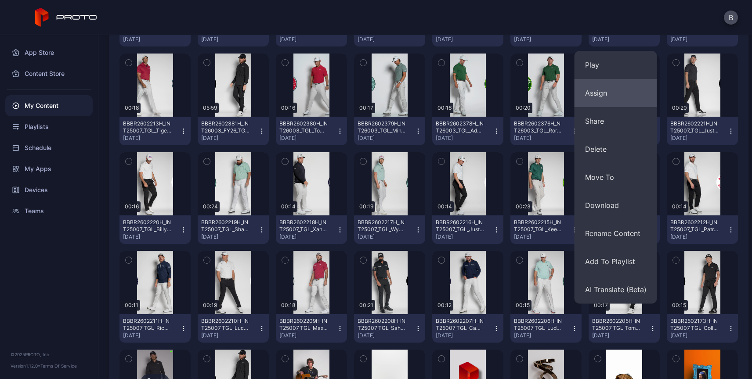
scroll to position [224, 0]
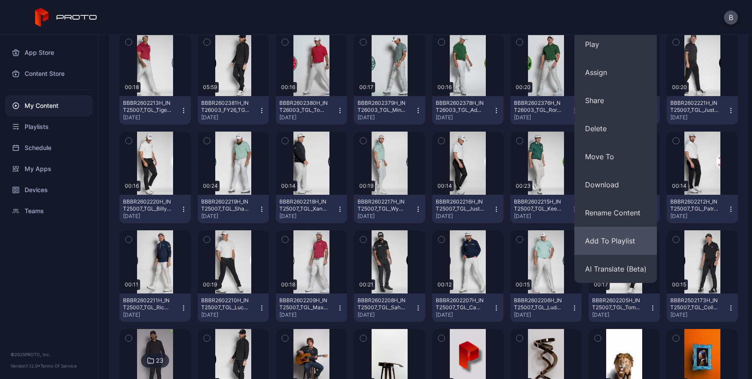
click at [591, 240] on button "Add To Playlist" at bounding box center [615, 241] width 83 height 28
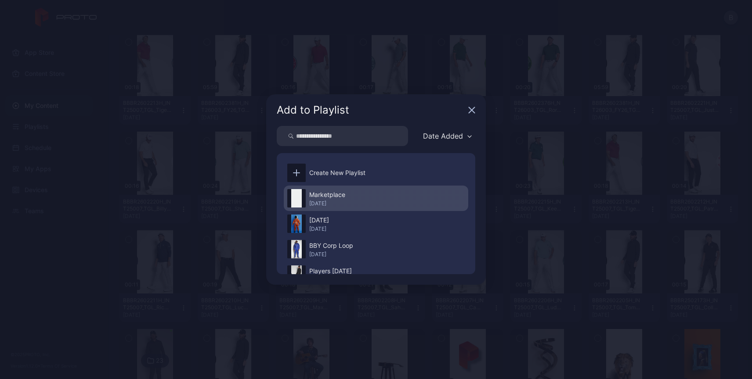
click at [333, 198] on div "Marketplace" at bounding box center [327, 195] width 36 height 11
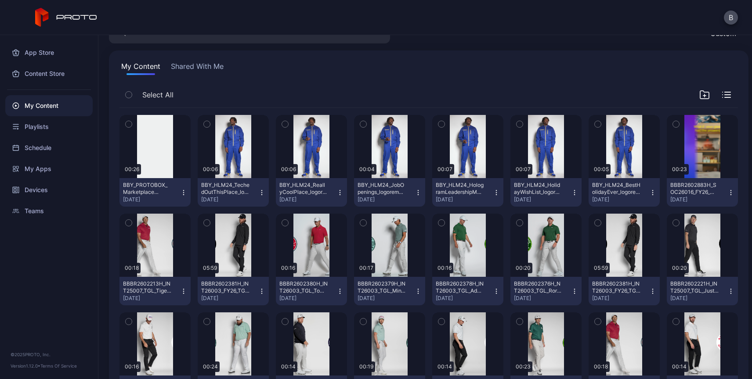
scroll to position [37, 0]
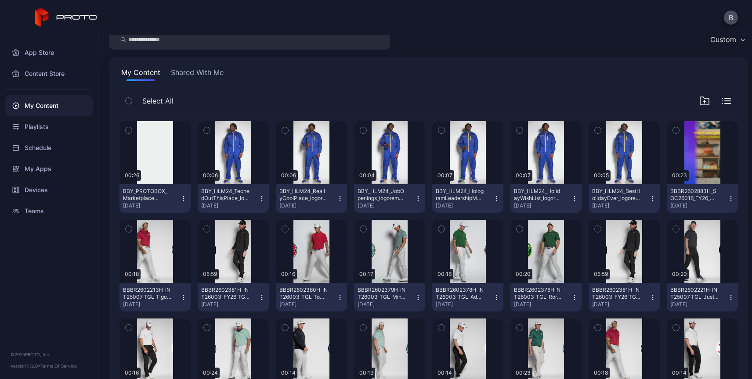
click at [187, 75] on button "Shared With Me" at bounding box center [197, 74] width 56 height 14
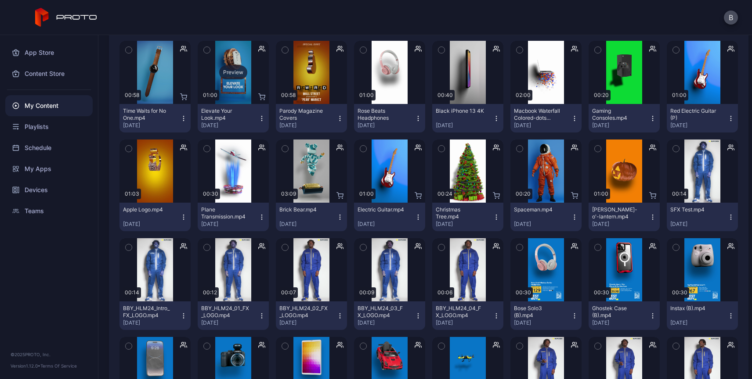
scroll to position [120, 0]
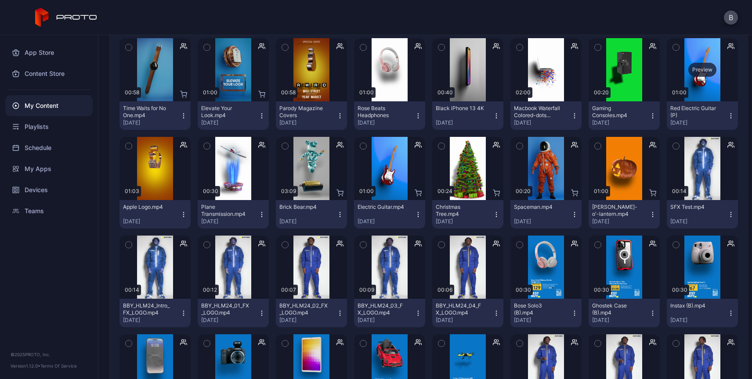
click at [691, 72] on div "Preview" at bounding box center [702, 70] width 28 height 14
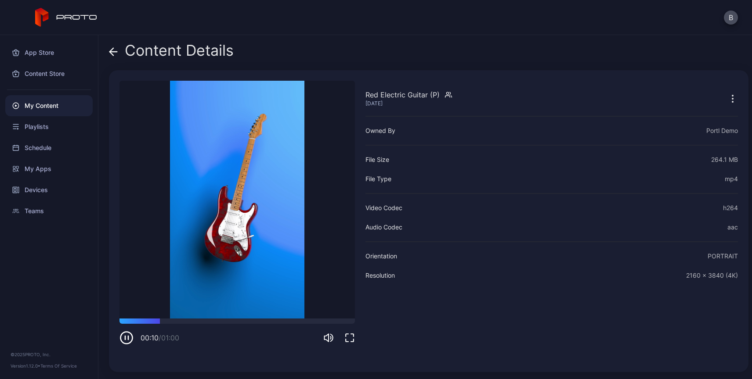
click at [114, 54] on icon at bounding box center [113, 51] width 9 height 9
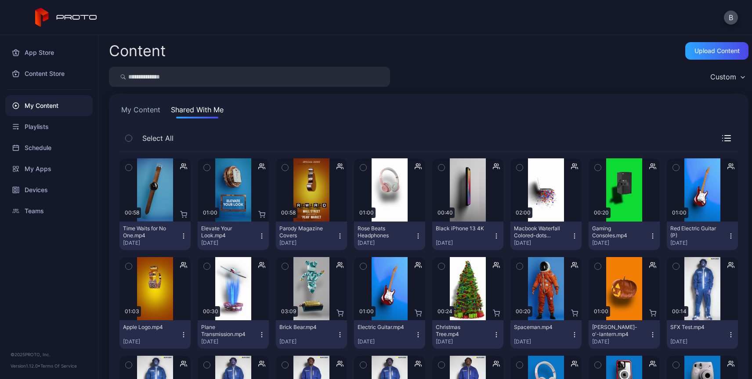
scroll to position [120, 0]
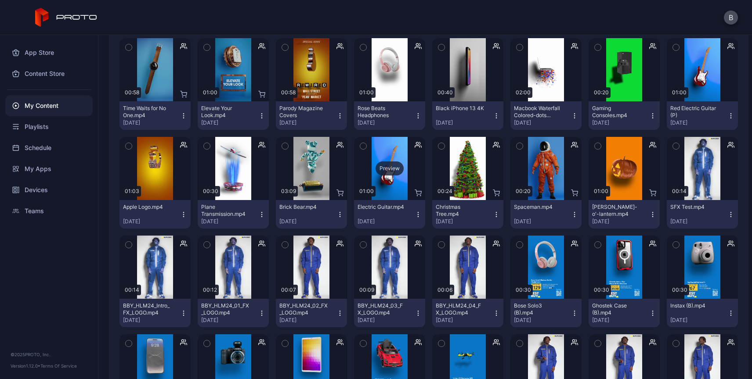
click at [382, 169] on div "Preview" at bounding box center [389, 169] width 28 height 14
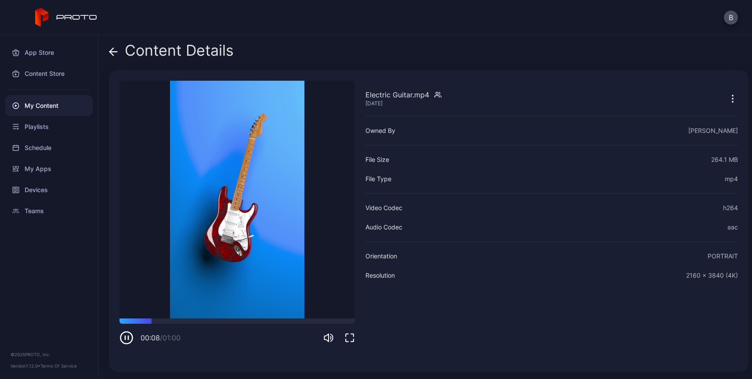
click at [113, 49] on icon at bounding box center [113, 51] width 9 height 9
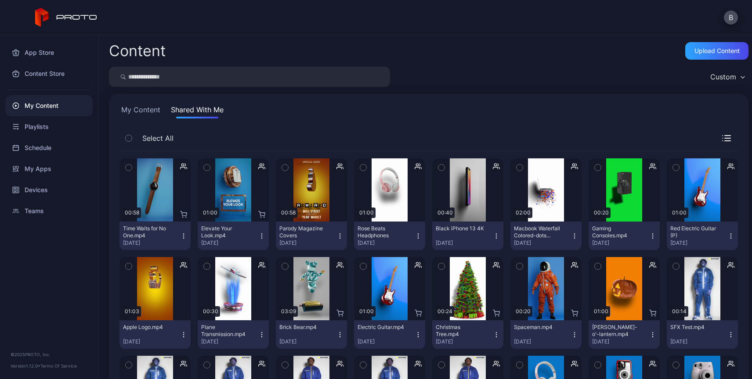
scroll to position [120, 0]
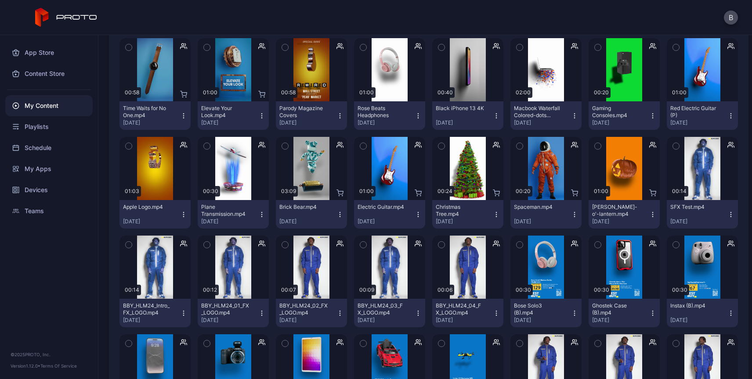
click at [414, 215] on icon "button" at bounding box center [417, 214] width 7 height 7
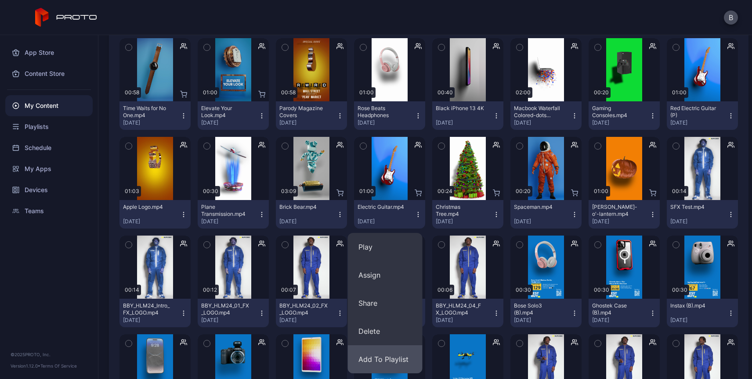
click at [372, 363] on button "Add To Playlist" at bounding box center [385, 360] width 75 height 28
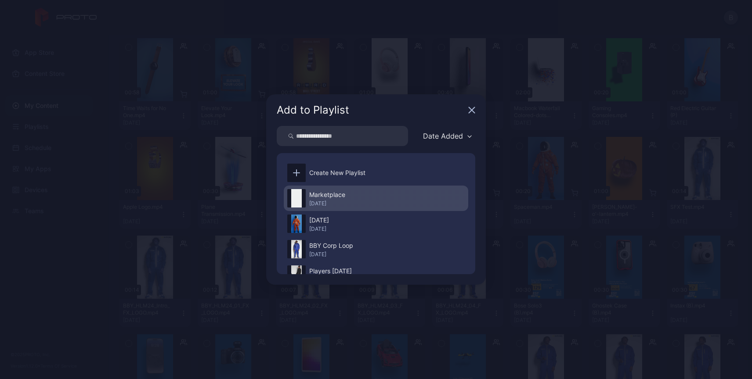
click at [308, 198] on div "Marketplace [DATE]" at bounding box center [376, 198] width 184 height 25
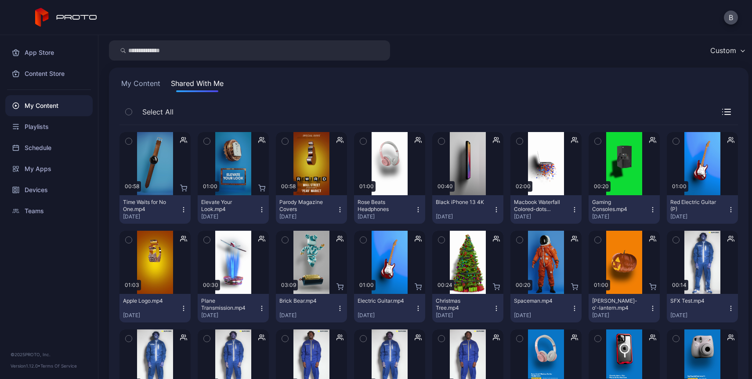
scroll to position [0, 0]
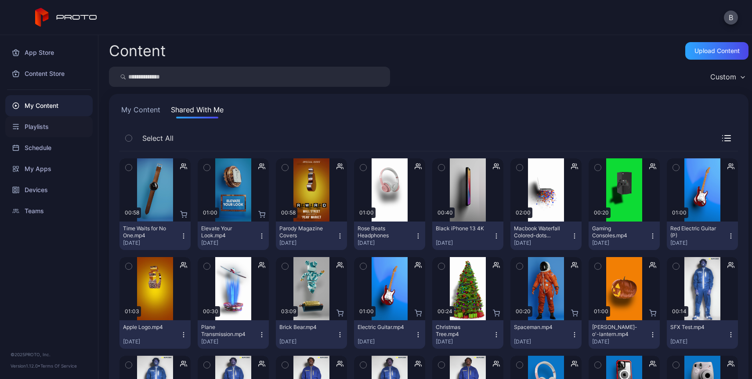
click at [37, 127] on div "Playlists" at bounding box center [48, 126] width 87 height 21
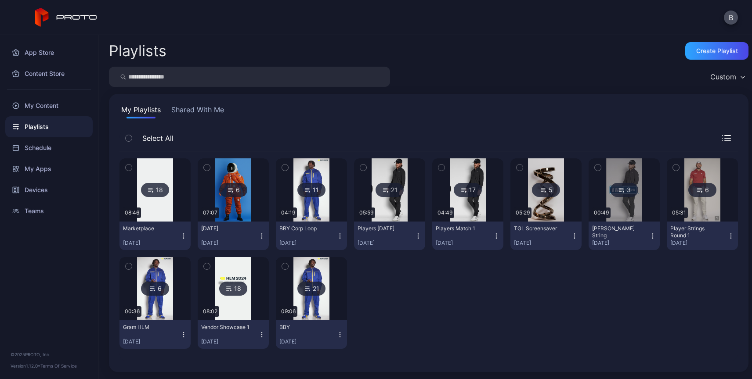
click at [182, 232] on button "Marketplace [DATE]" at bounding box center [154, 236] width 71 height 29
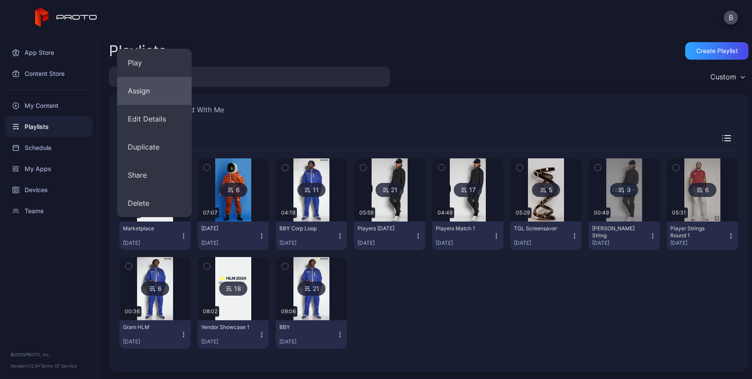
click at [152, 89] on button "Assign" at bounding box center [154, 91] width 75 height 28
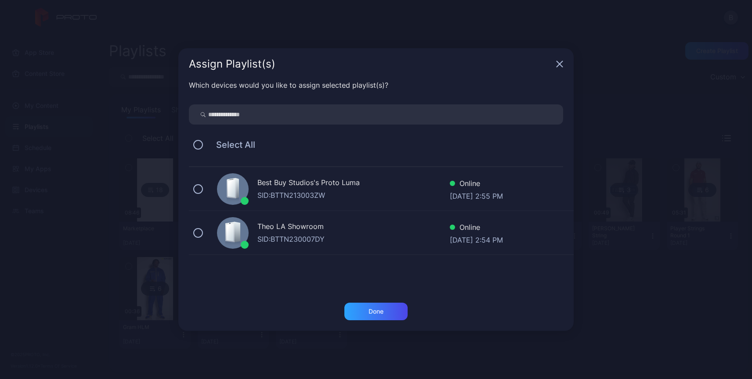
click at [324, 198] on div "SID: BTTN213003ZW" at bounding box center [353, 195] width 192 height 11
click at [371, 314] on div "Done" at bounding box center [375, 311] width 15 height 7
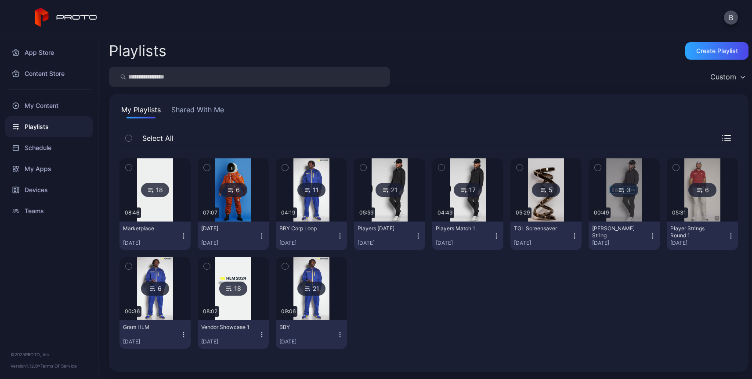
click at [153, 191] on icon at bounding box center [150, 190] width 7 height 11
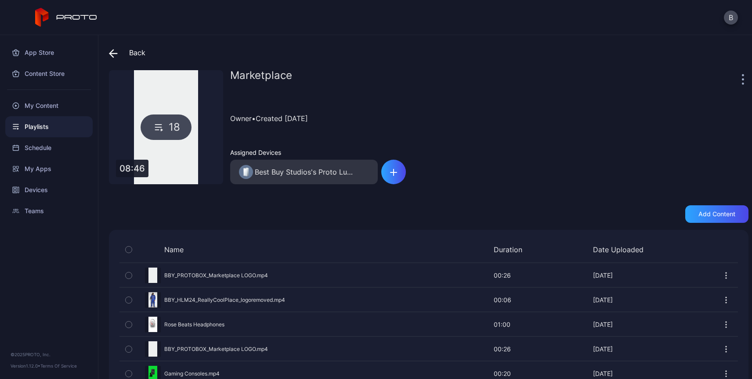
click at [160, 128] on icon at bounding box center [158, 127] width 13 height 11
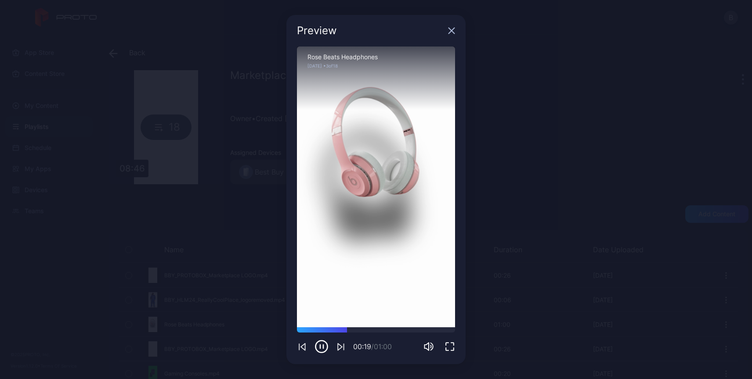
click at [452, 32] on icon "button" at bounding box center [451, 30] width 7 height 7
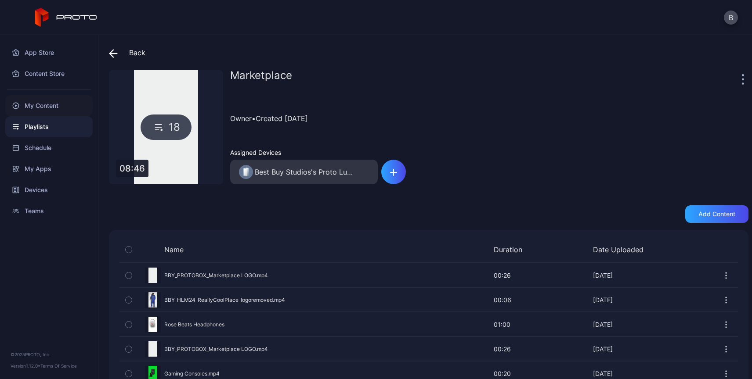
click at [43, 106] on div "My Content" at bounding box center [48, 105] width 87 height 21
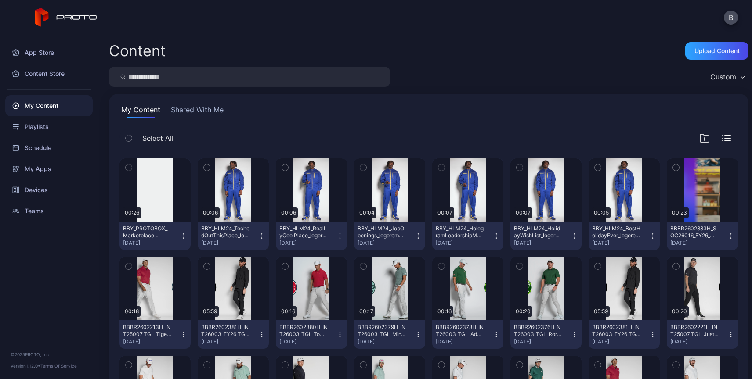
click at [198, 109] on button "Shared With Me" at bounding box center [197, 112] width 56 height 14
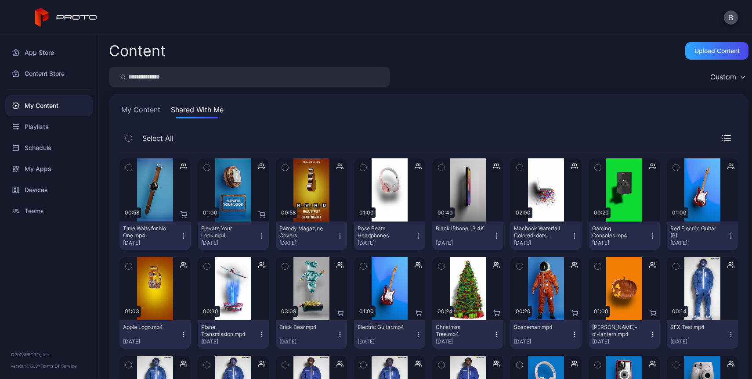
click at [181, 237] on icon "button" at bounding box center [183, 236] width 7 height 7
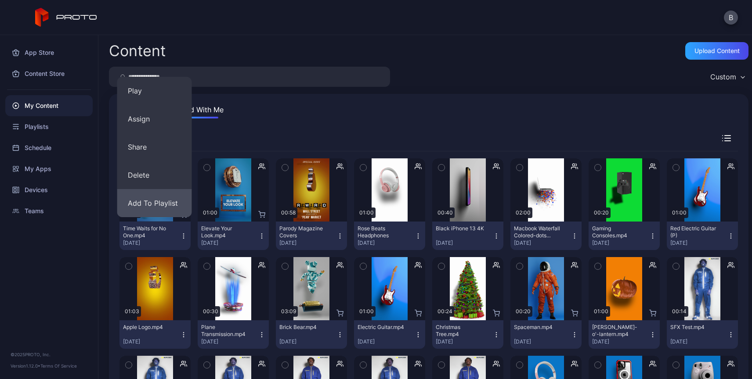
click at [159, 203] on button "Add To Playlist" at bounding box center [154, 203] width 75 height 28
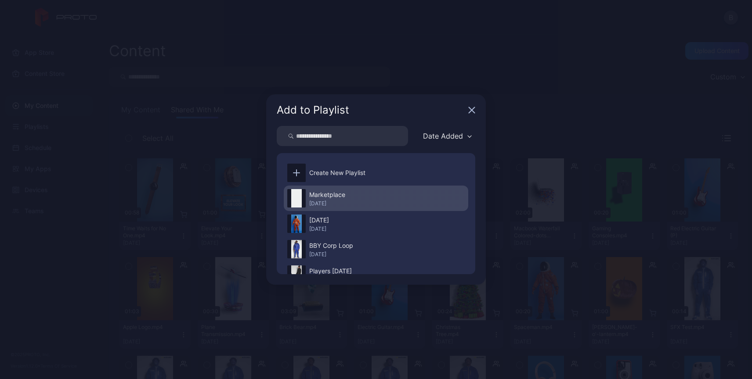
click at [332, 202] on div "[DATE]" at bounding box center [327, 203] width 36 height 7
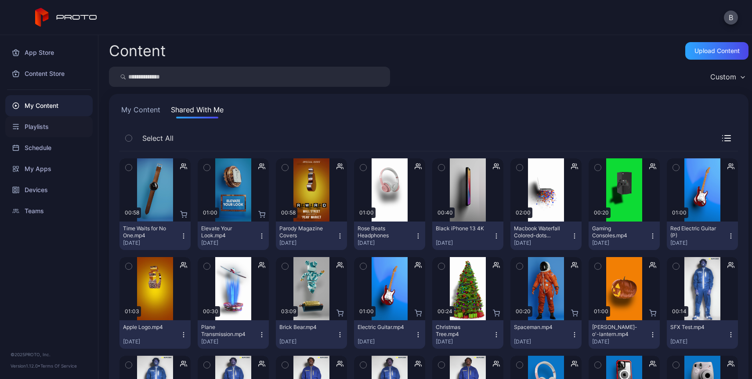
click at [35, 125] on div "Playlists" at bounding box center [48, 126] width 87 height 21
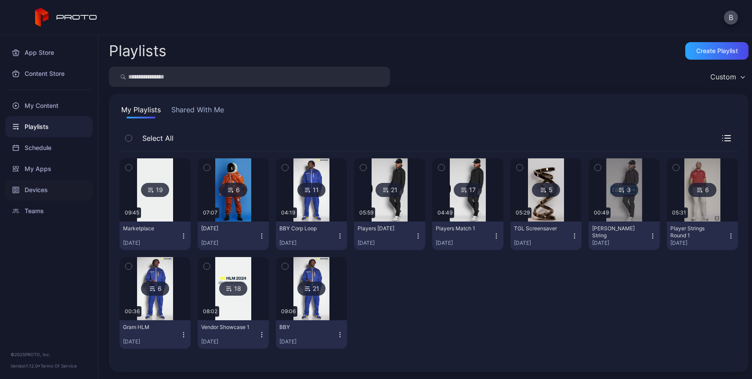
click at [37, 185] on div "Devices" at bounding box center [48, 190] width 87 height 21
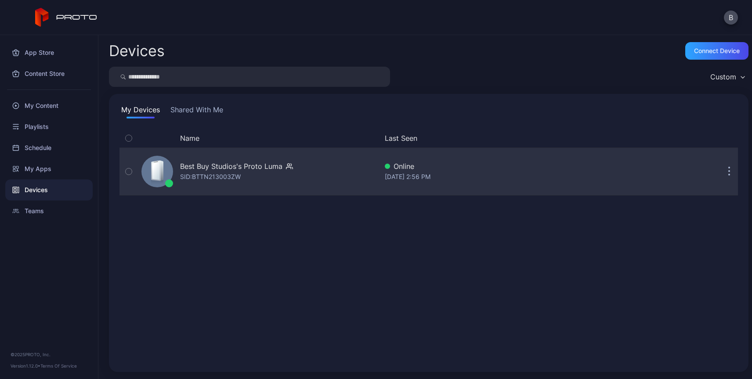
click at [237, 172] on div "SID: BTTN213003ZW" at bounding box center [210, 177] width 61 height 11
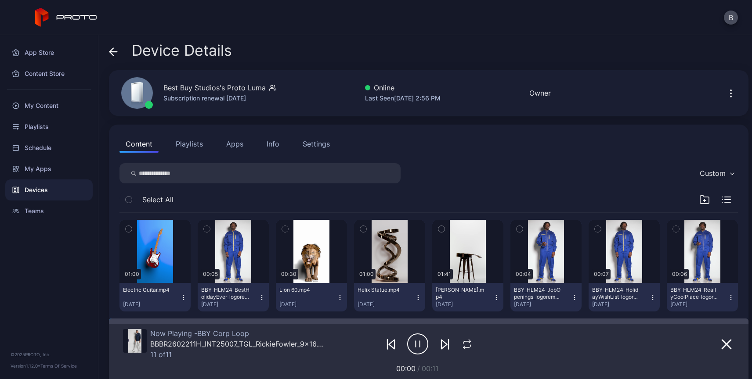
click at [185, 145] on button "Playlists" at bounding box center [189, 144] width 40 height 18
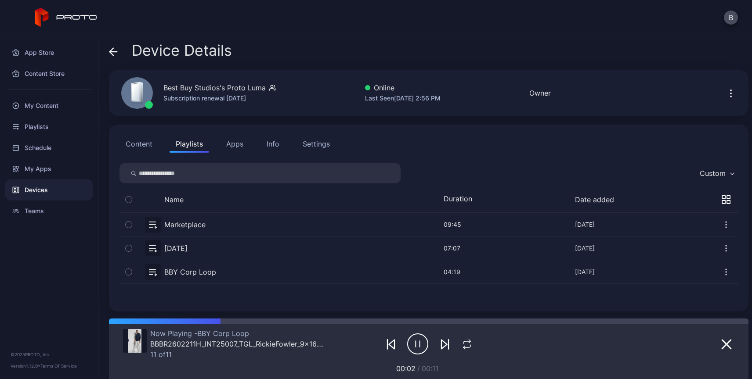
click at [185, 225] on button "button" at bounding box center [428, 224] width 618 height 23
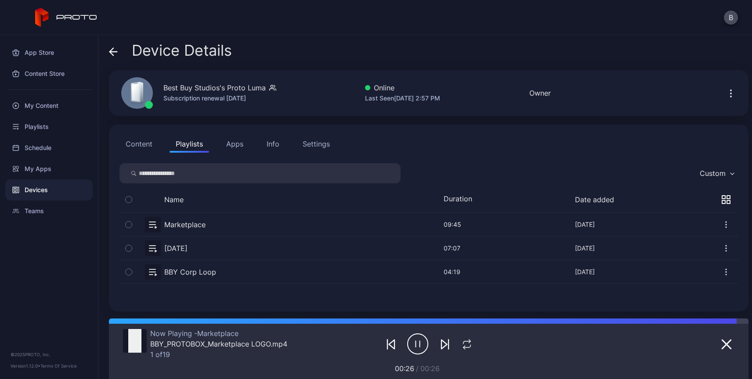
click at [412, 348] on icon "button" at bounding box center [417, 344] width 21 height 22
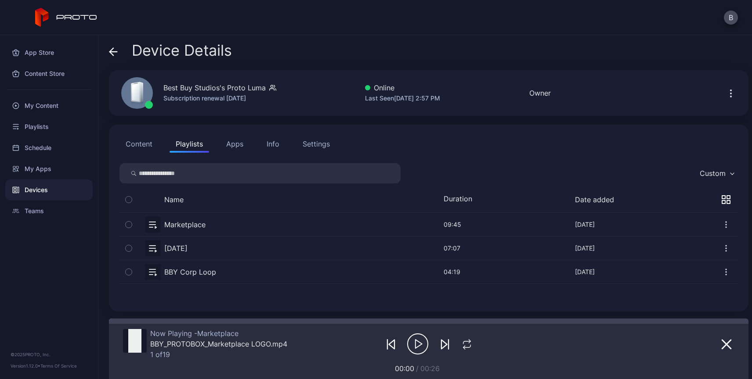
click at [191, 274] on button "button" at bounding box center [428, 271] width 618 height 23
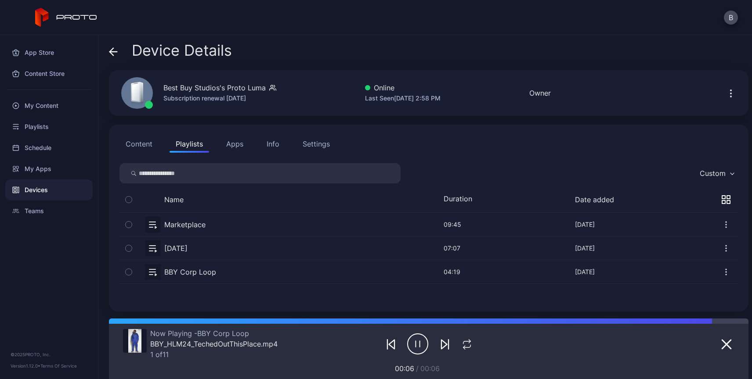
click at [730, 93] on icon "button" at bounding box center [730, 93] width 1 height 1
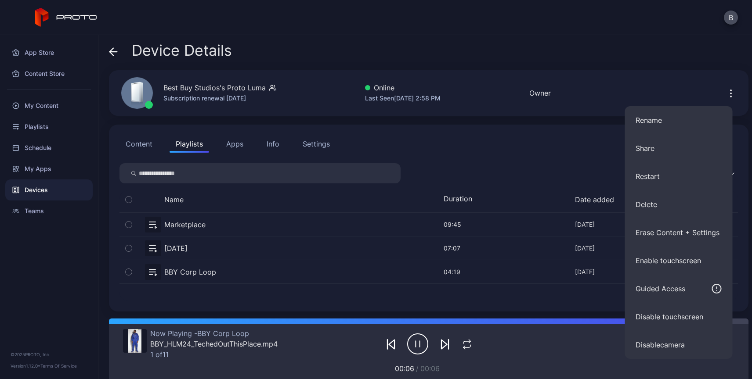
click at [560, 42] on div "Device Details" at bounding box center [428, 52] width 639 height 21
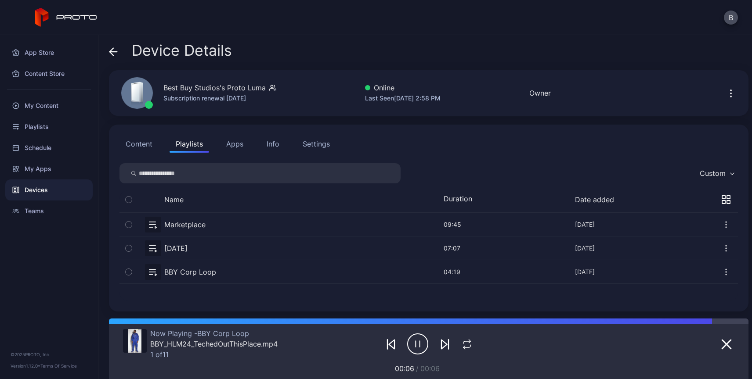
click at [143, 144] on button "Content" at bounding box center [138, 144] width 39 height 18
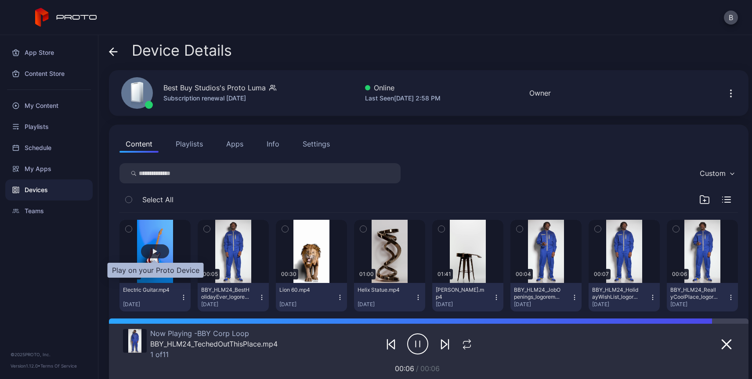
click at [152, 248] on div "button" at bounding box center [155, 252] width 28 height 14
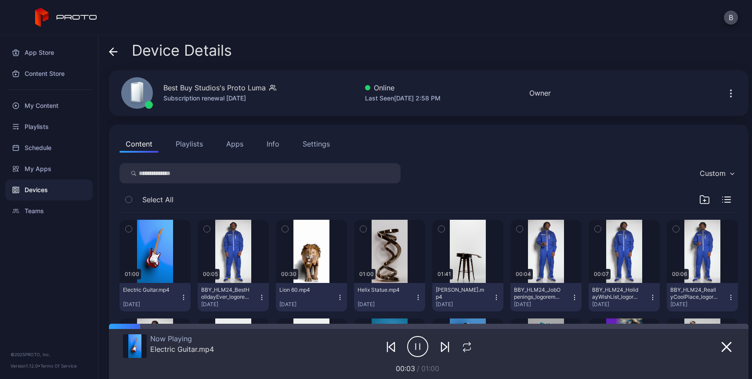
click at [413, 347] on icon "button" at bounding box center [417, 347] width 21 height 22
click at [730, 90] on icon "button" at bounding box center [730, 90] width 1 height 1
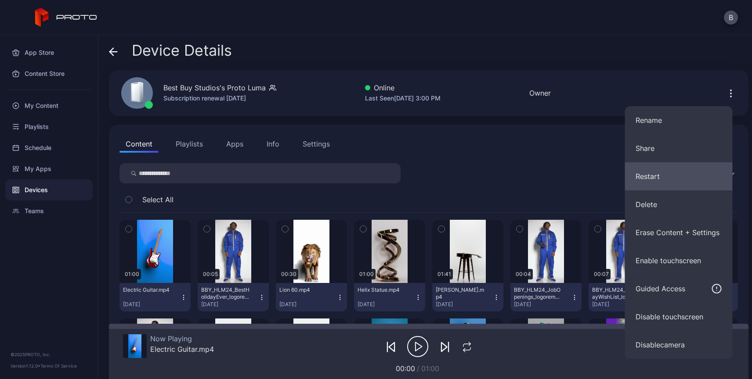
click at [650, 179] on button "Restart" at bounding box center [679, 176] width 108 height 28
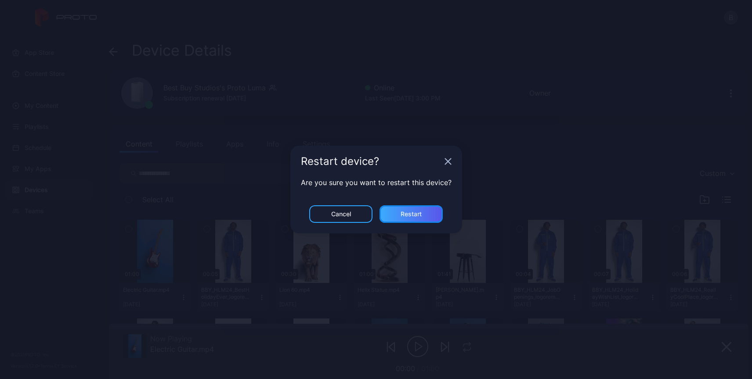
click at [412, 218] on div "Restart" at bounding box center [410, 214] width 63 height 18
